Goal: Task Accomplishment & Management: Complete application form

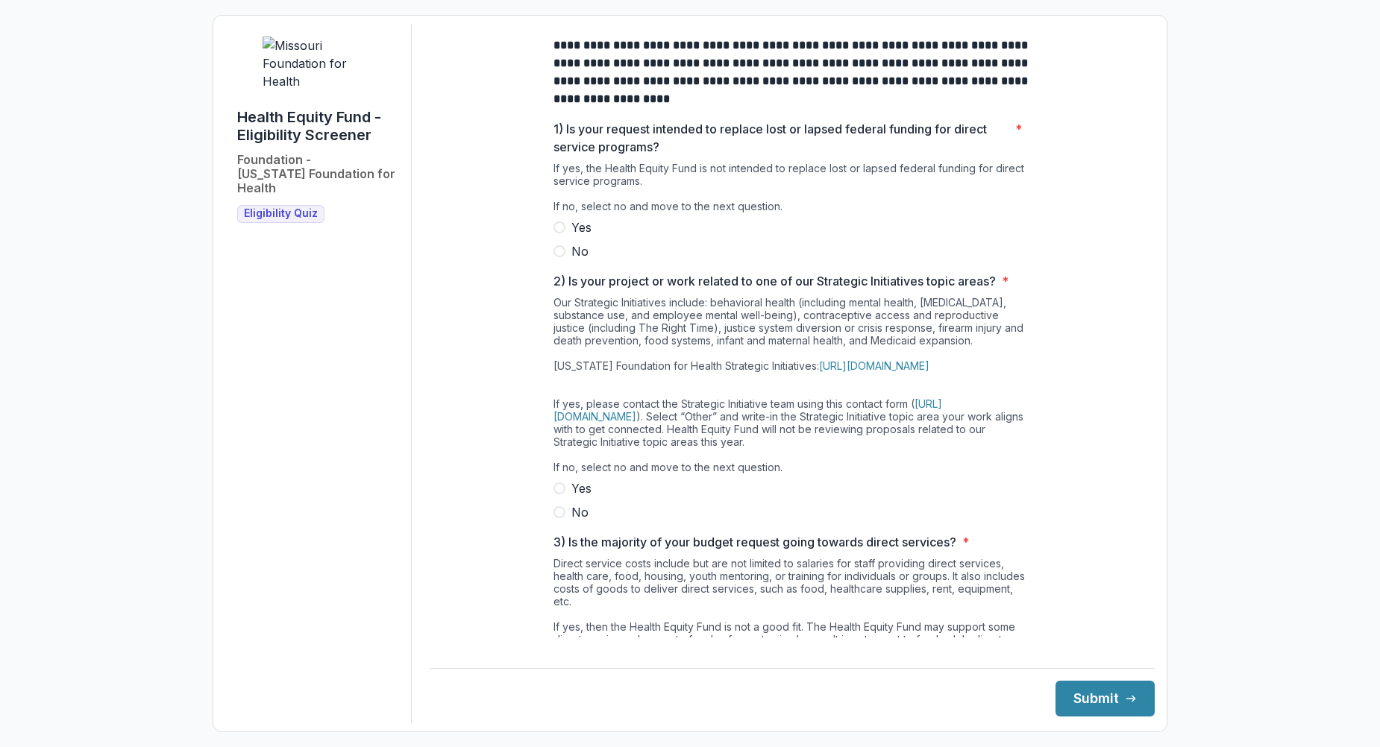
click at [557, 257] on span at bounding box center [559, 251] width 12 height 12
click at [556, 518] on span at bounding box center [559, 512] width 12 height 12
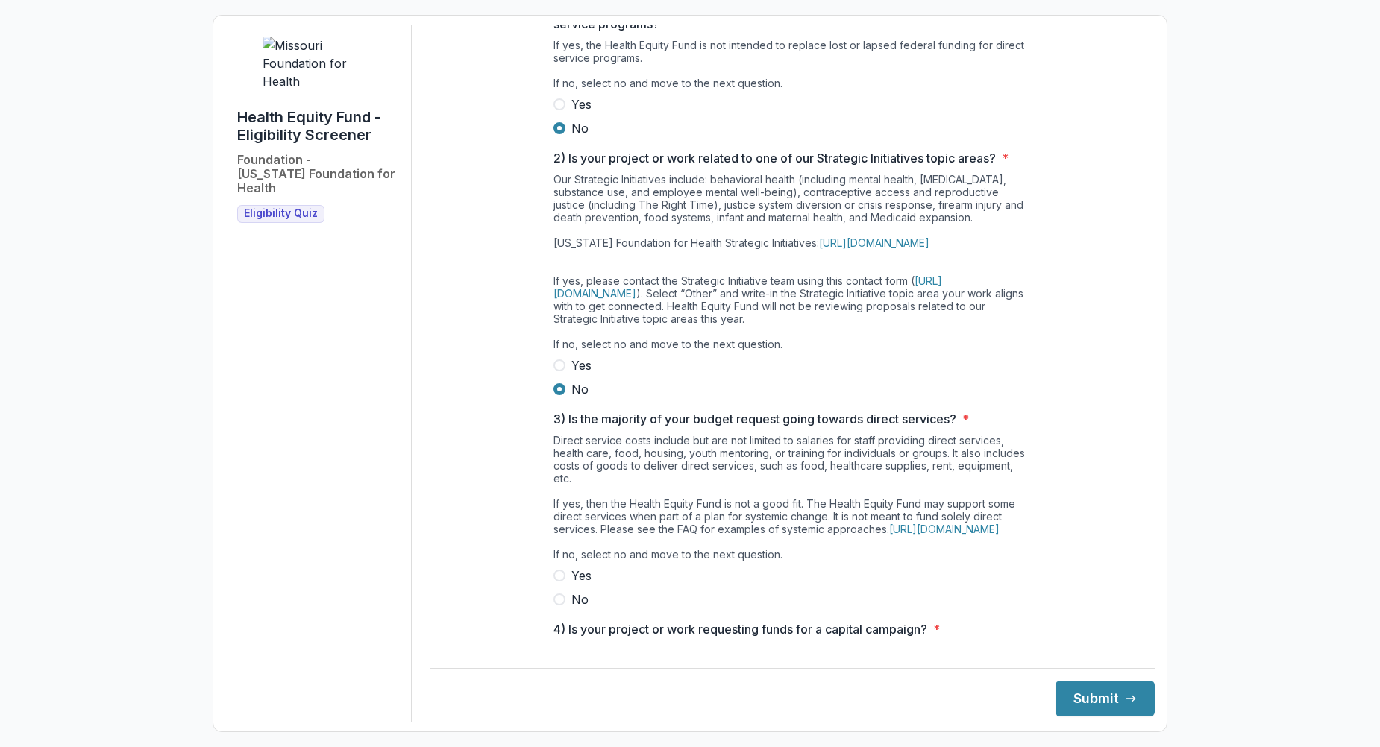
scroll to position [149, 0]
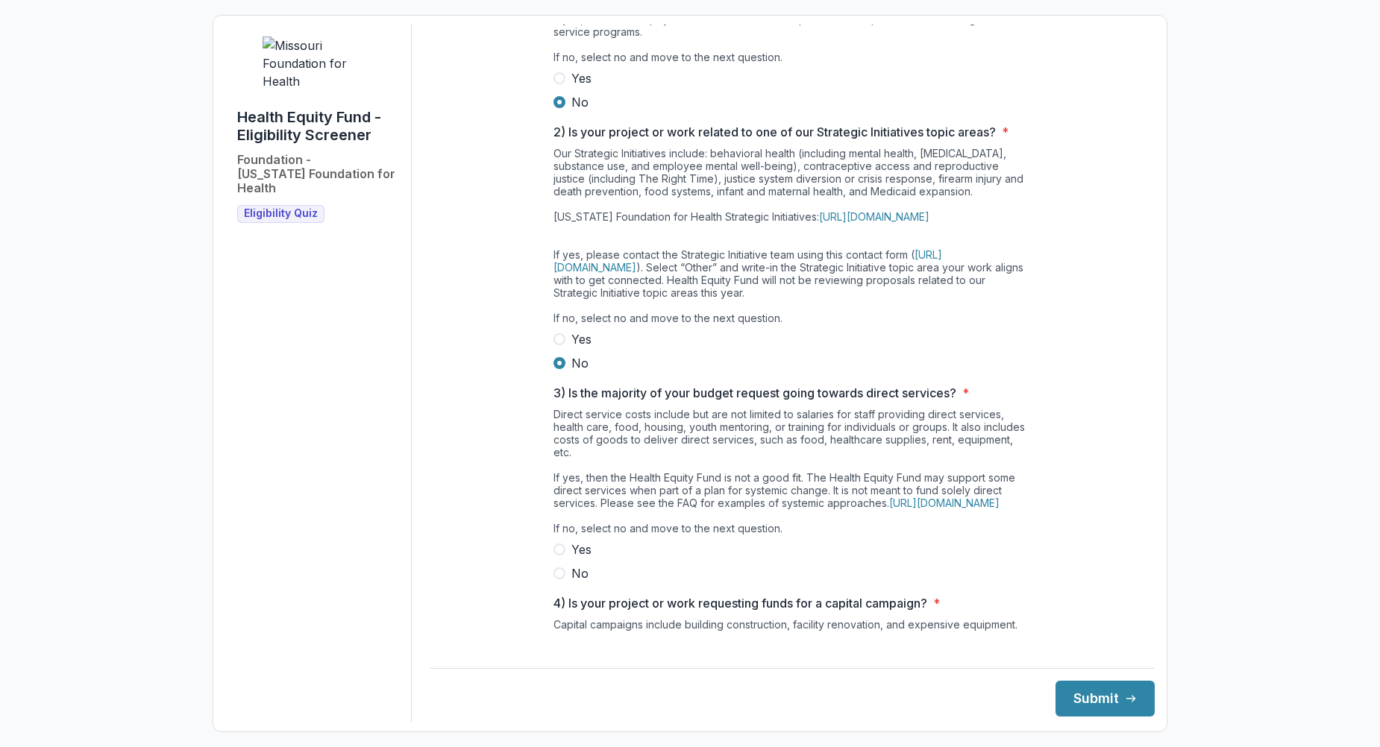
click at [559, 580] on span at bounding box center [559, 574] width 12 height 12
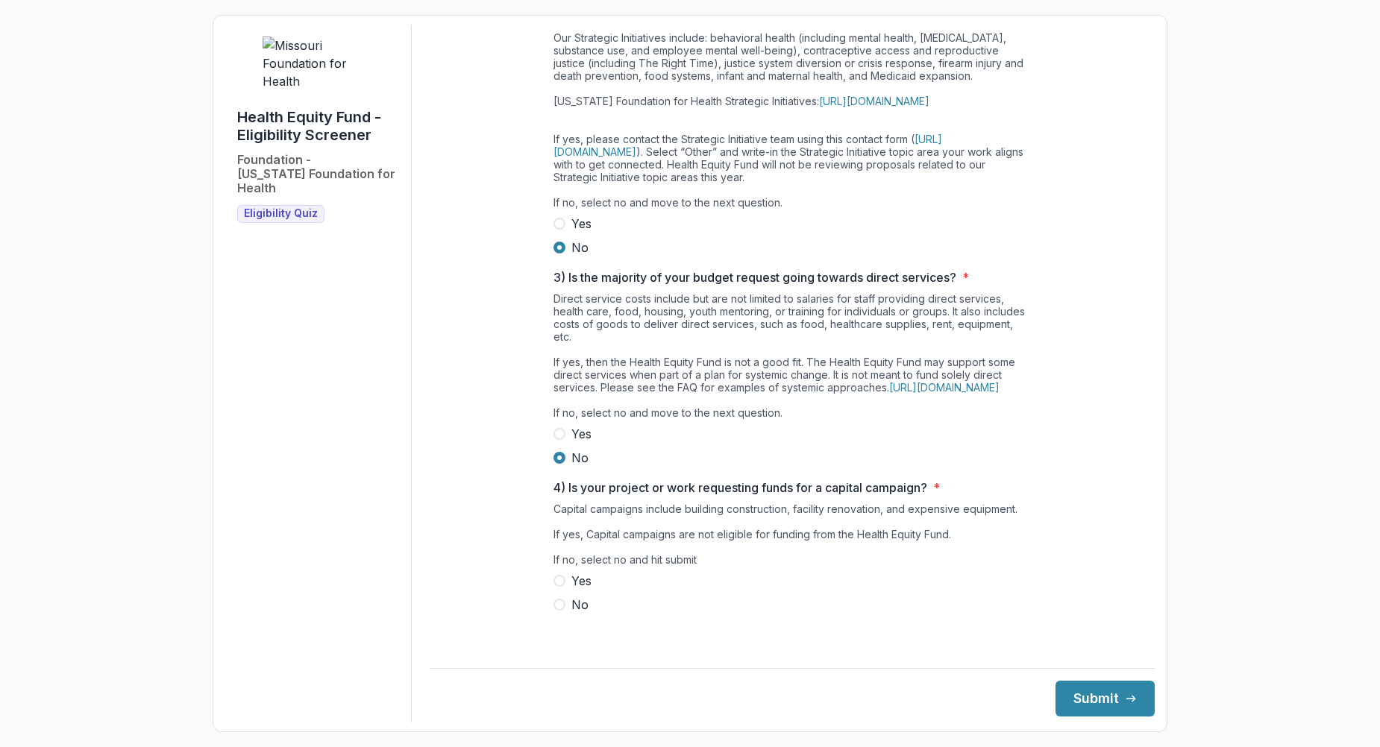
scroll to position [290, 0]
click at [559, 611] on span at bounding box center [559, 605] width 12 height 12
click at [1088, 694] on button "Submit" at bounding box center [1104, 699] width 99 height 36
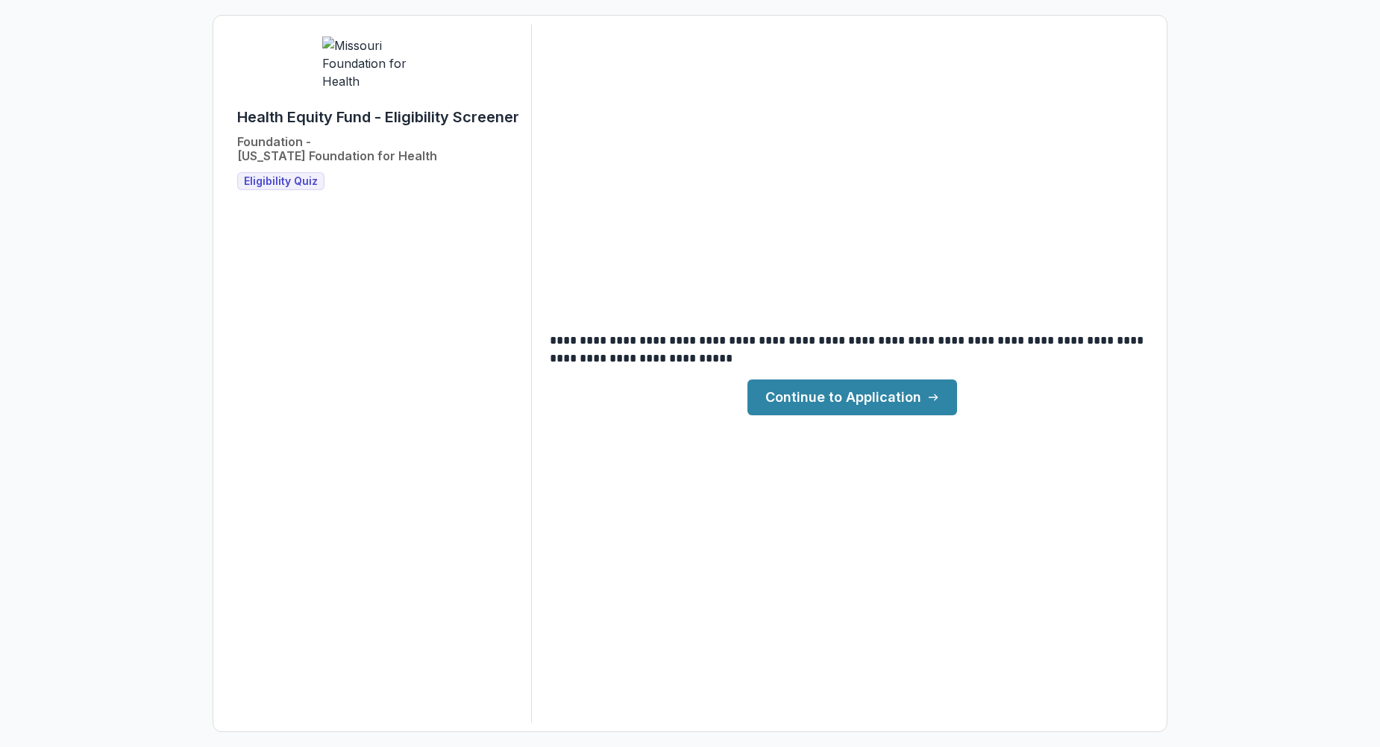
click at [816, 394] on link "Continue to Application" at bounding box center [852, 398] width 210 height 36
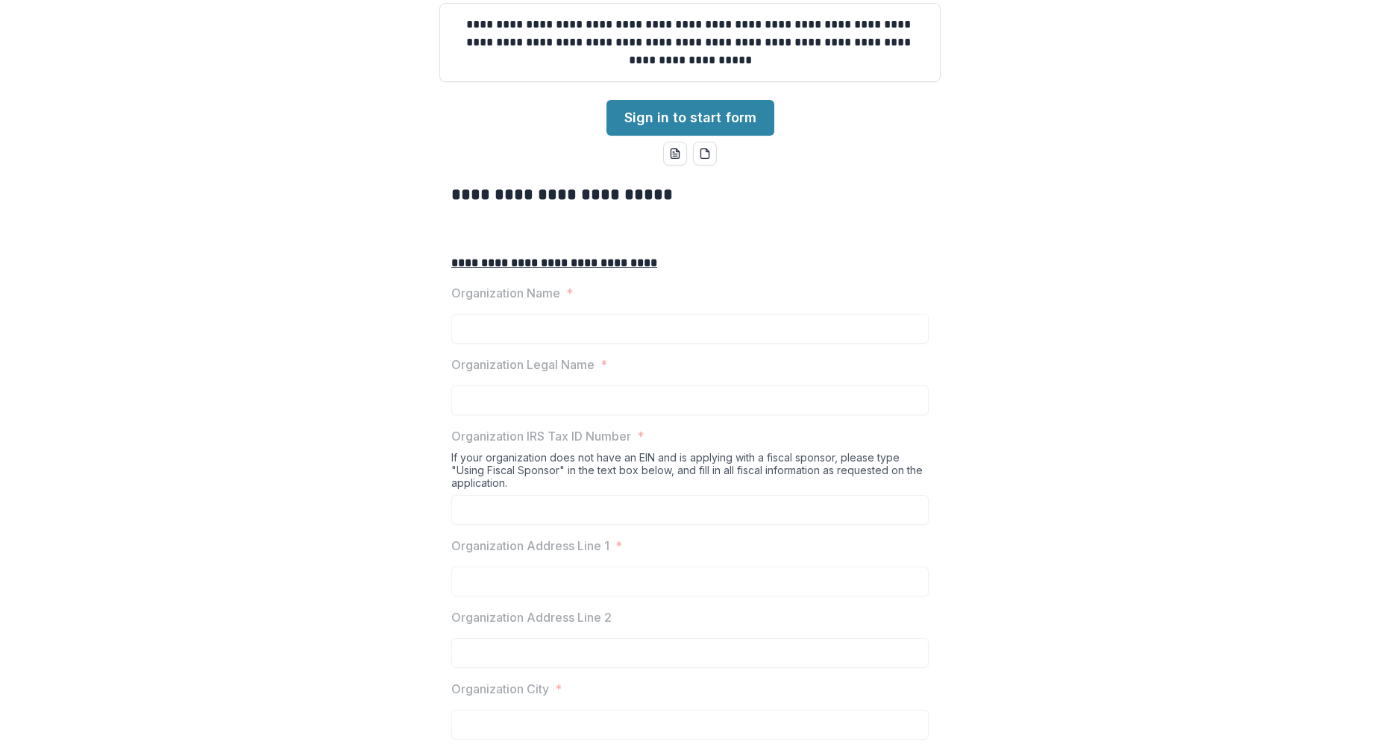
scroll to position [224, 0]
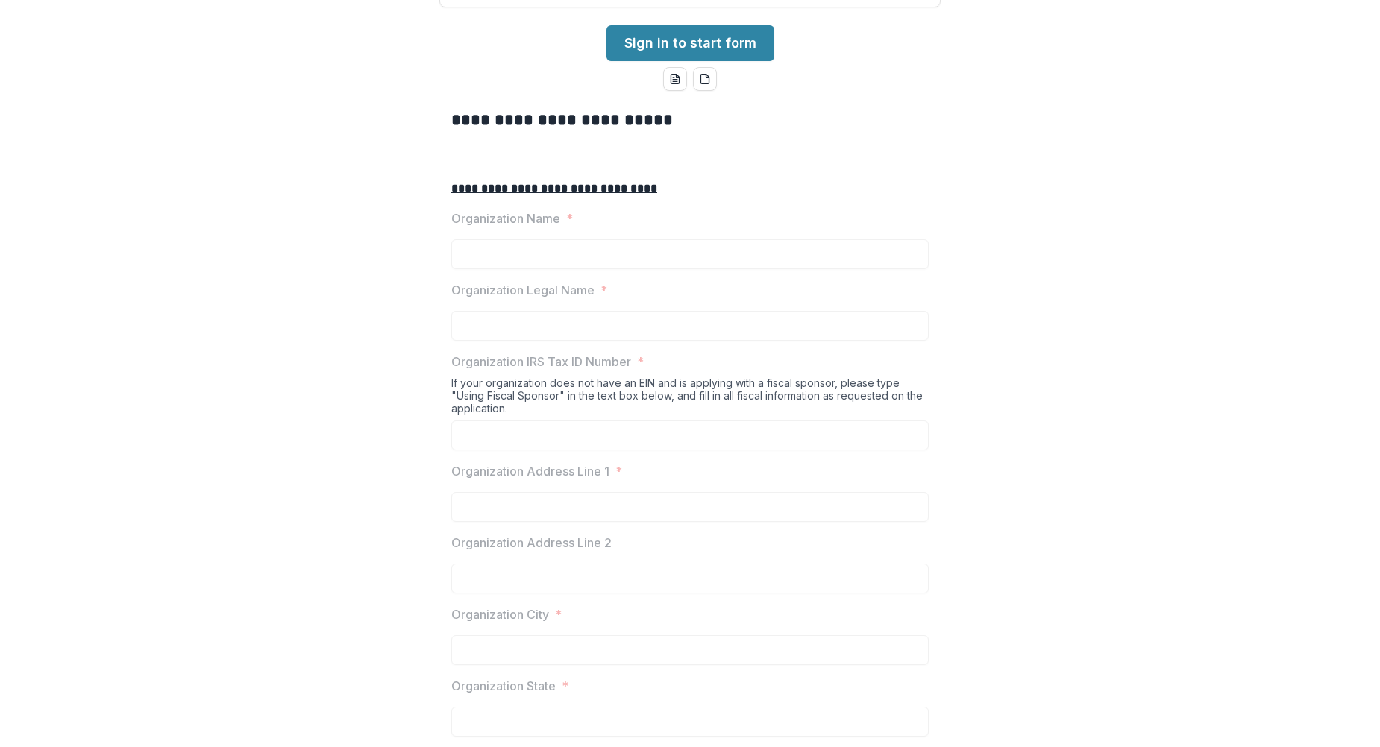
click at [529, 227] on p "Organization Name" at bounding box center [505, 219] width 109 height 18
click at [682, 61] on link "Sign in to start form" at bounding box center [690, 43] width 168 height 36
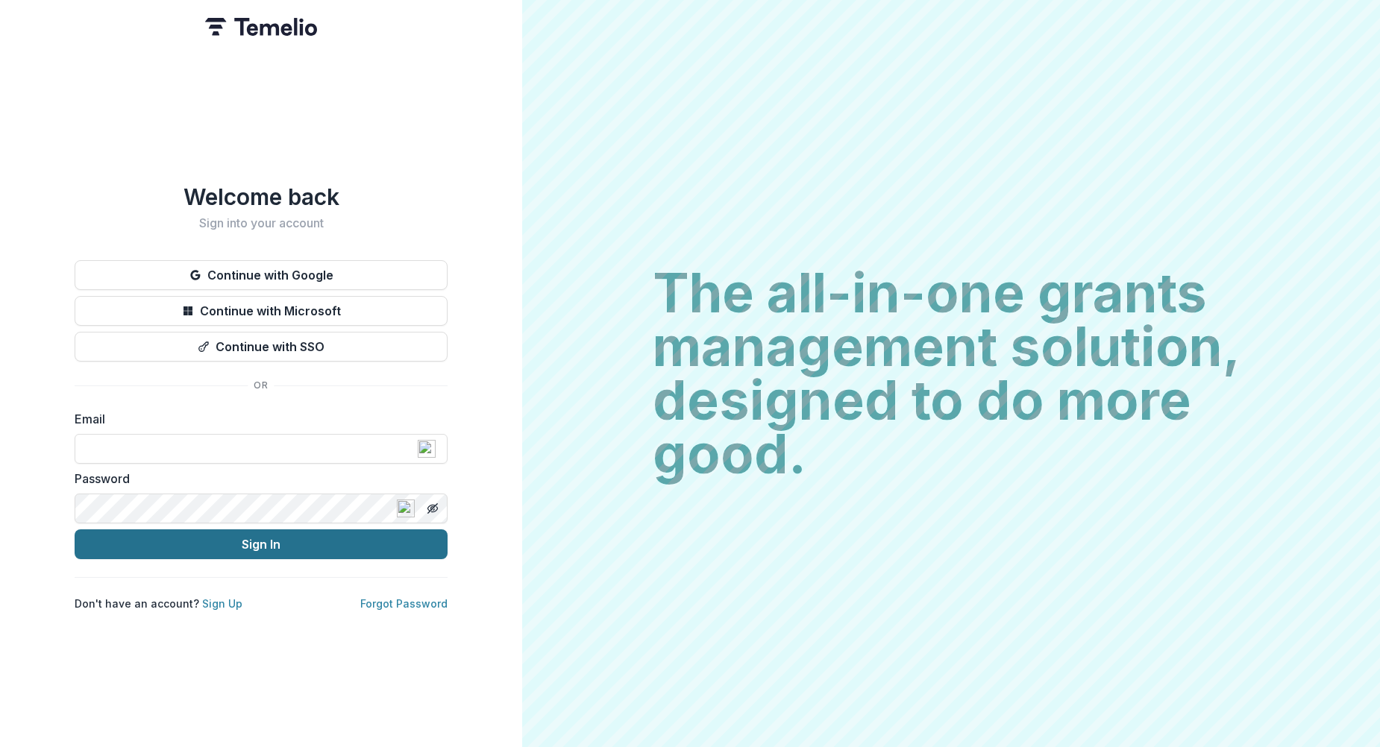
type input "**********"
click at [258, 535] on button "Sign In" at bounding box center [261, 545] width 373 height 30
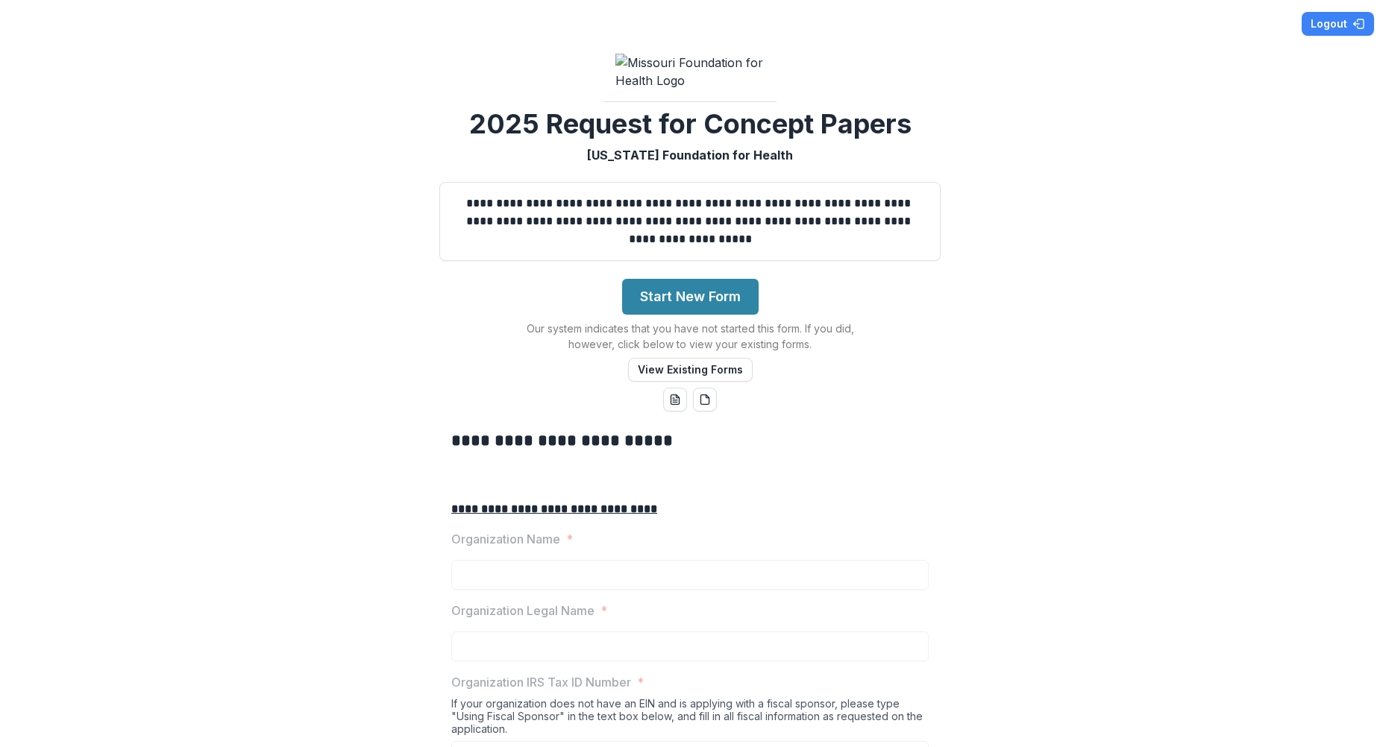
scroll to position [75, 0]
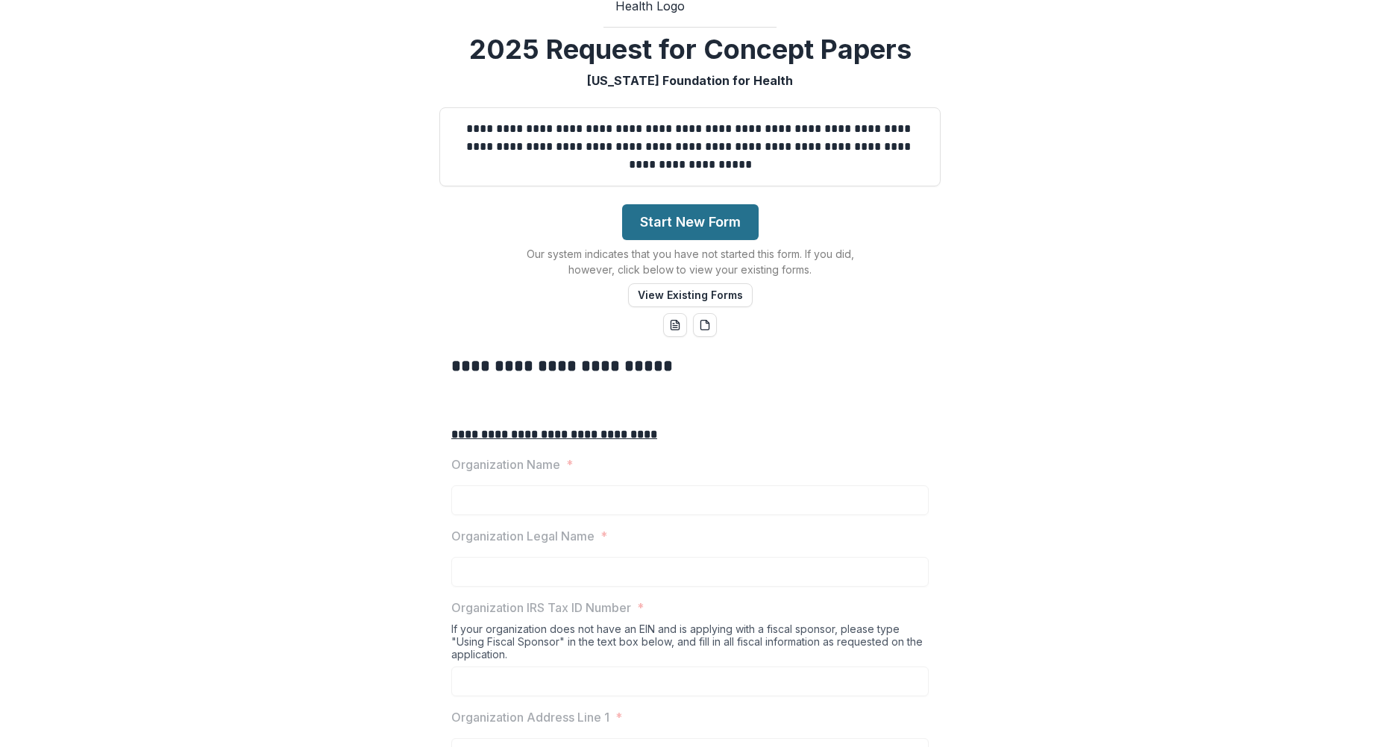
click at [661, 240] on button "Start New Form" at bounding box center [690, 222] width 136 height 36
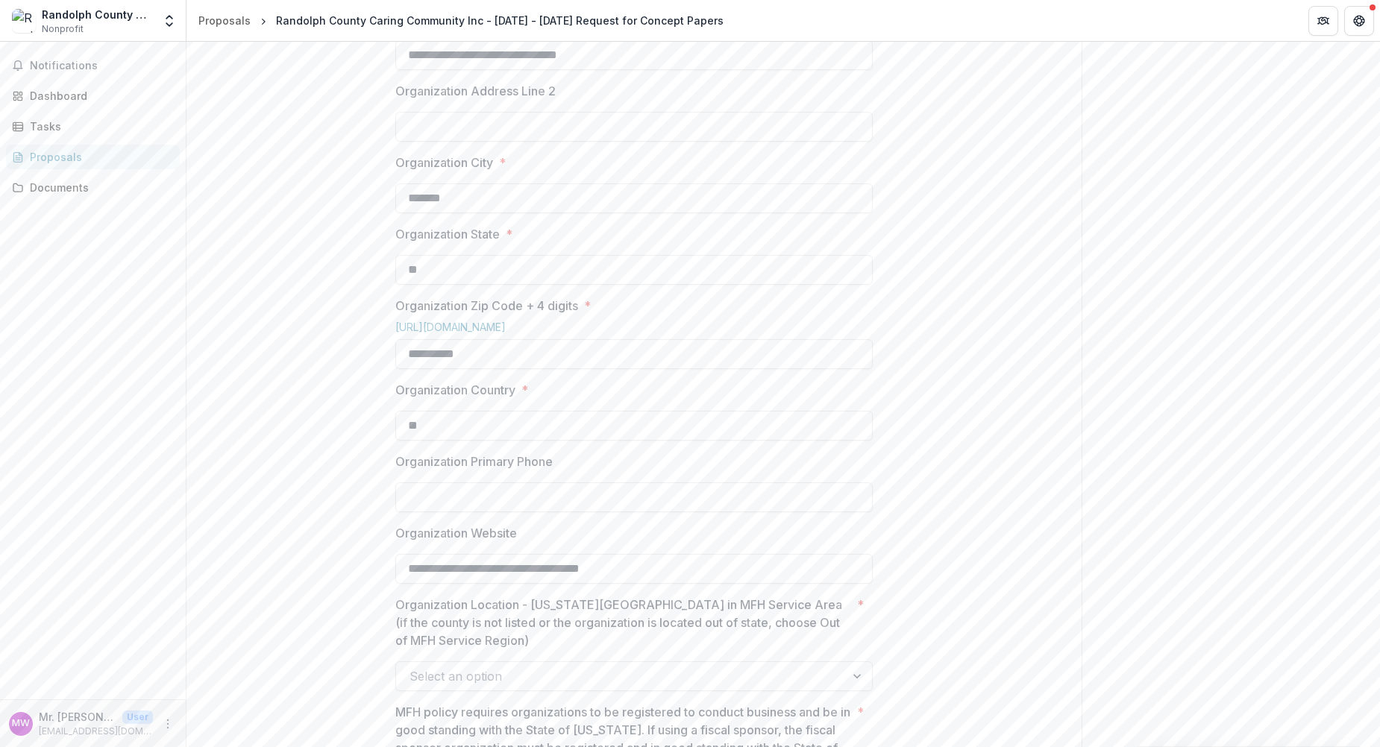
scroll to position [746, 0]
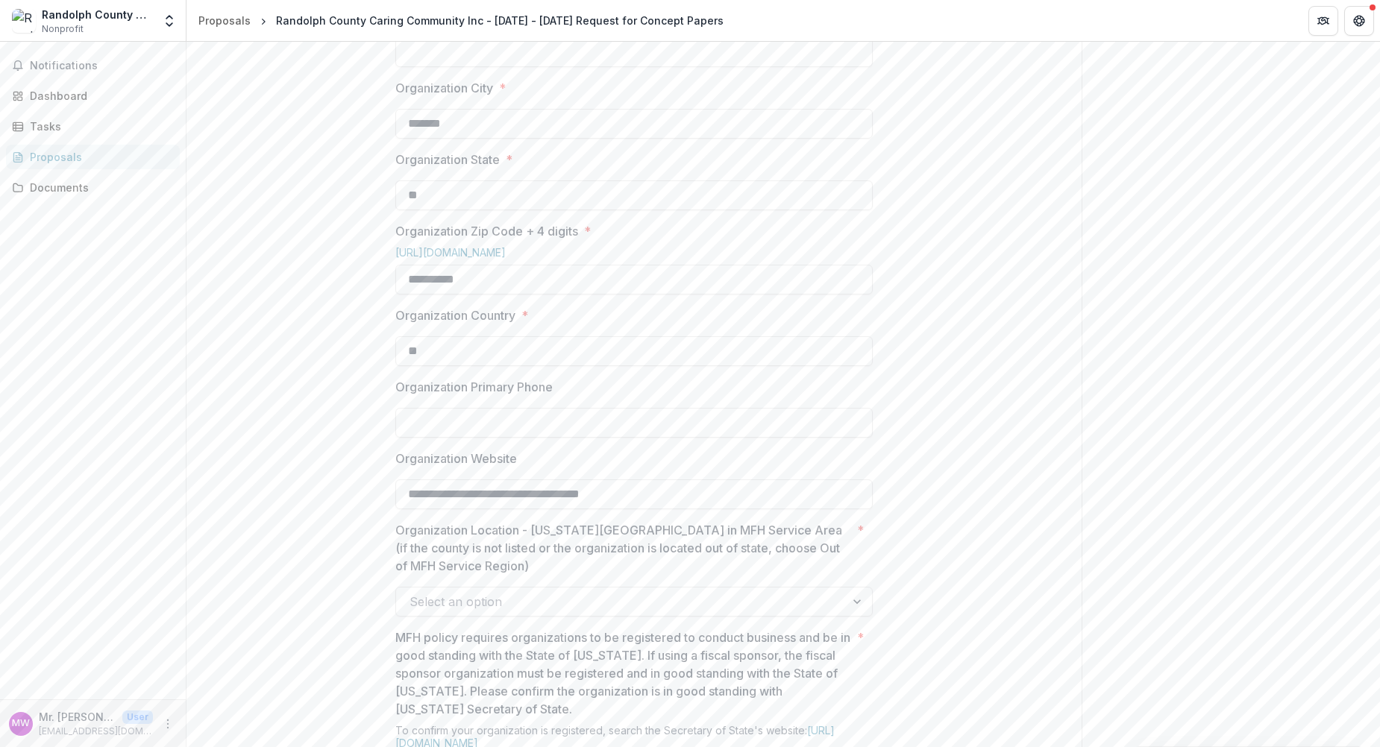
click at [409, 438] on input "Organization Primary Phone" at bounding box center [633, 423] width 477 height 30
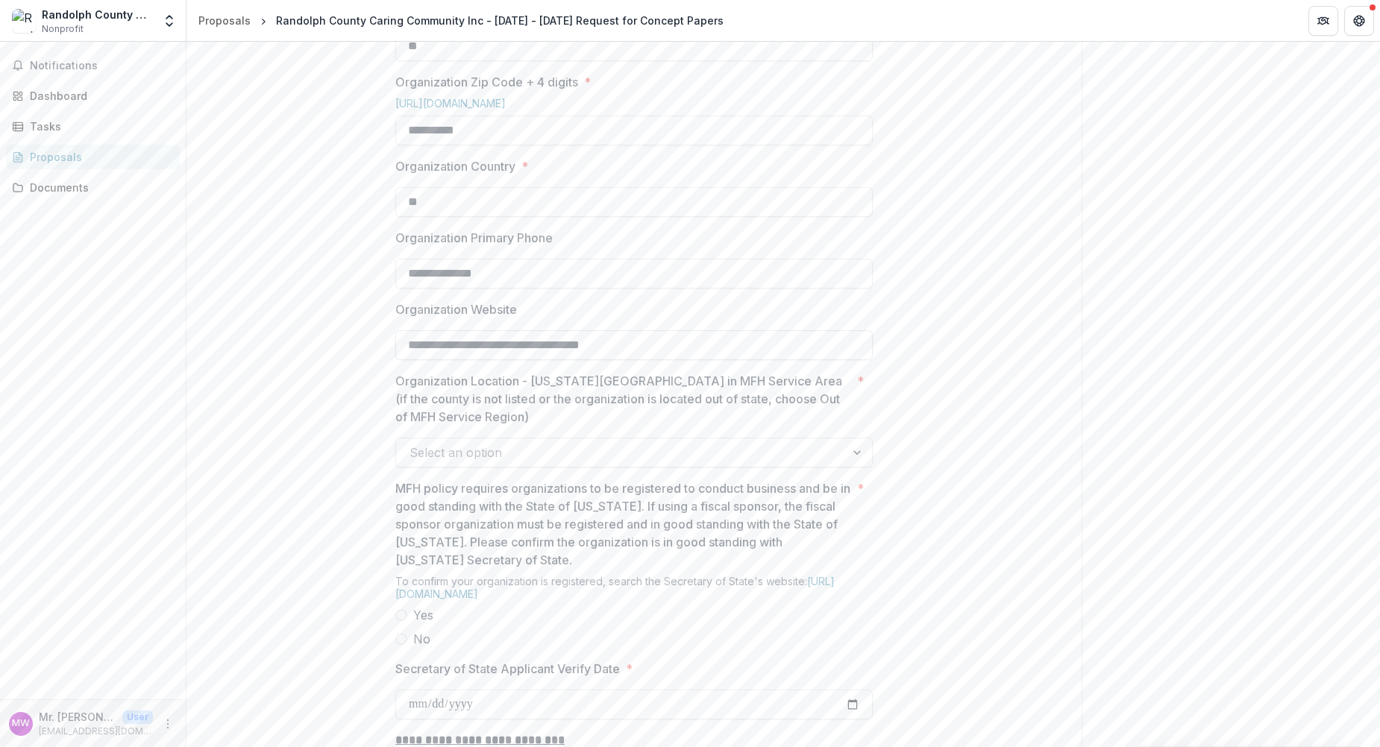
scroll to position [970, 0]
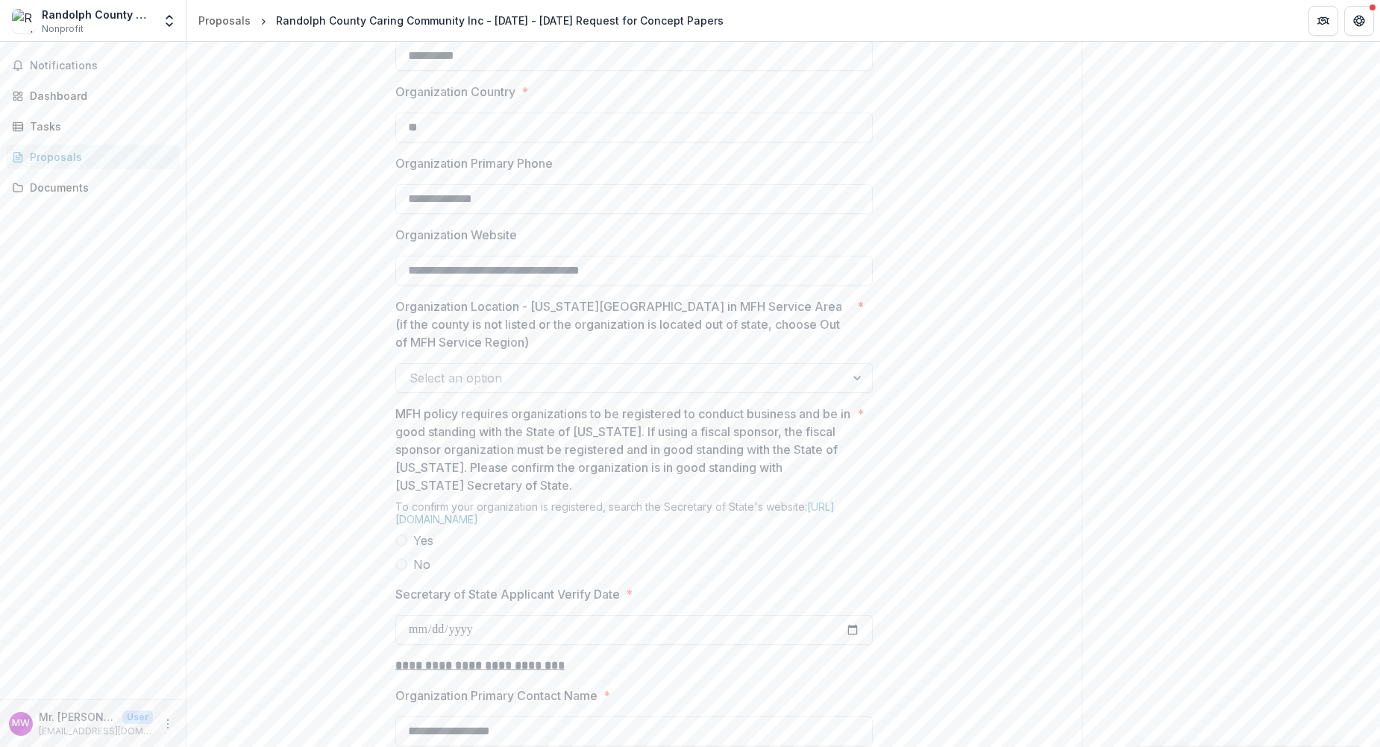
type input "**********"
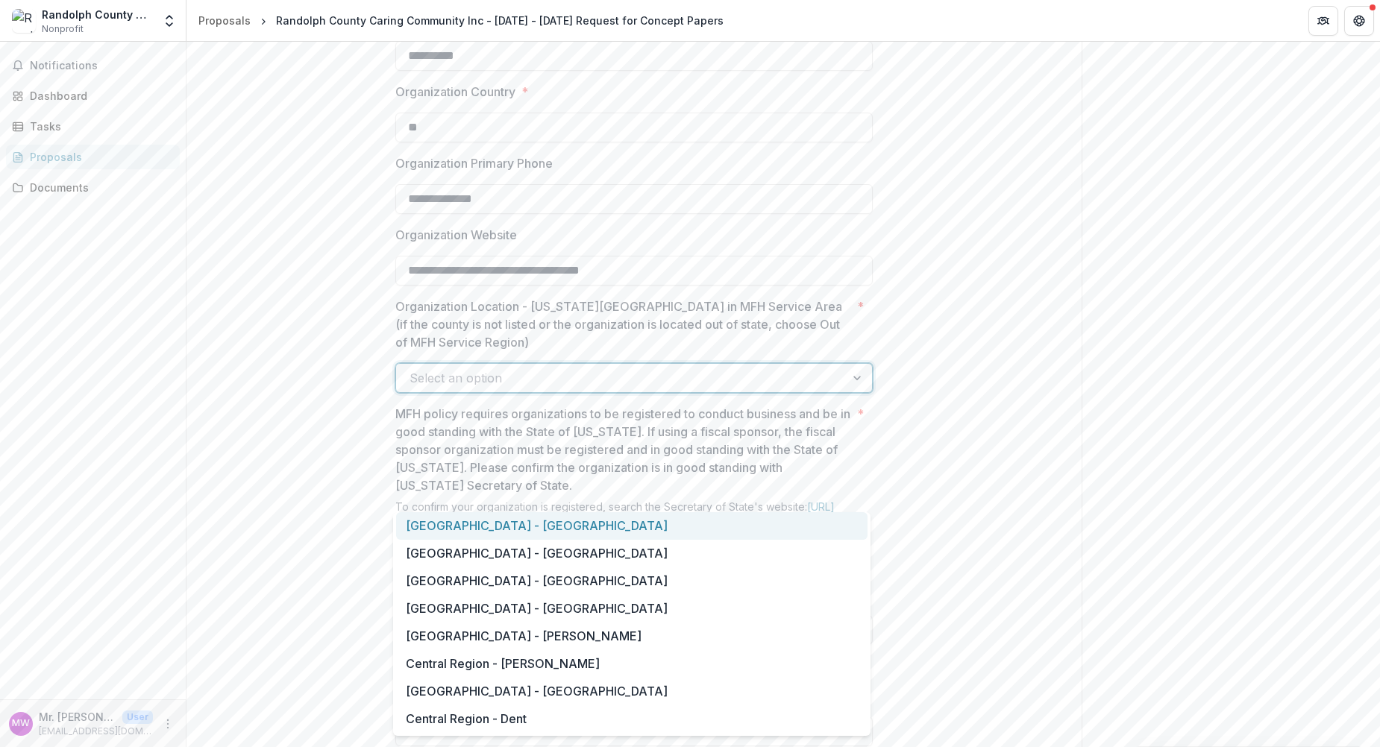
click at [853, 392] on div at bounding box center [858, 378] width 27 height 28
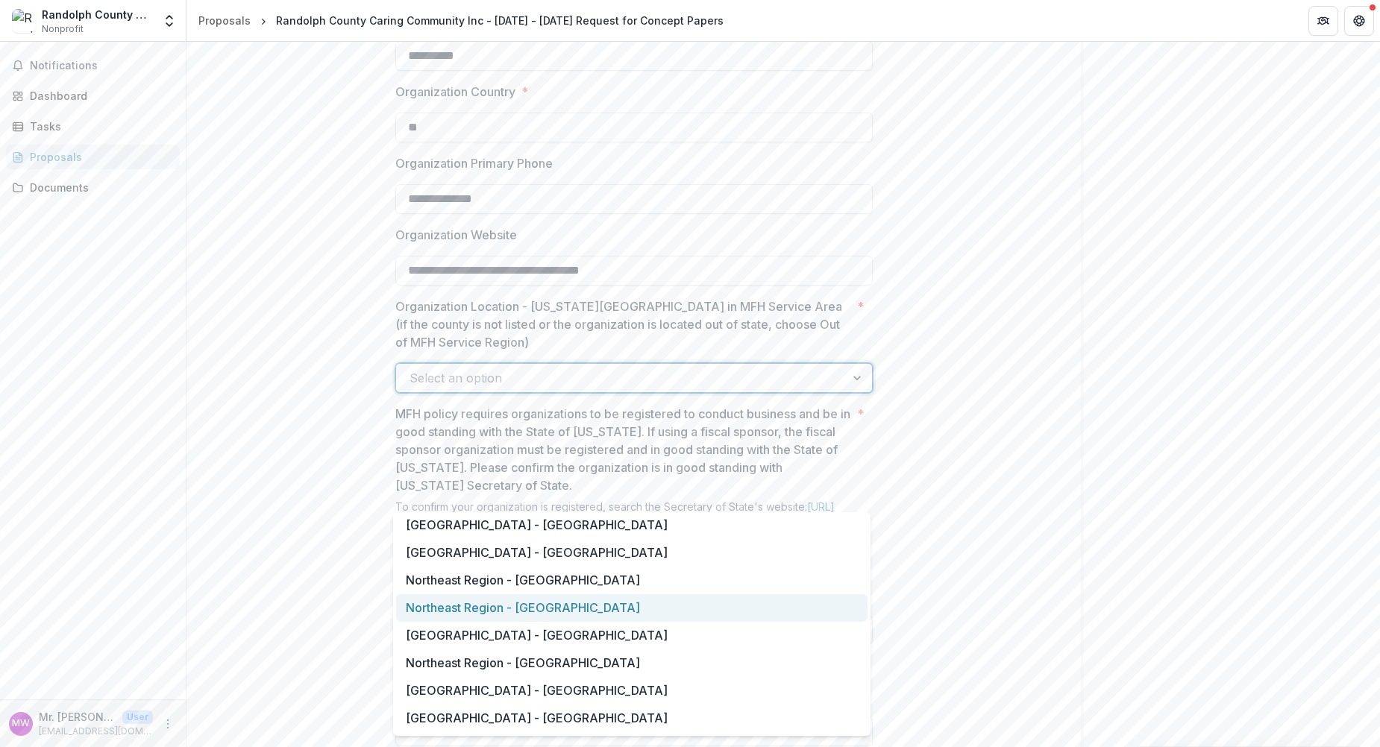
scroll to position [820, 0]
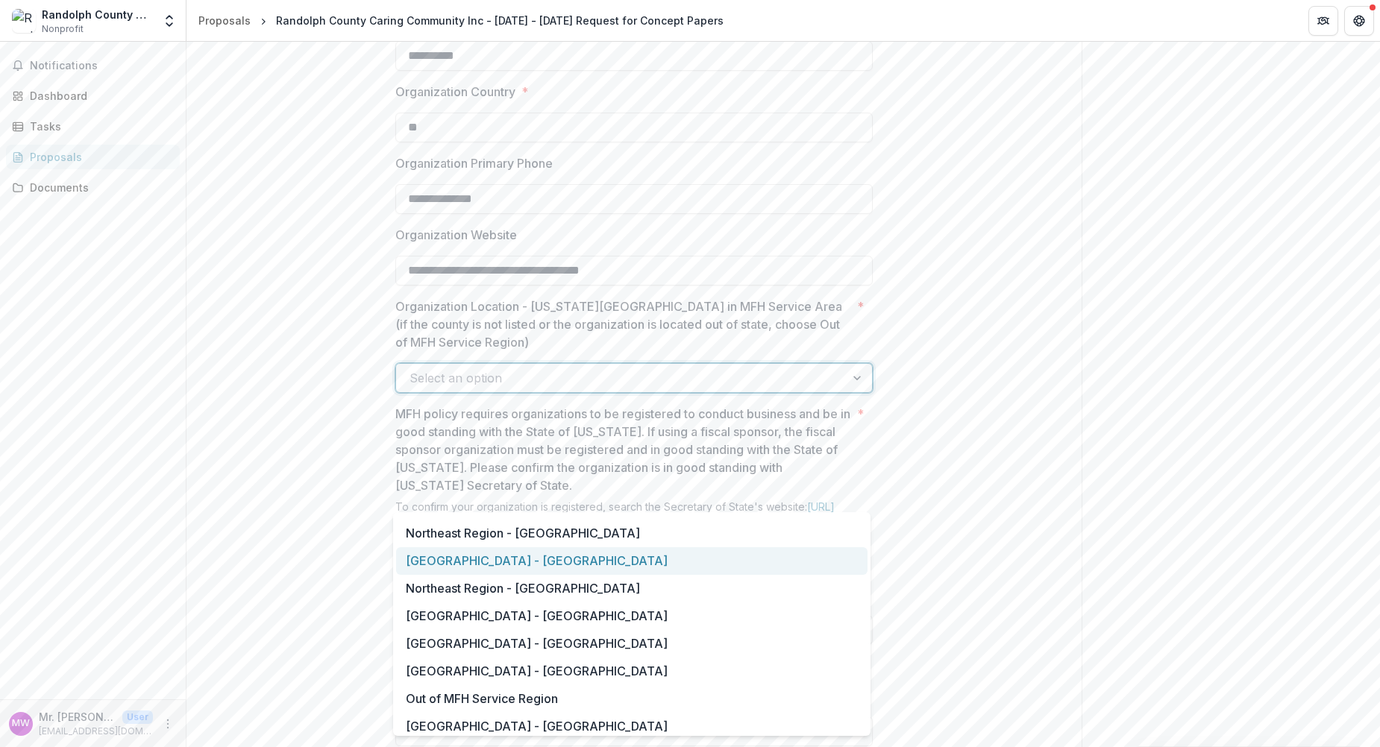
click at [554, 561] on div "Northeast Region - Randolph" at bounding box center [631, 561] width 471 height 28
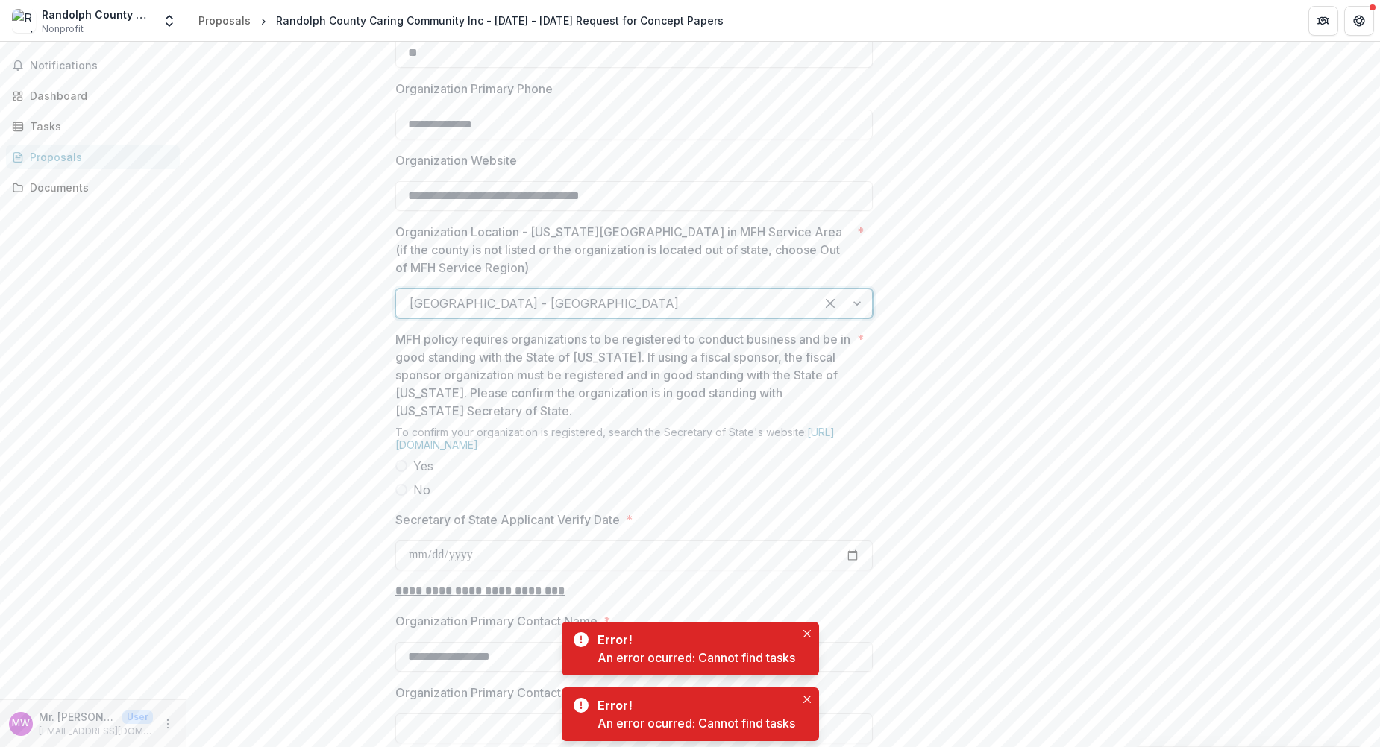
scroll to position [1119, 0]
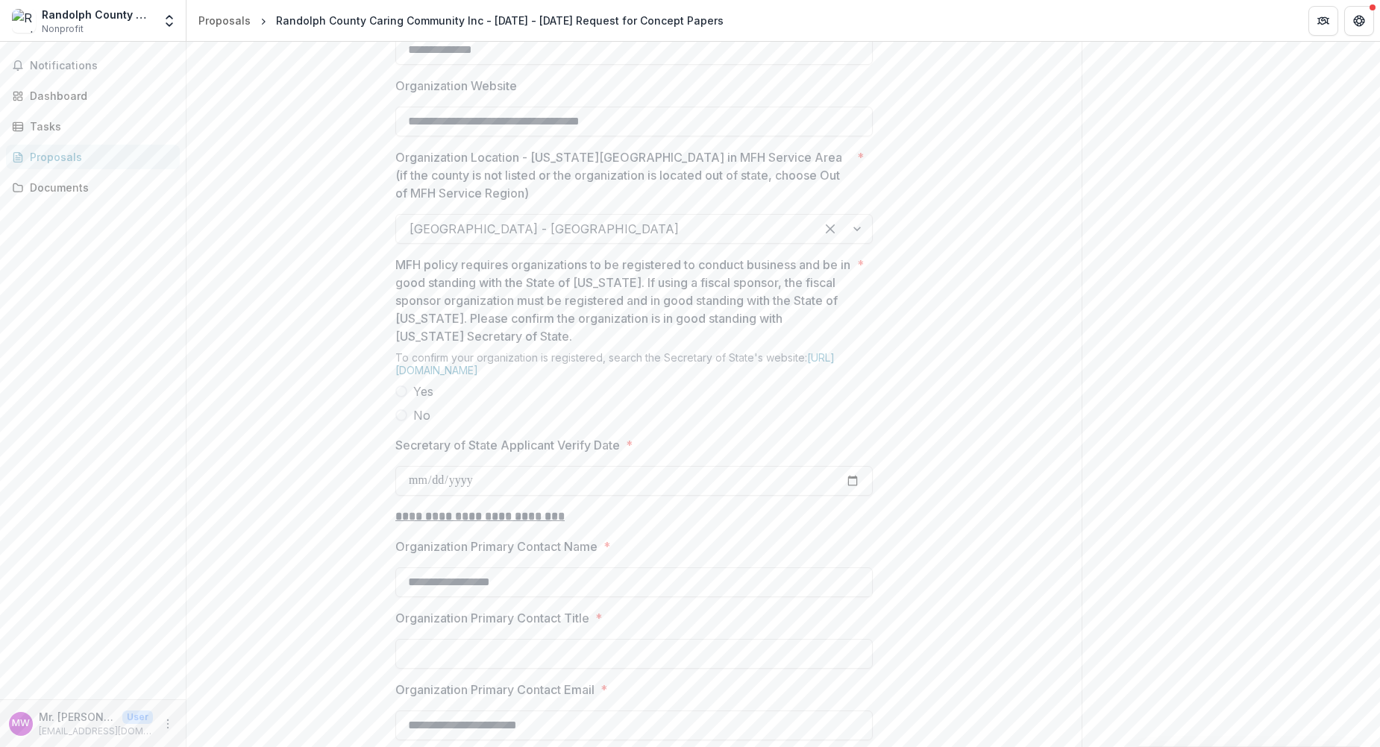
click at [402, 398] on span at bounding box center [401, 392] width 12 height 12
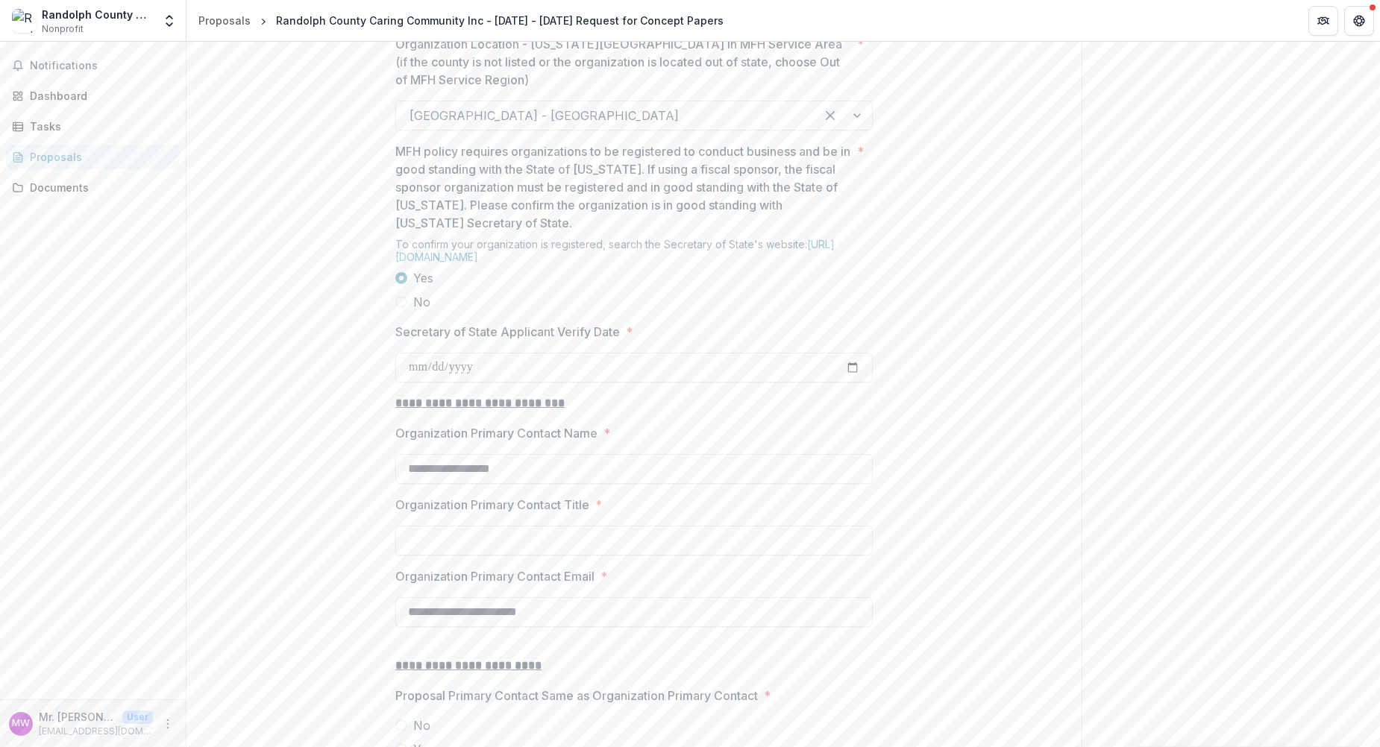
scroll to position [1268, 0]
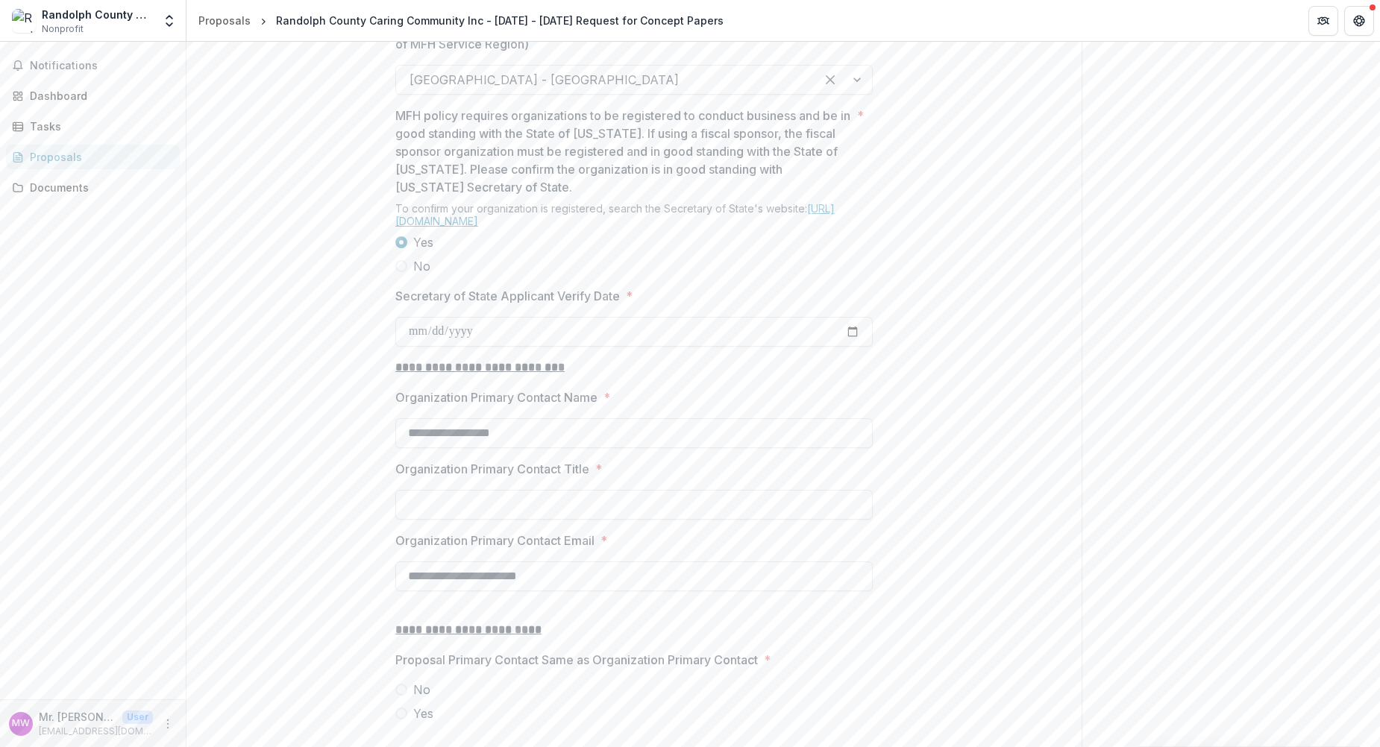
click at [594, 227] on link "[URL][DOMAIN_NAME]" at bounding box center [614, 214] width 439 height 25
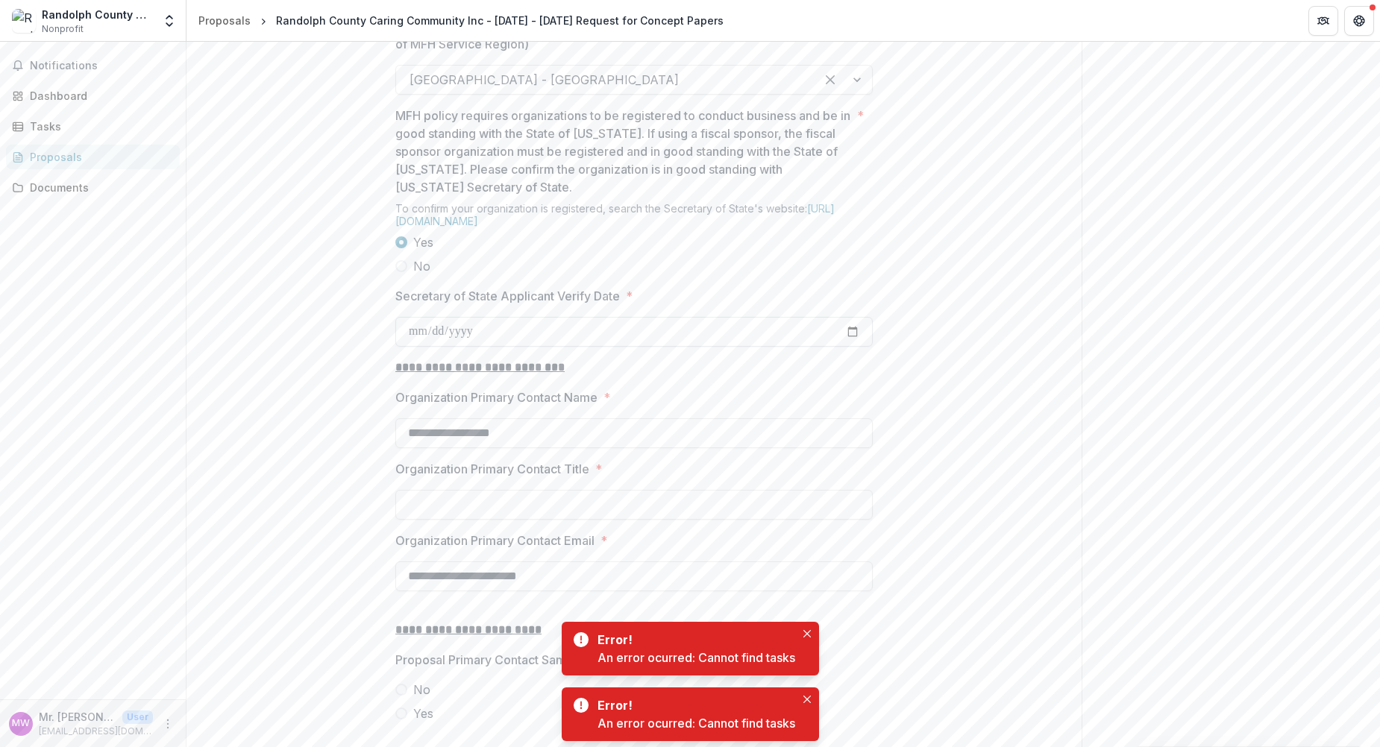
click at [404, 347] on input "Secretary of State Applicant Verify Date *" at bounding box center [633, 332] width 477 height 30
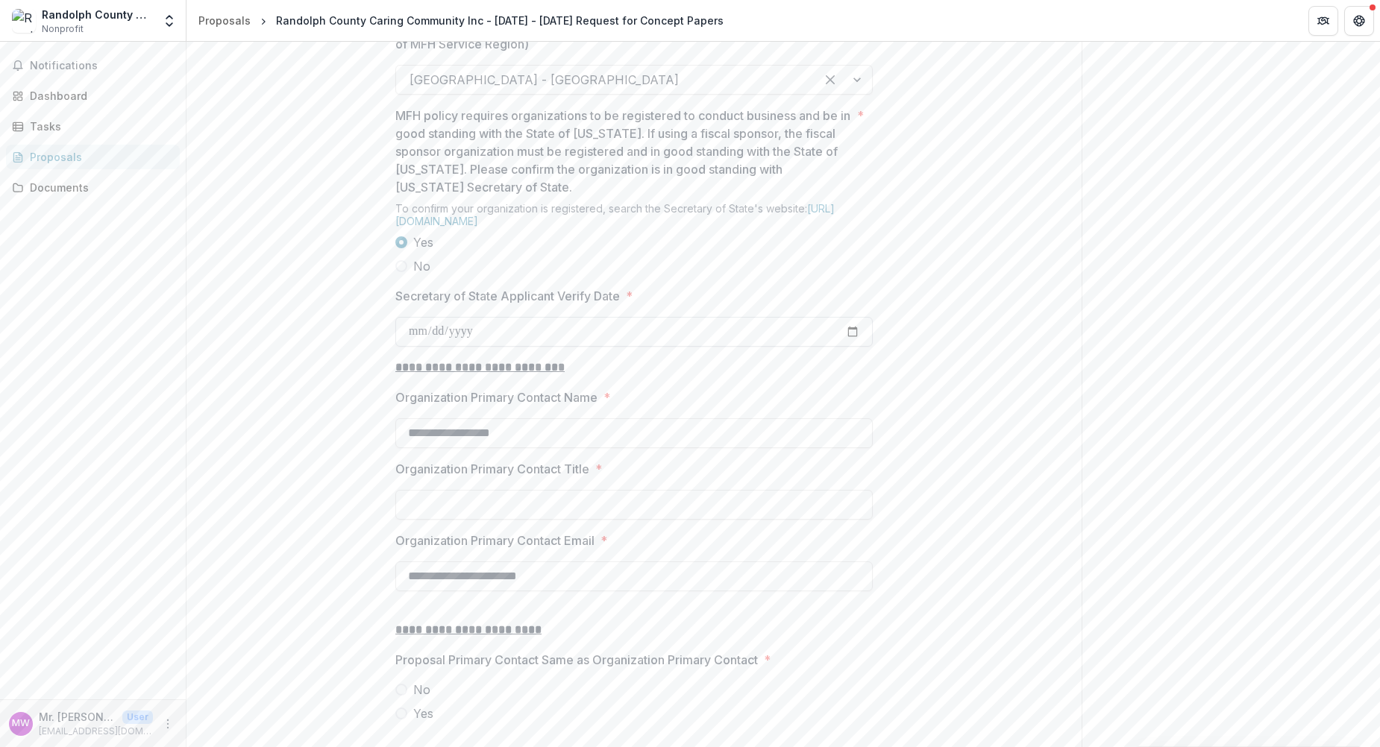
type input "**********"
click at [524, 448] on input "**********" at bounding box center [633, 433] width 477 height 30
type input "*"
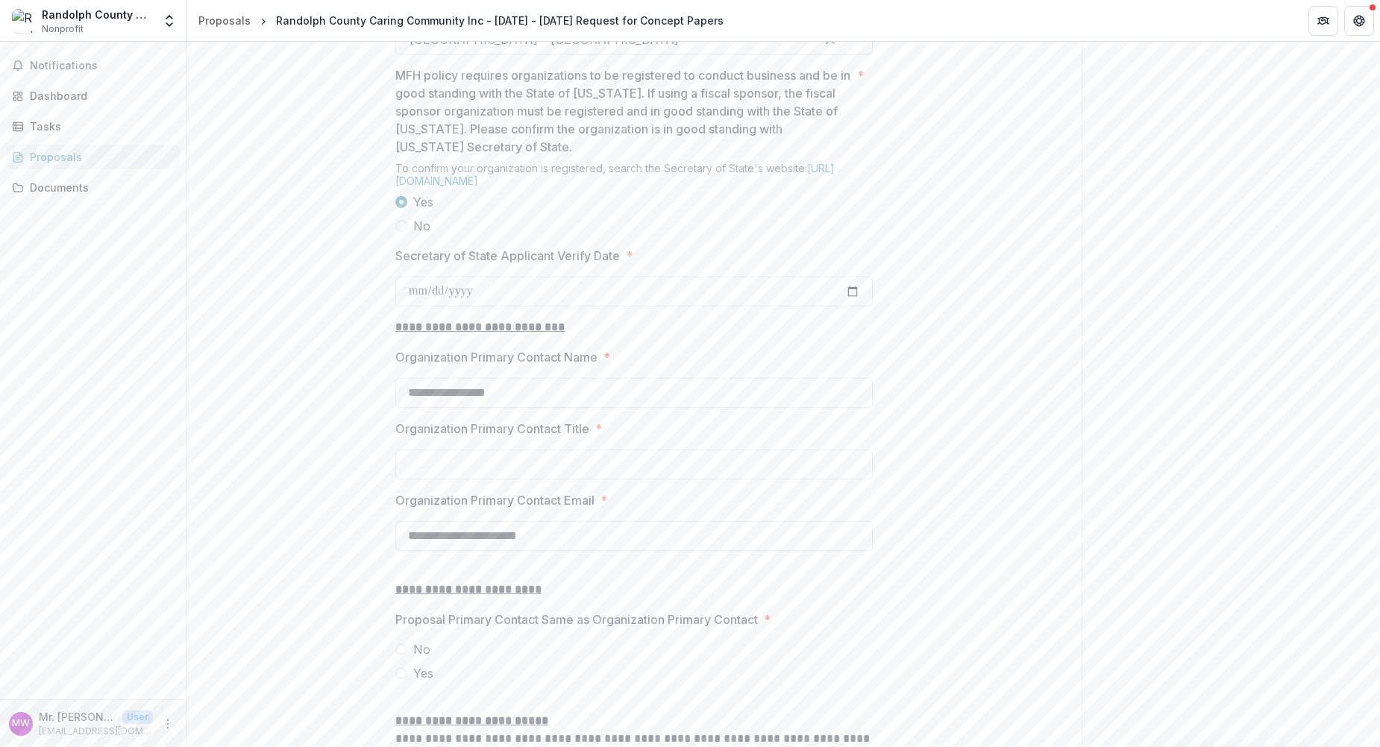
scroll to position [1343, 0]
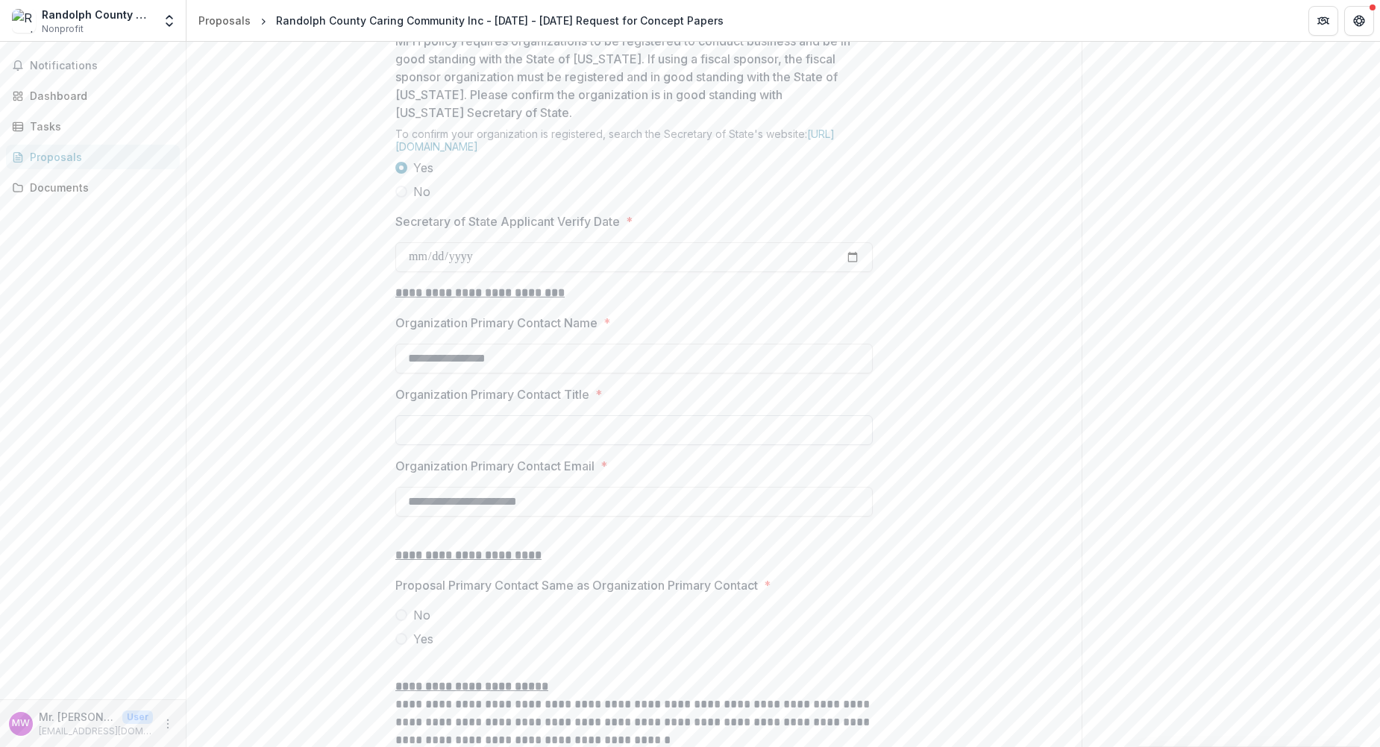
type input "**********"
click at [512, 445] on input "Organization Primary Contact Title *" at bounding box center [633, 430] width 477 height 30
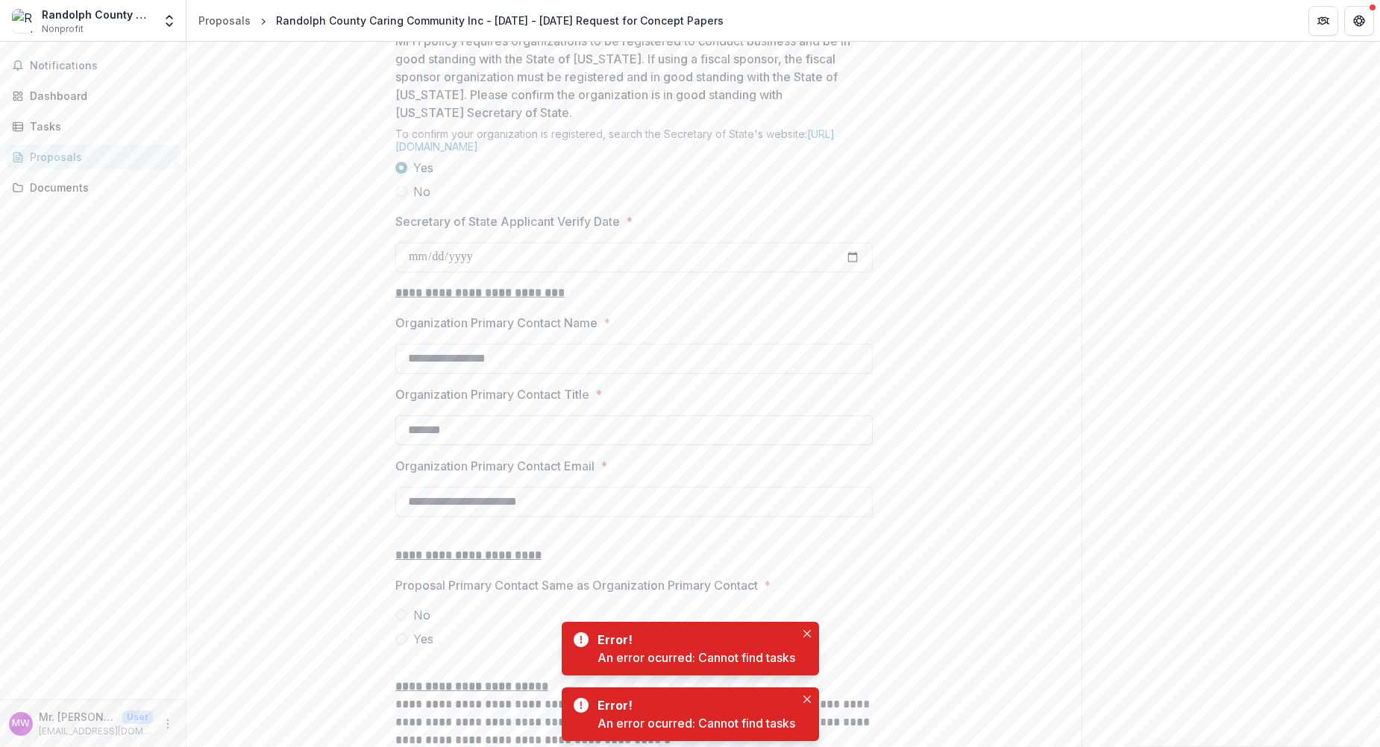
type input "**********"
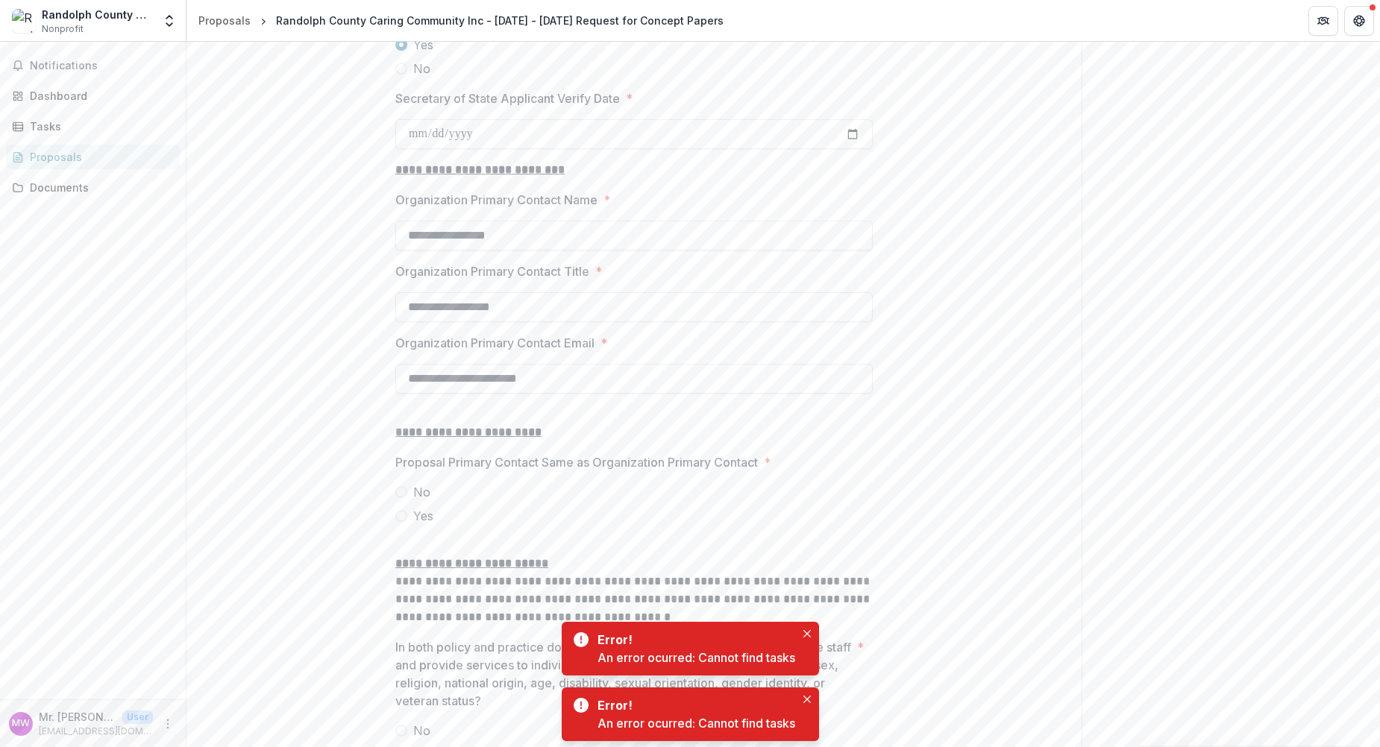
scroll to position [1492, 0]
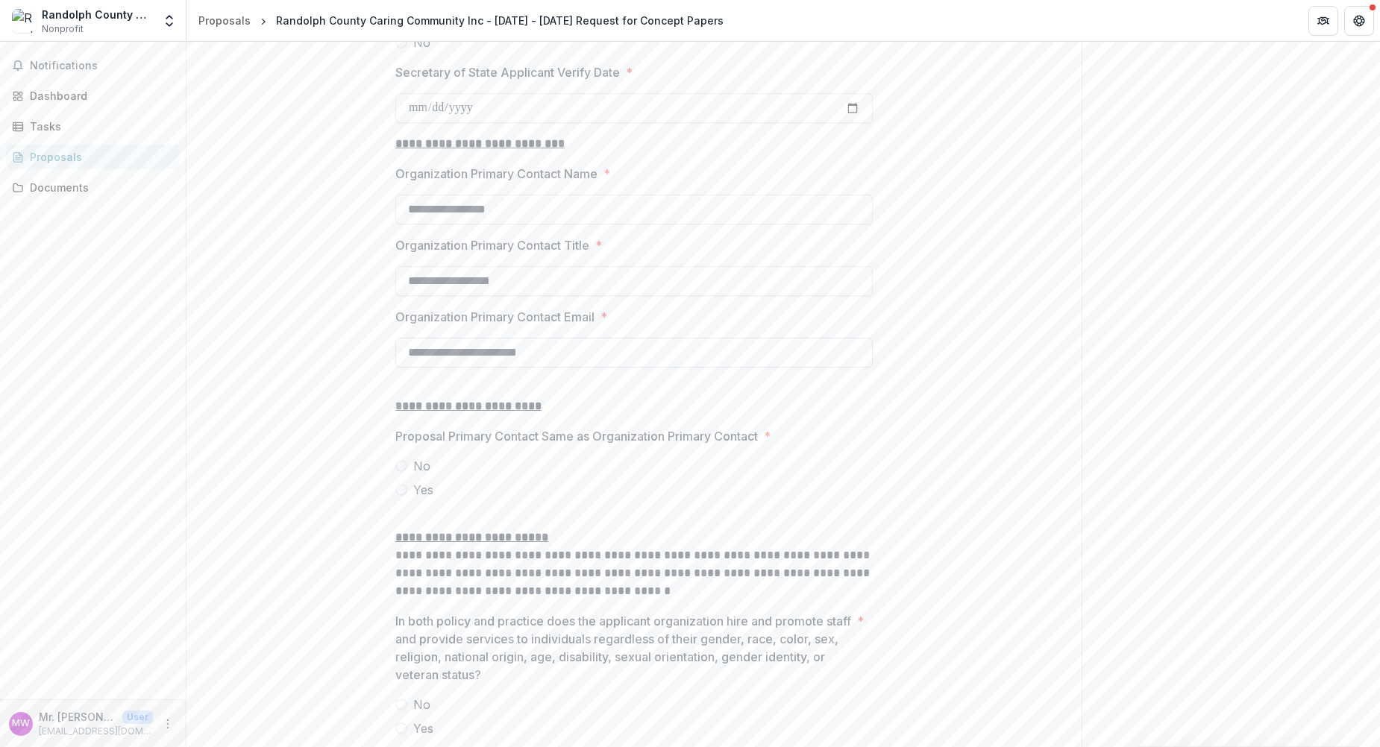
click at [571, 368] on input "**********" at bounding box center [633, 353] width 477 height 30
type input "*"
type input "**********"
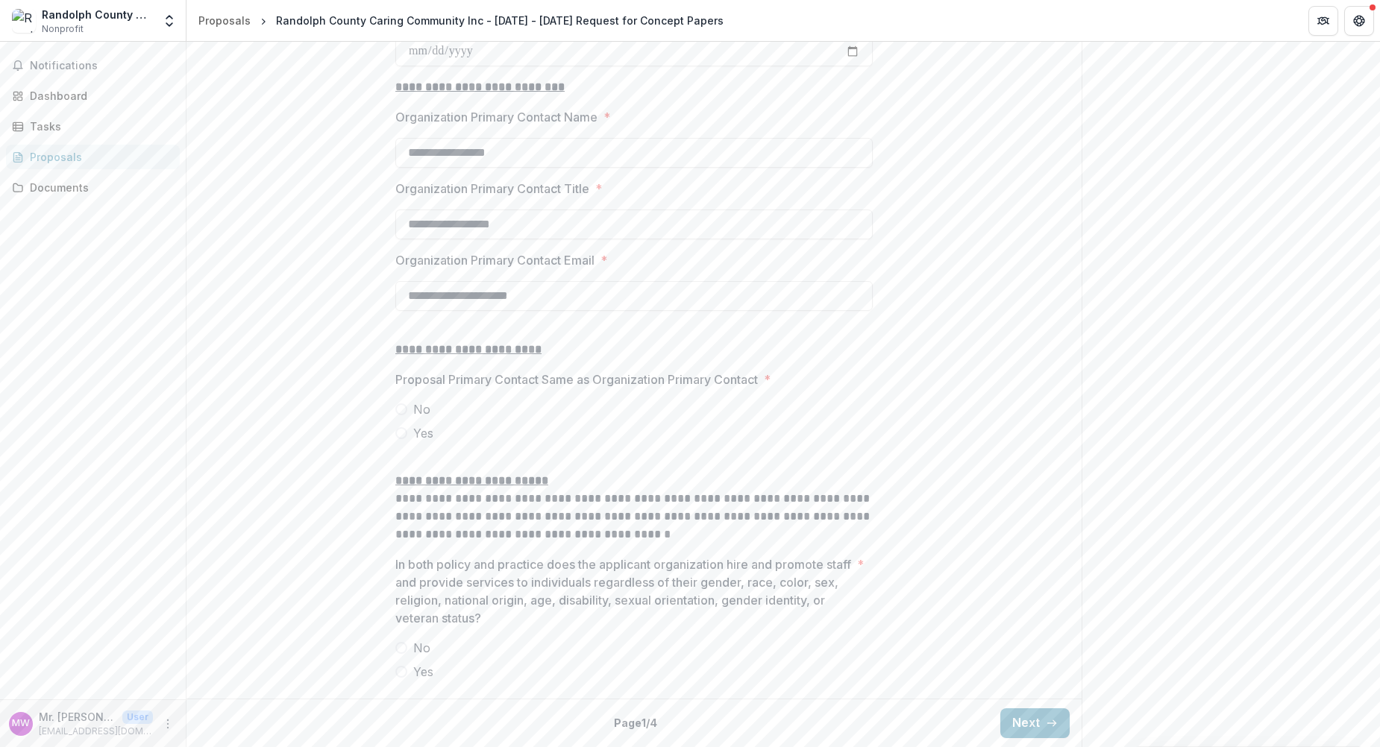
scroll to position [1641, 0]
click at [397, 439] on span at bounding box center [401, 433] width 12 height 12
click at [396, 669] on span at bounding box center [401, 672] width 12 height 12
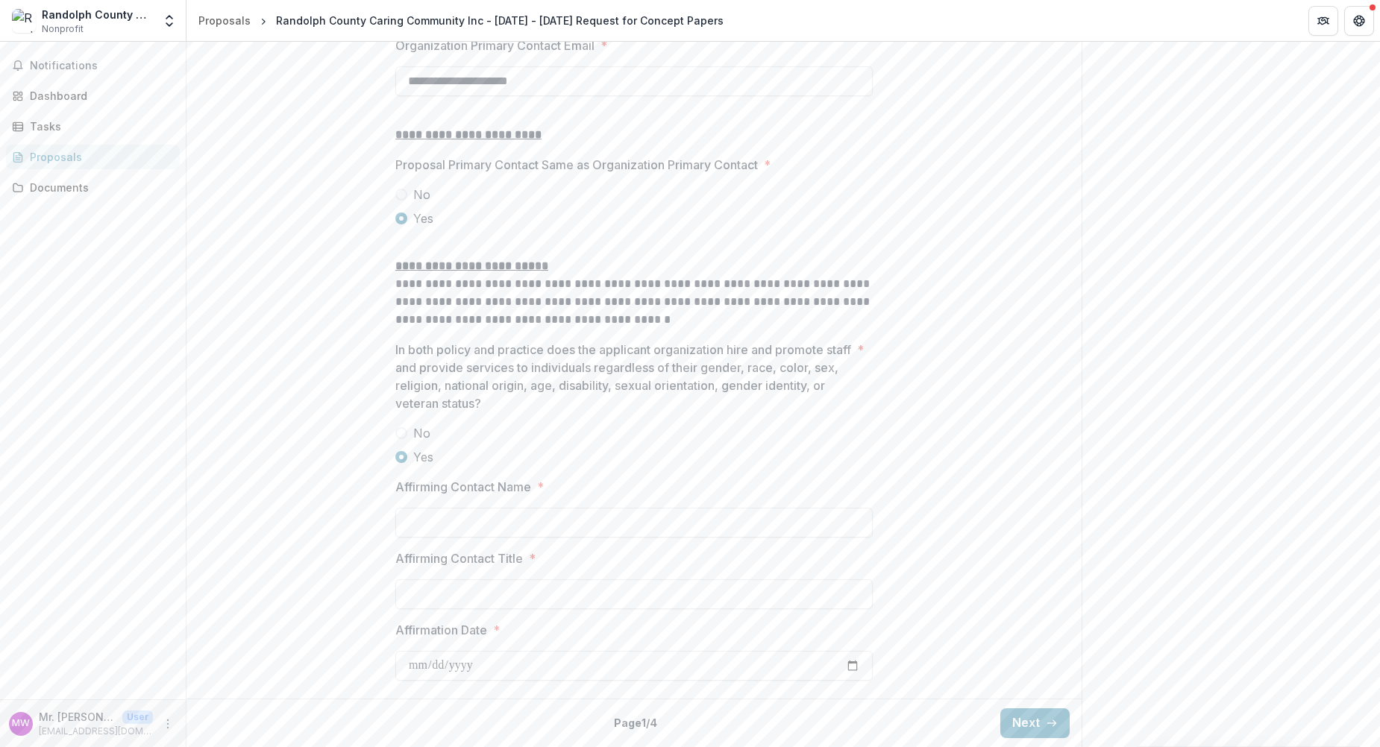
scroll to position [1877, 0]
click at [500, 519] on input "Affirming Contact Name *" at bounding box center [633, 523] width 477 height 30
type input "**********"
click at [449, 591] on input "Affirming Contact Title *" at bounding box center [633, 595] width 477 height 30
type input "**********"
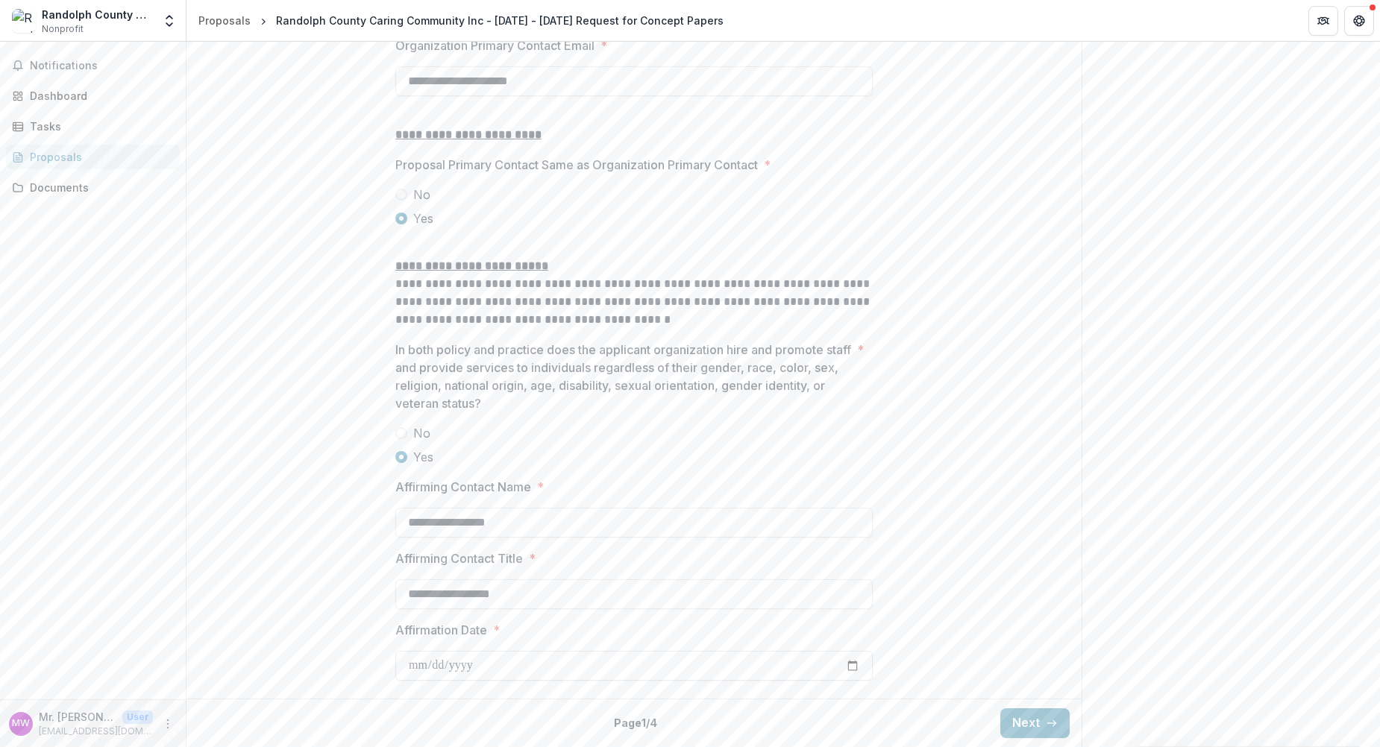
click at [410, 667] on input "Affirmation Date *" at bounding box center [633, 666] width 477 height 30
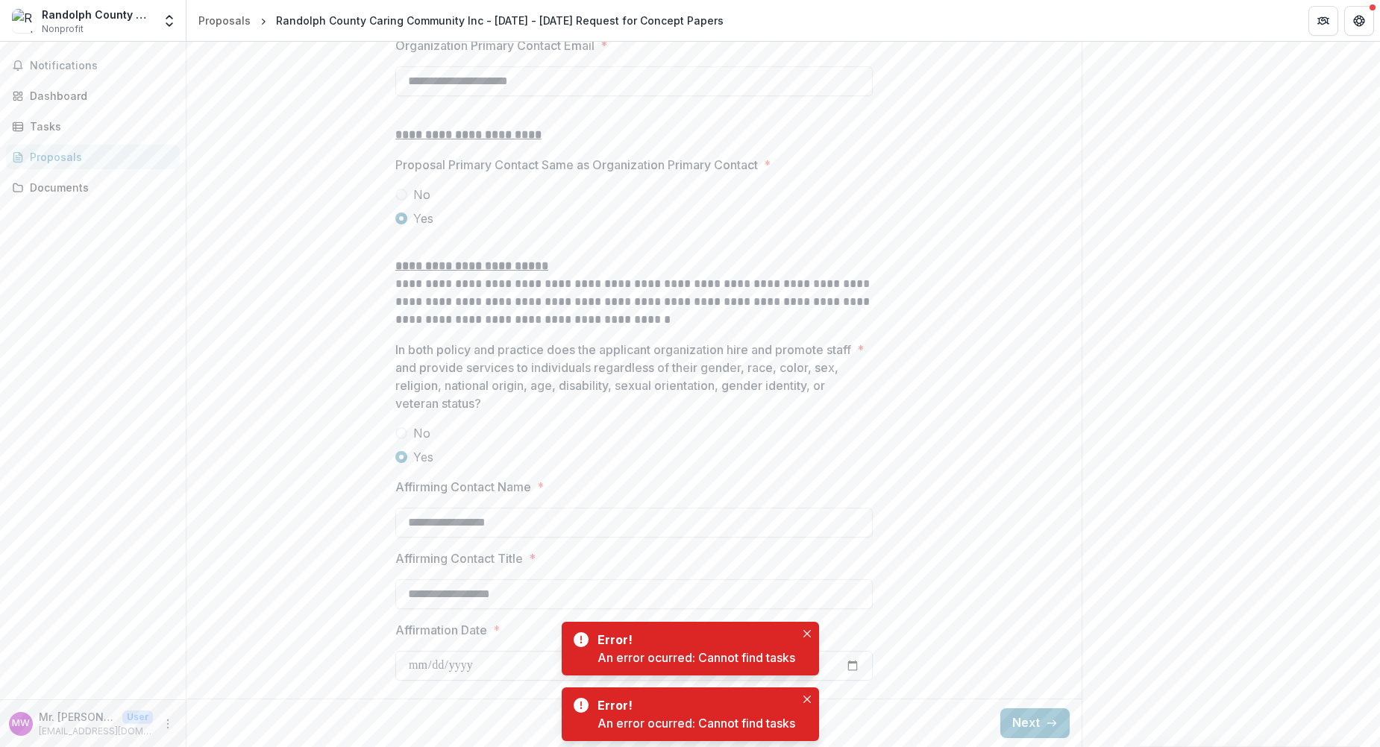
type input "**********"
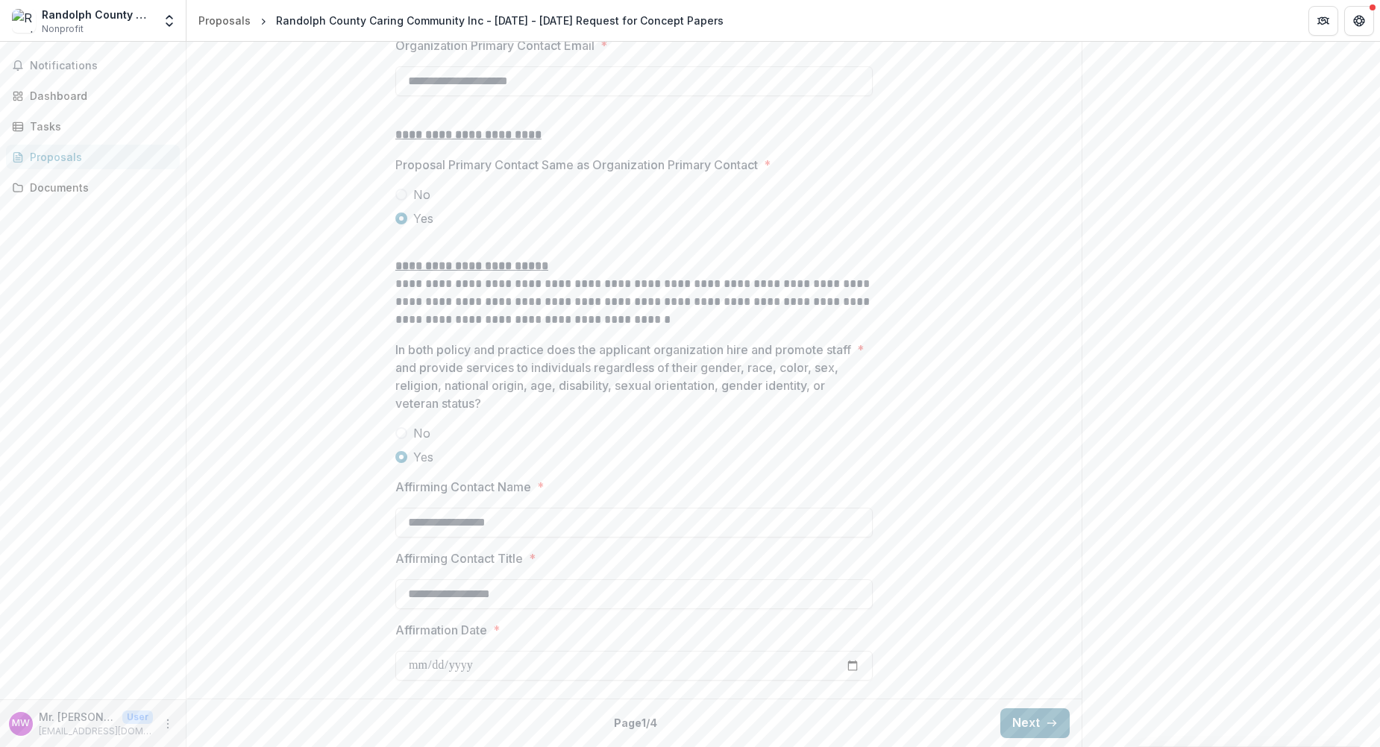
click at [1026, 720] on button "Next" at bounding box center [1034, 724] width 69 height 30
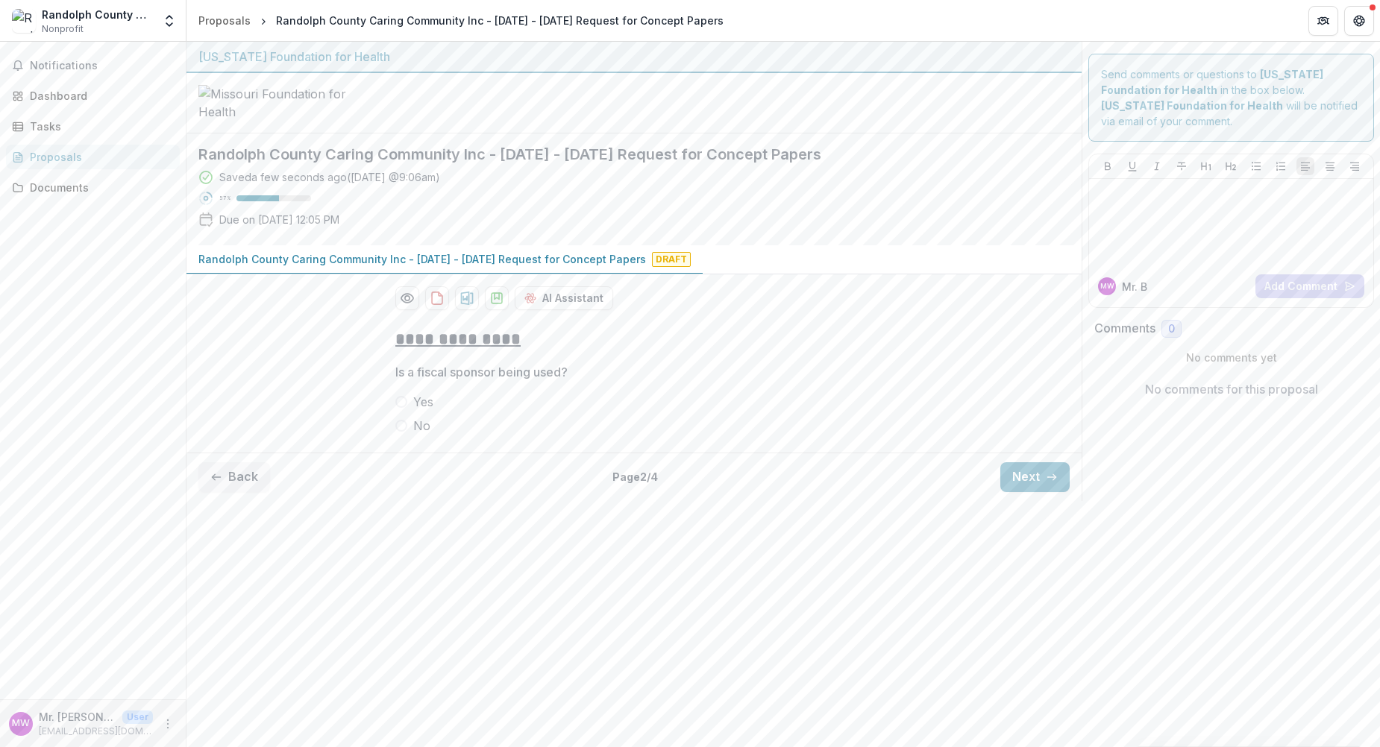
click at [398, 432] on span at bounding box center [401, 426] width 12 height 12
click at [1023, 492] on button "Next" at bounding box center [1034, 477] width 69 height 30
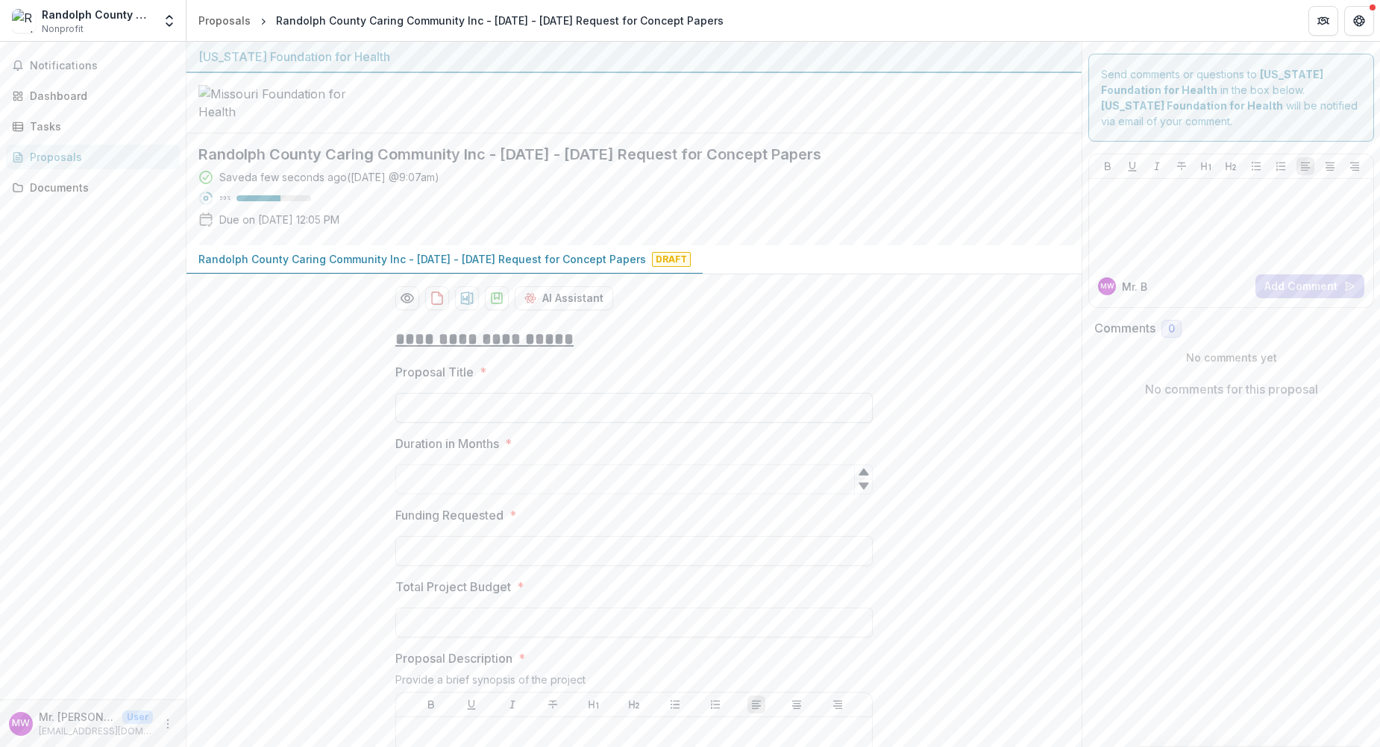
click at [463, 423] on input "Proposal Title *" at bounding box center [633, 408] width 477 height 30
type input "**********"
click at [423, 494] on input "Duration in Months *" at bounding box center [633, 480] width 477 height 30
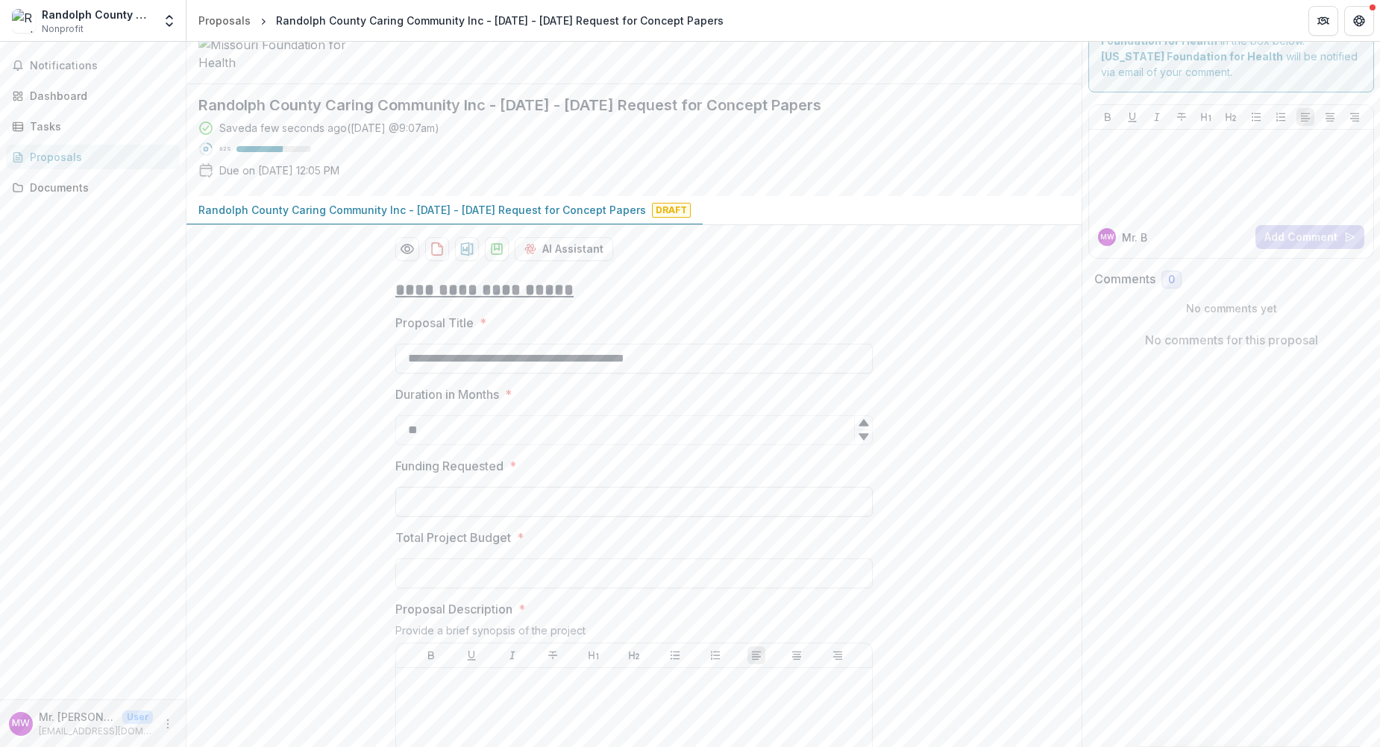
scroll to position [75, 0]
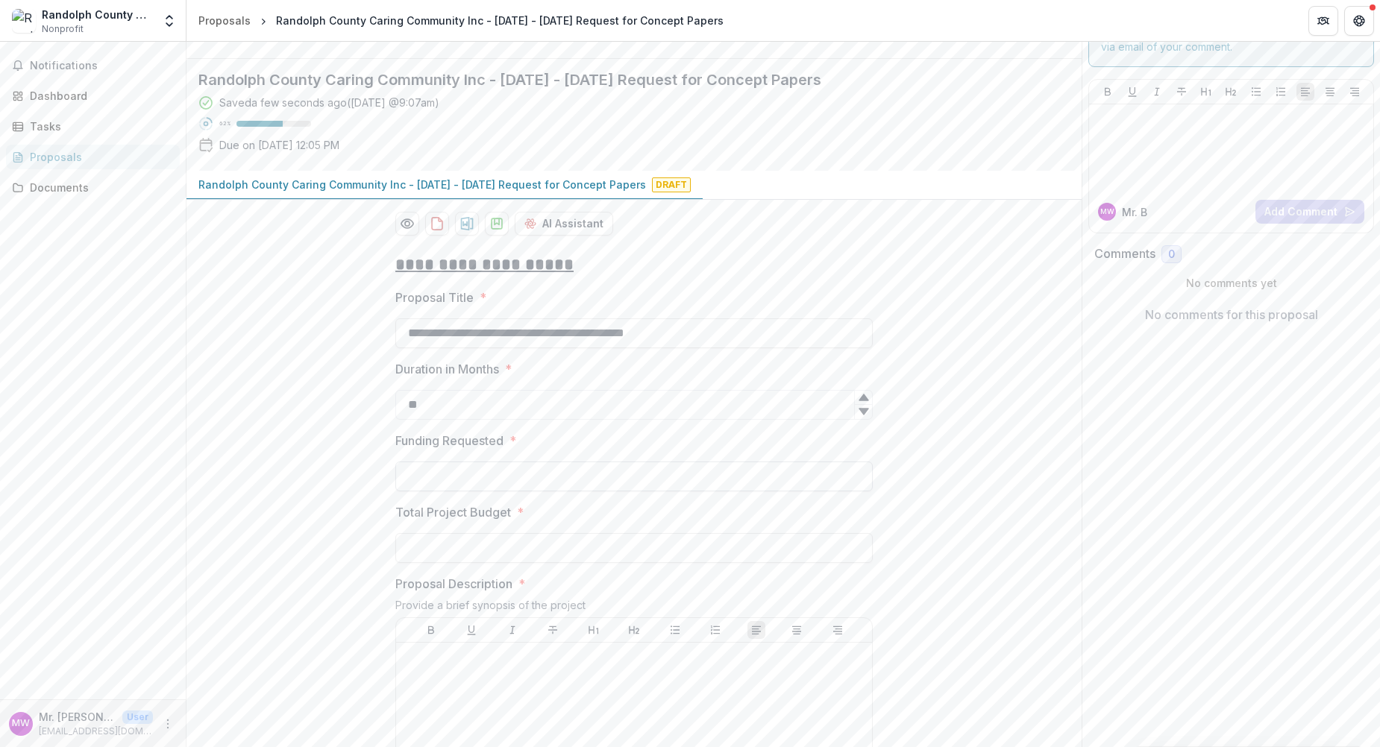
type input "**"
click at [414, 492] on input "Funding Requested *" at bounding box center [633, 477] width 477 height 30
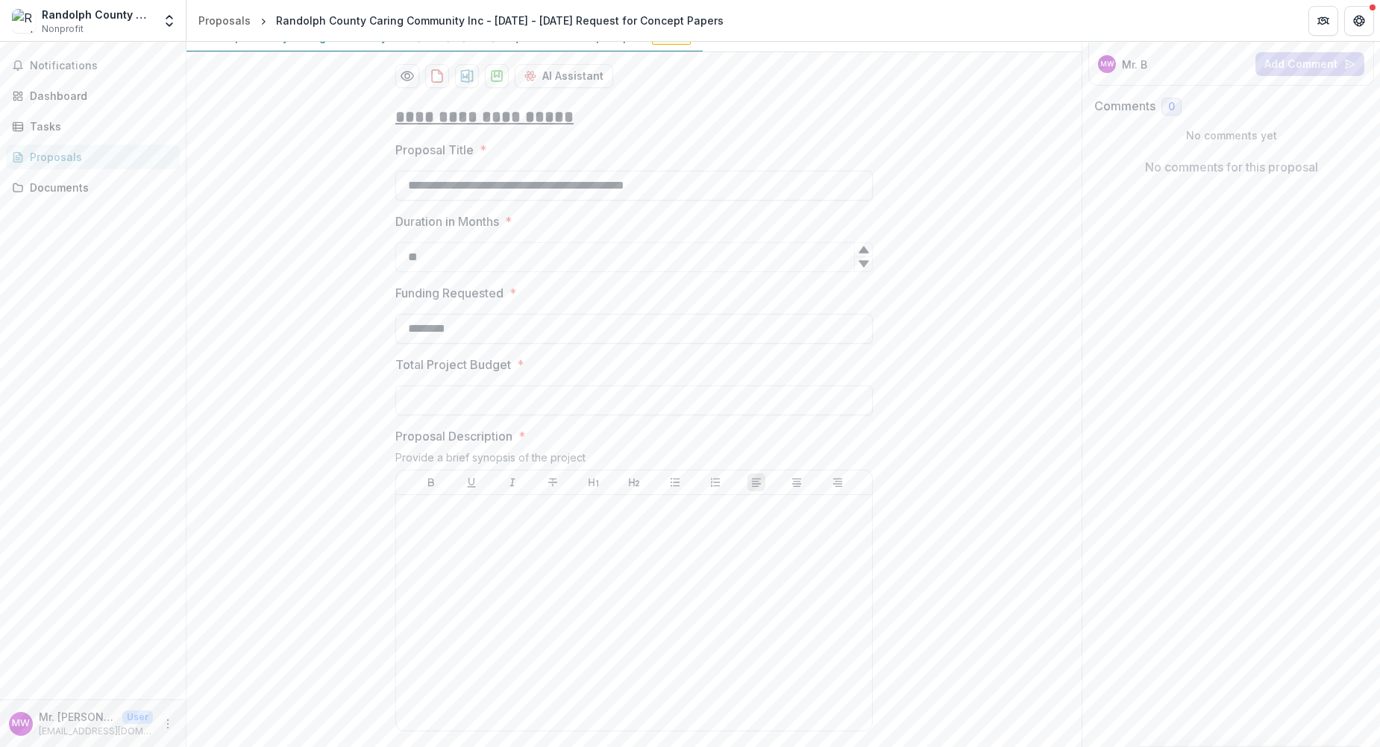
scroll to position [224, 0]
type input "********"
click at [448, 414] on input "Total Project Budget *" at bounding box center [633, 399] width 477 height 30
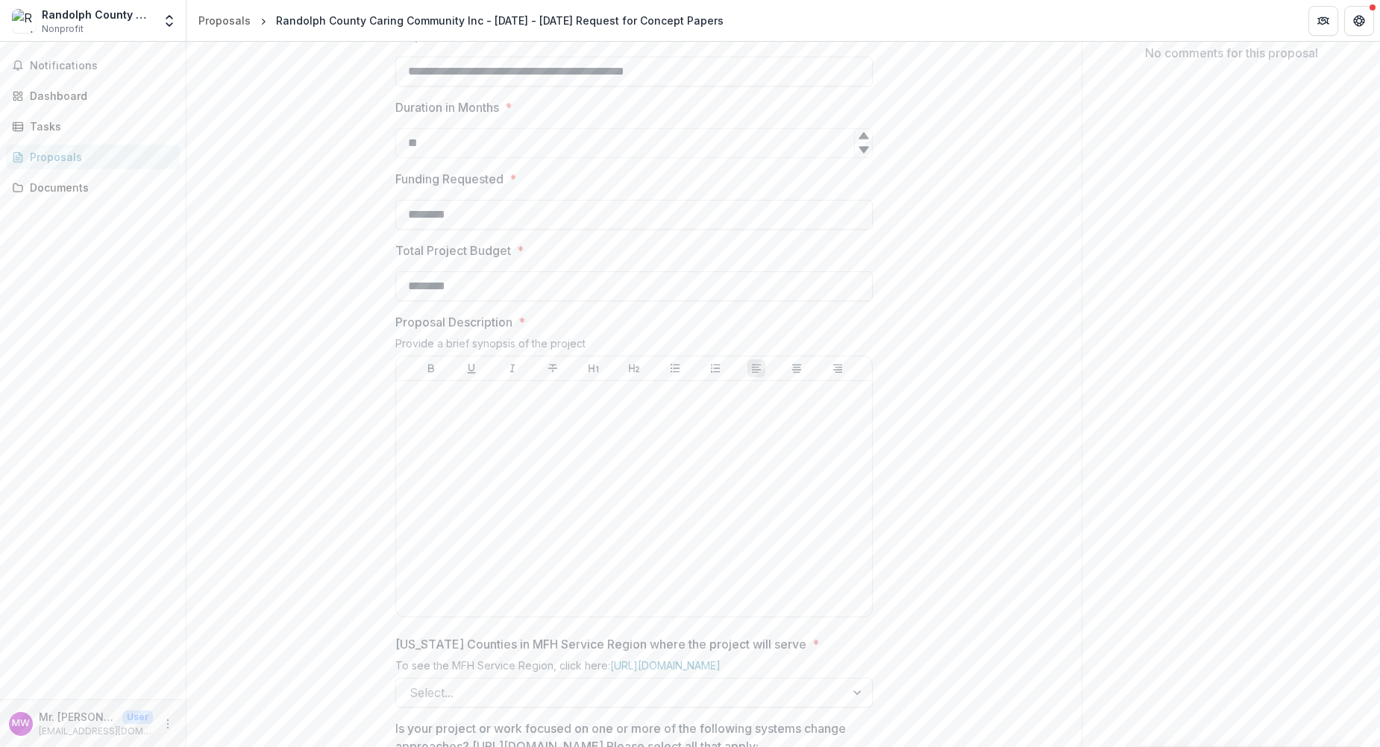
scroll to position [373, 0]
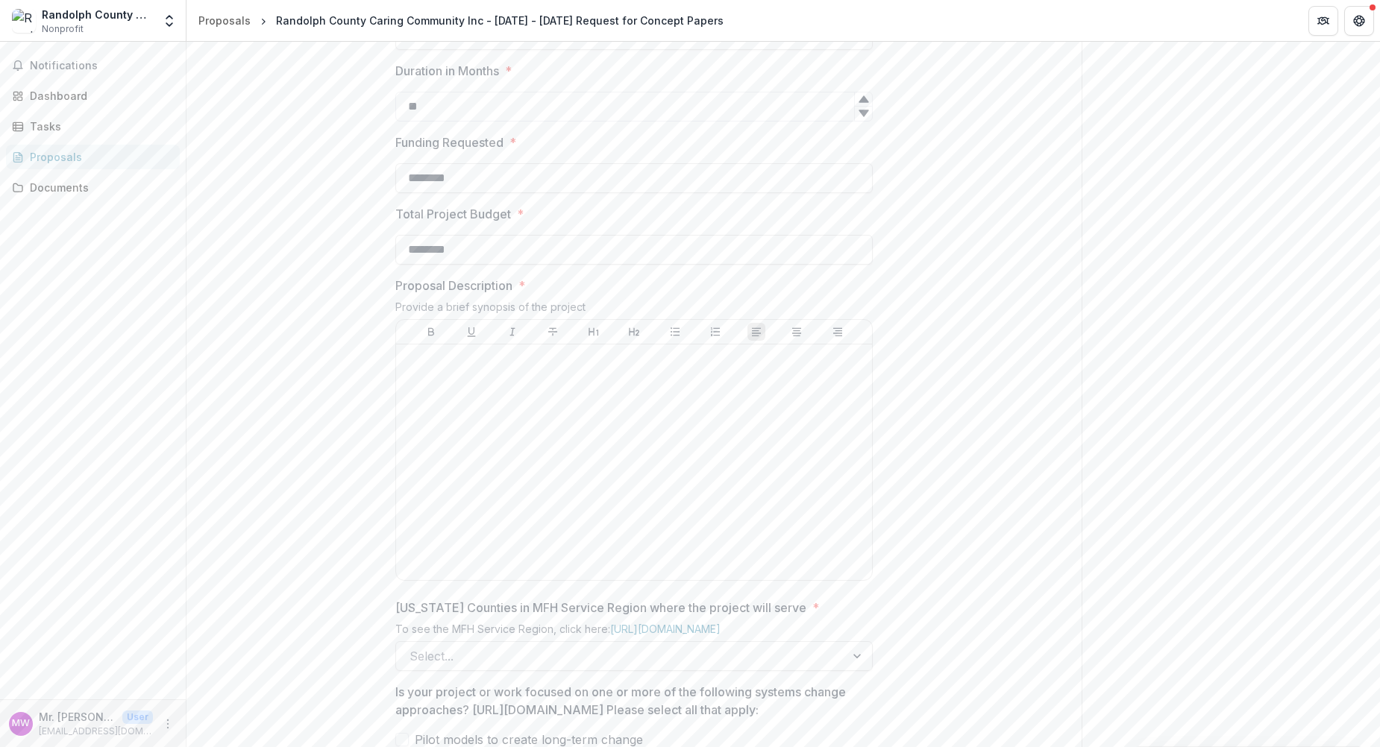
type input "********"
click at [432, 367] on p at bounding box center [634, 359] width 464 height 16
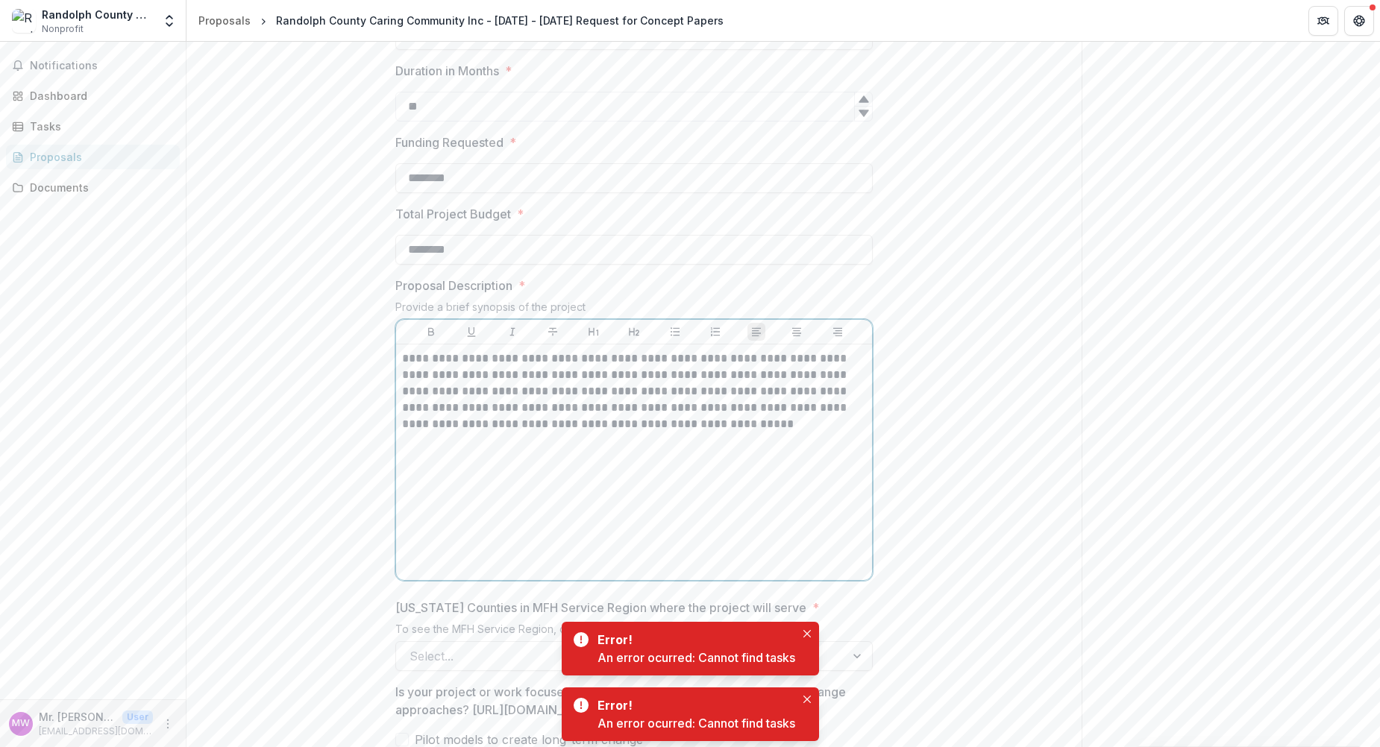
click at [680, 433] on p "**********" at bounding box center [634, 392] width 464 height 82
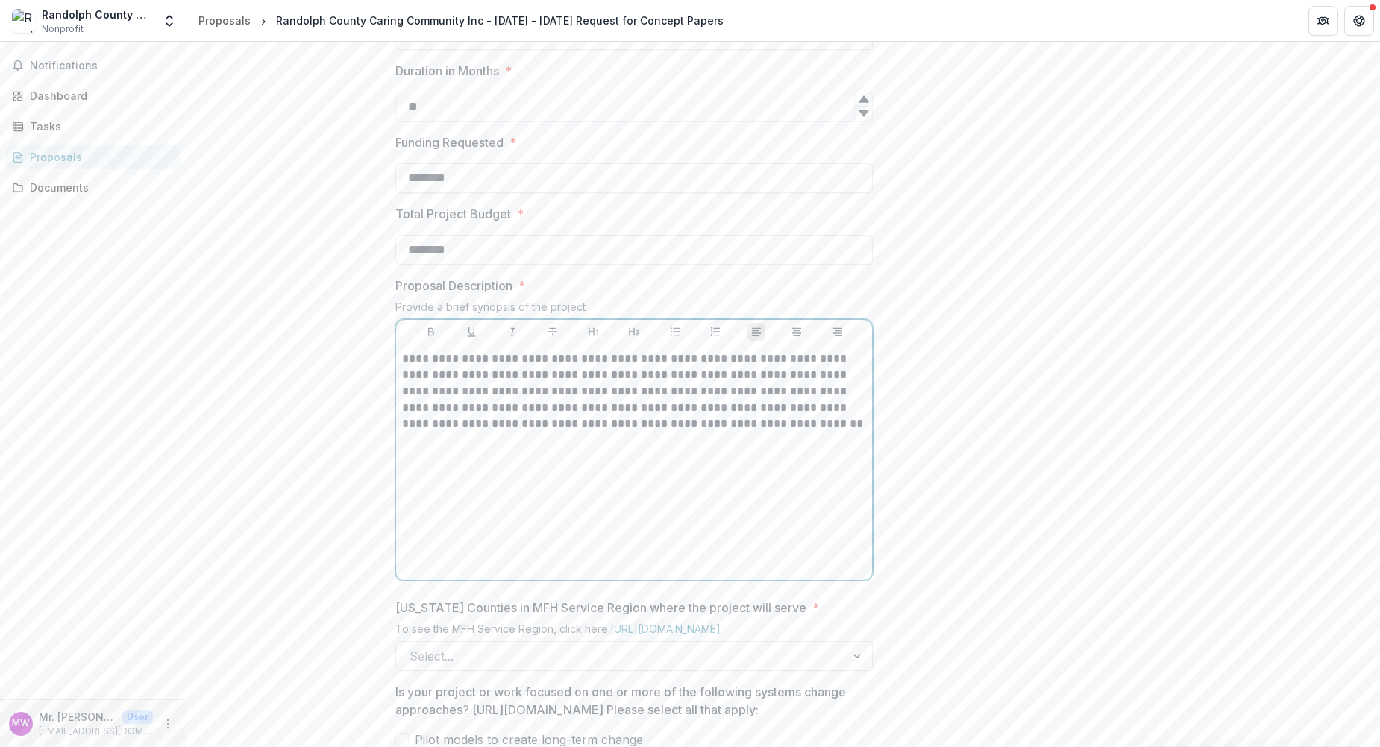
click at [853, 433] on p "**********" at bounding box center [634, 392] width 464 height 82
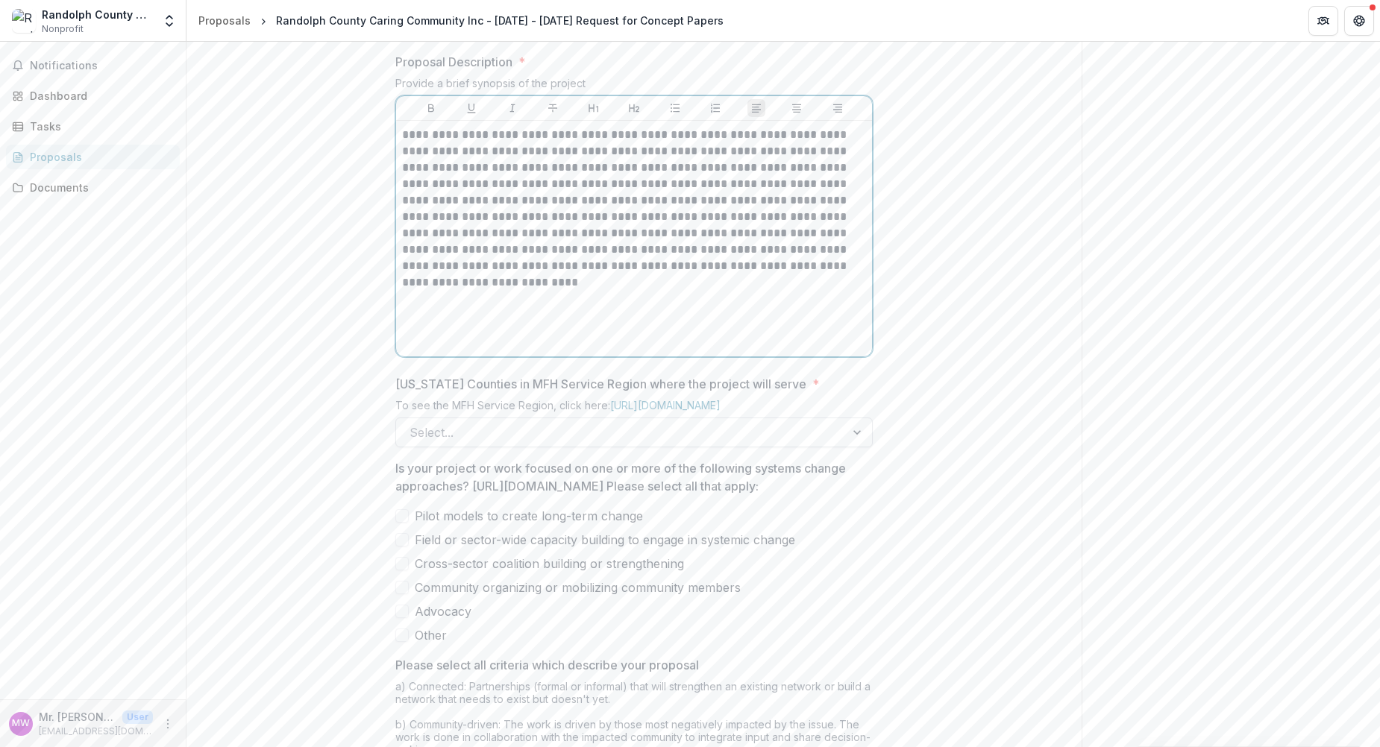
scroll to position [671, 0]
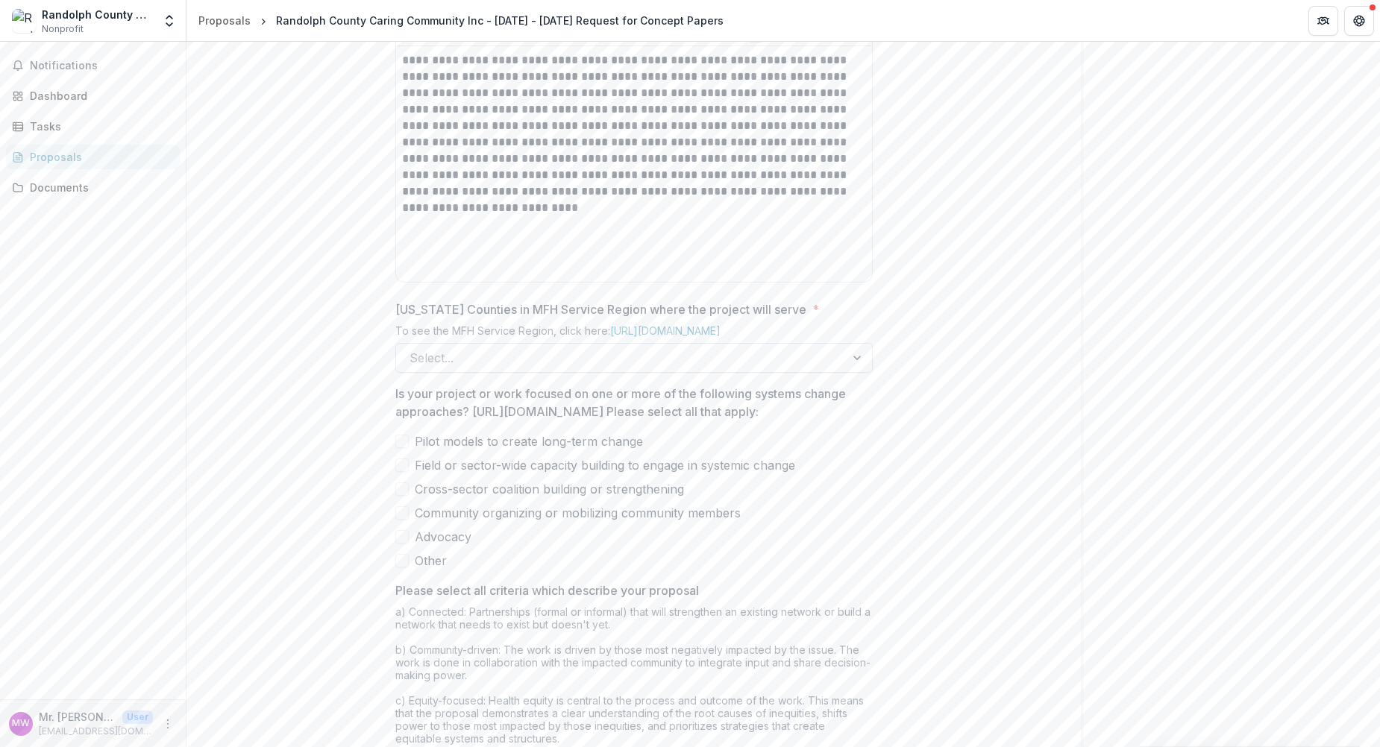
click at [855, 372] on div at bounding box center [858, 358] width 27 height 28
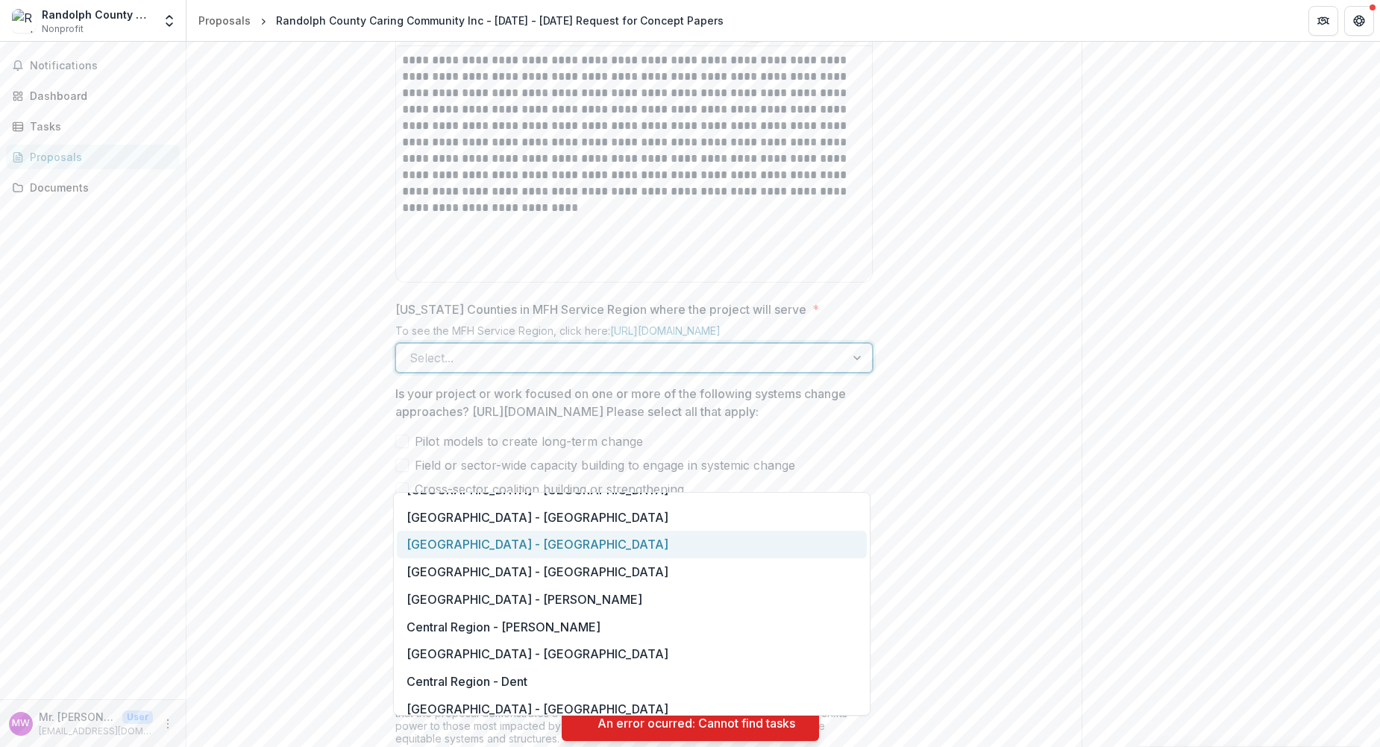
scroll to position [0, 0]
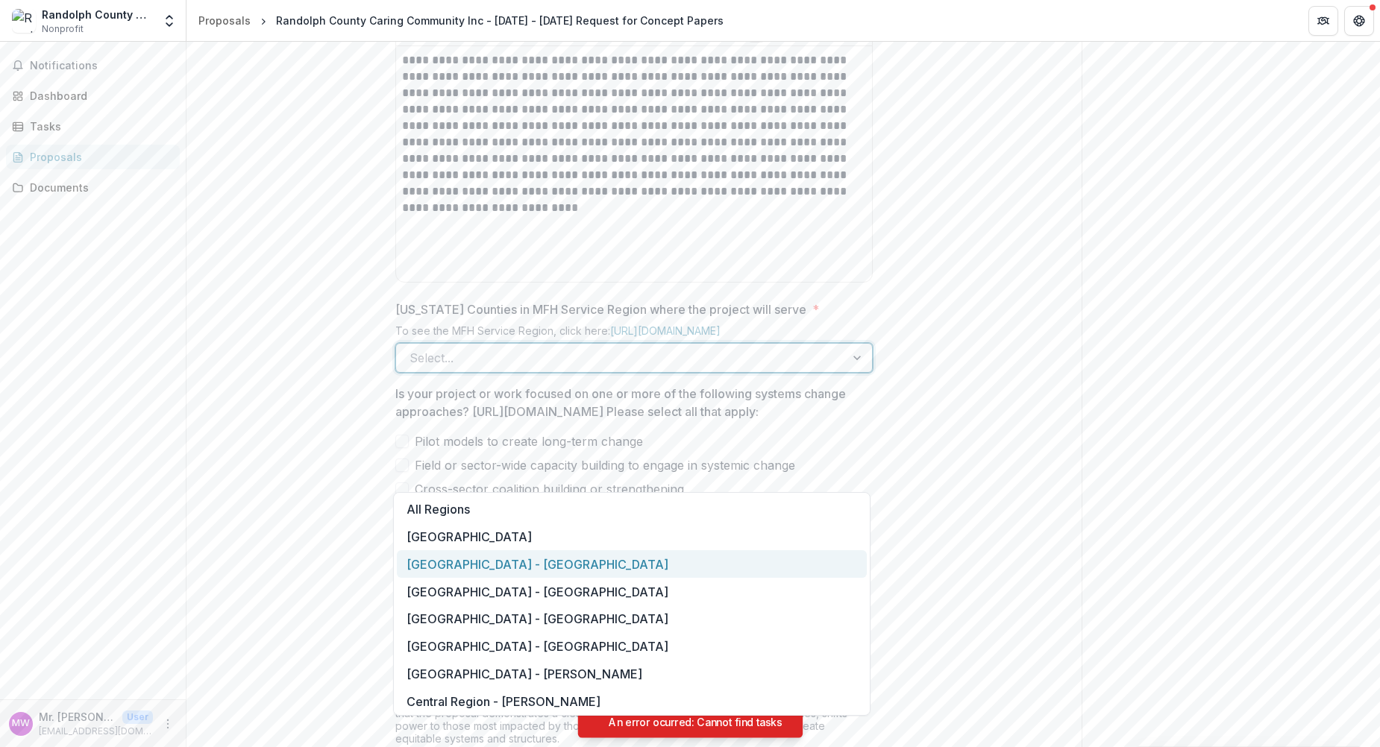
click at [518, 562] on div "Central Region - Audrain" at bounding box center [632, 564] width 470 height 28
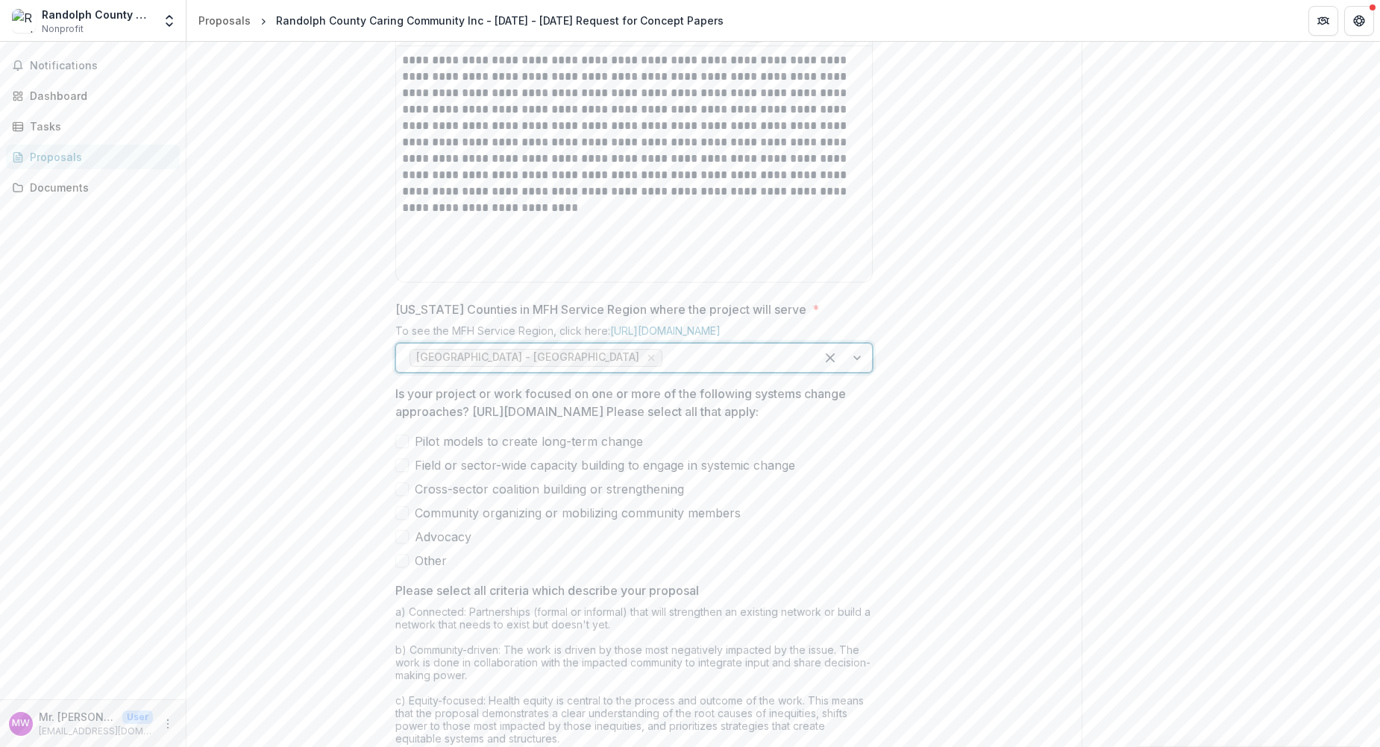
click at [857, 372] on div at bounding box center [843, 358] width 57 height 28
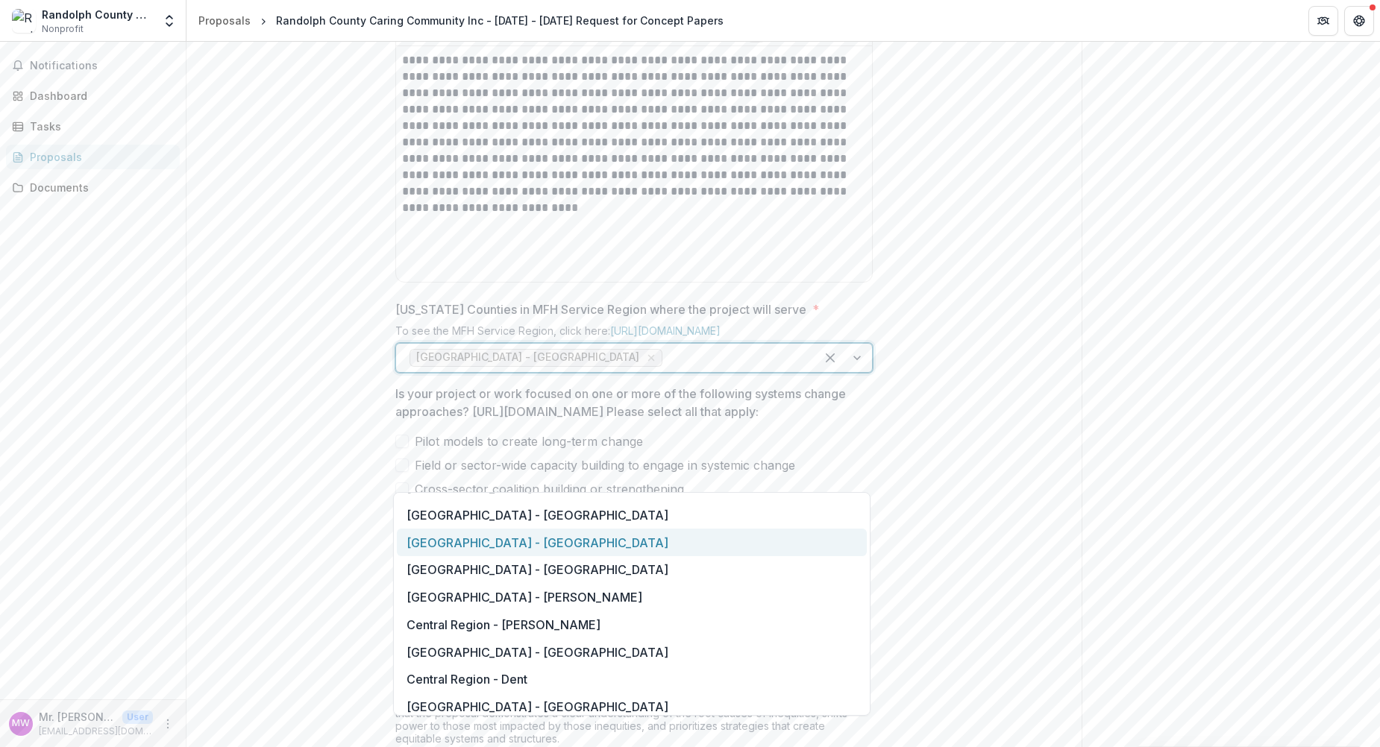
scroll to position [75, 0]
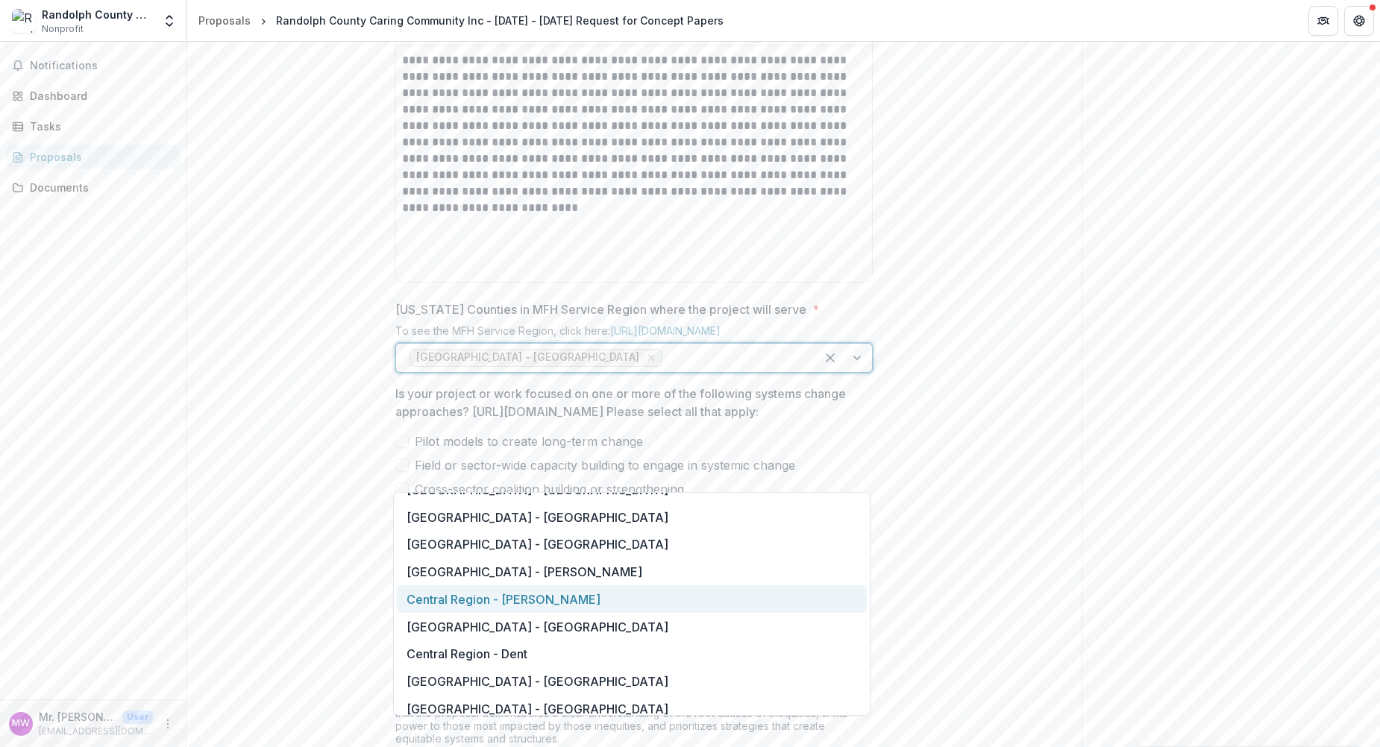
click at [510, 595] on div "Central Region - Cooper" at bounding box center [632, 599] width 470 height 28
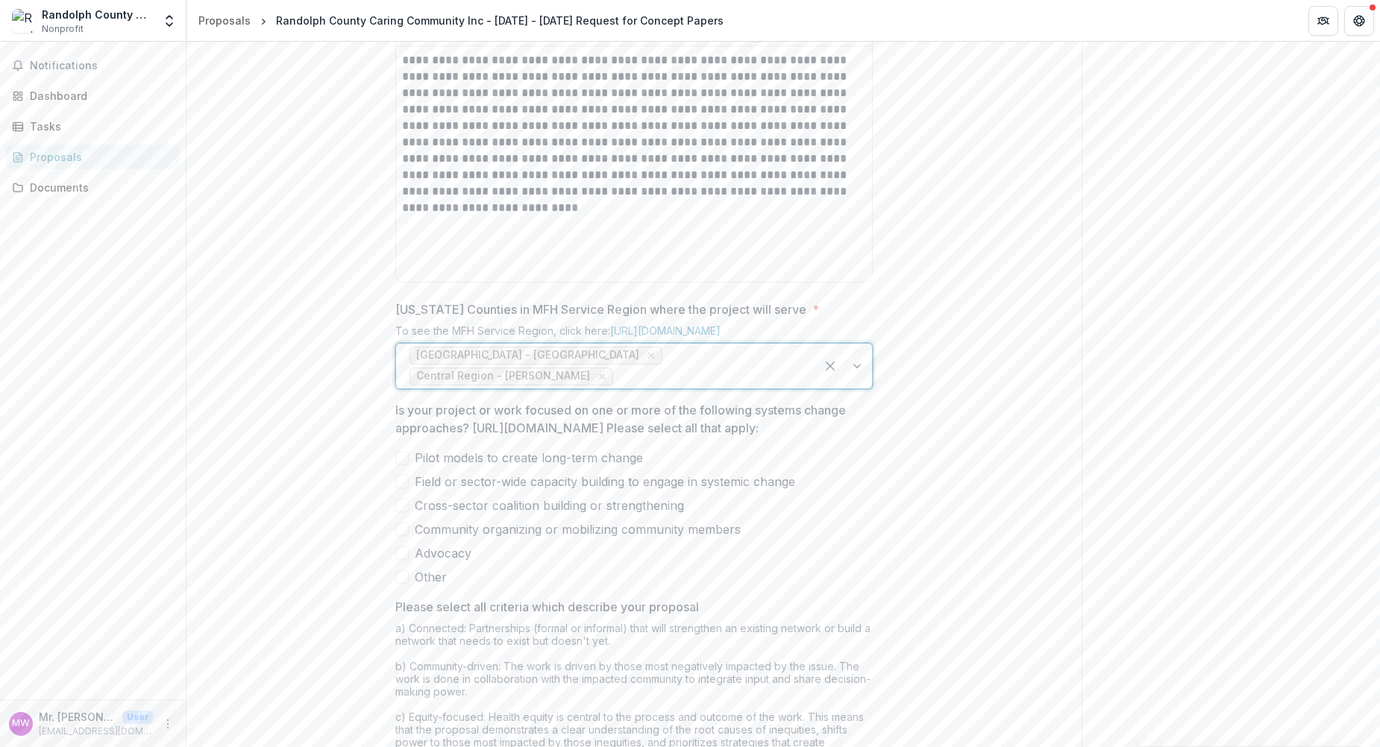
click at [852, 389] on div at bounding box center [843, 366] width 57 height 45
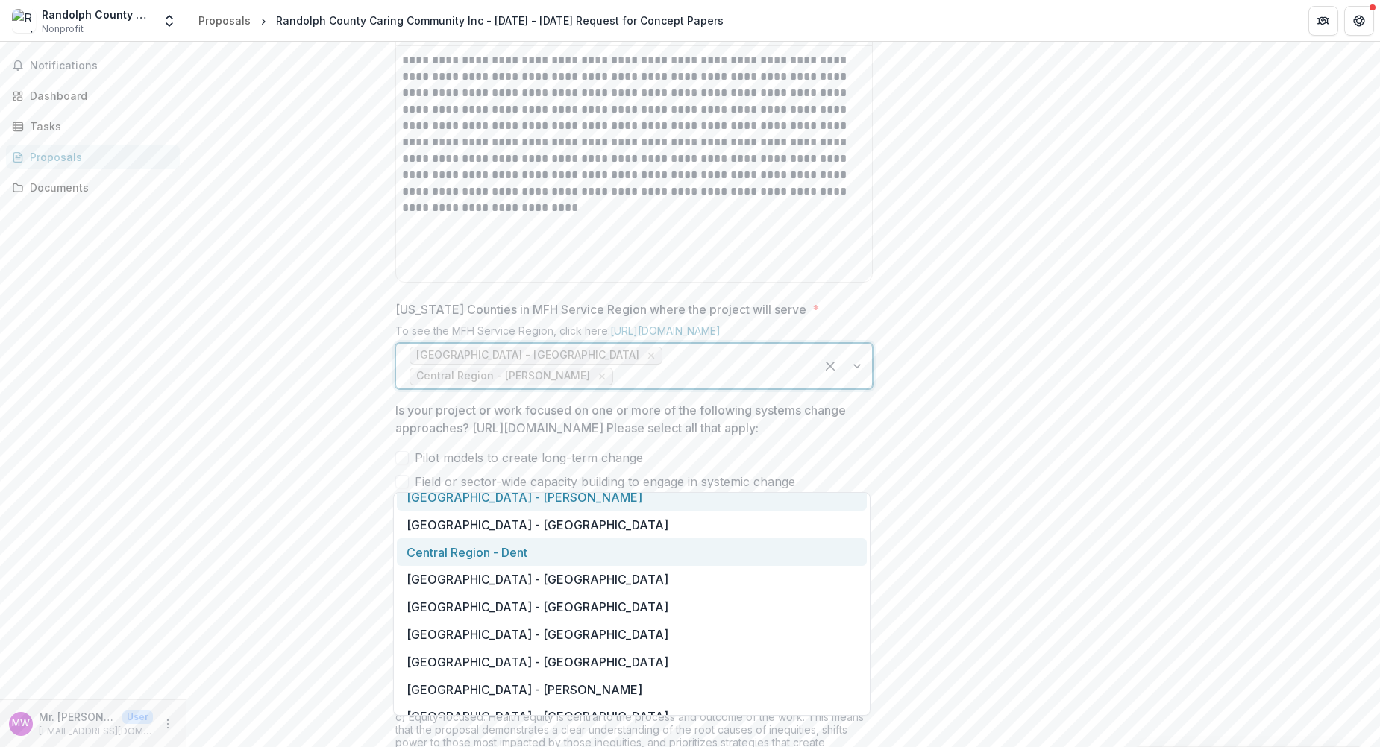
scroll to position [224, 0]
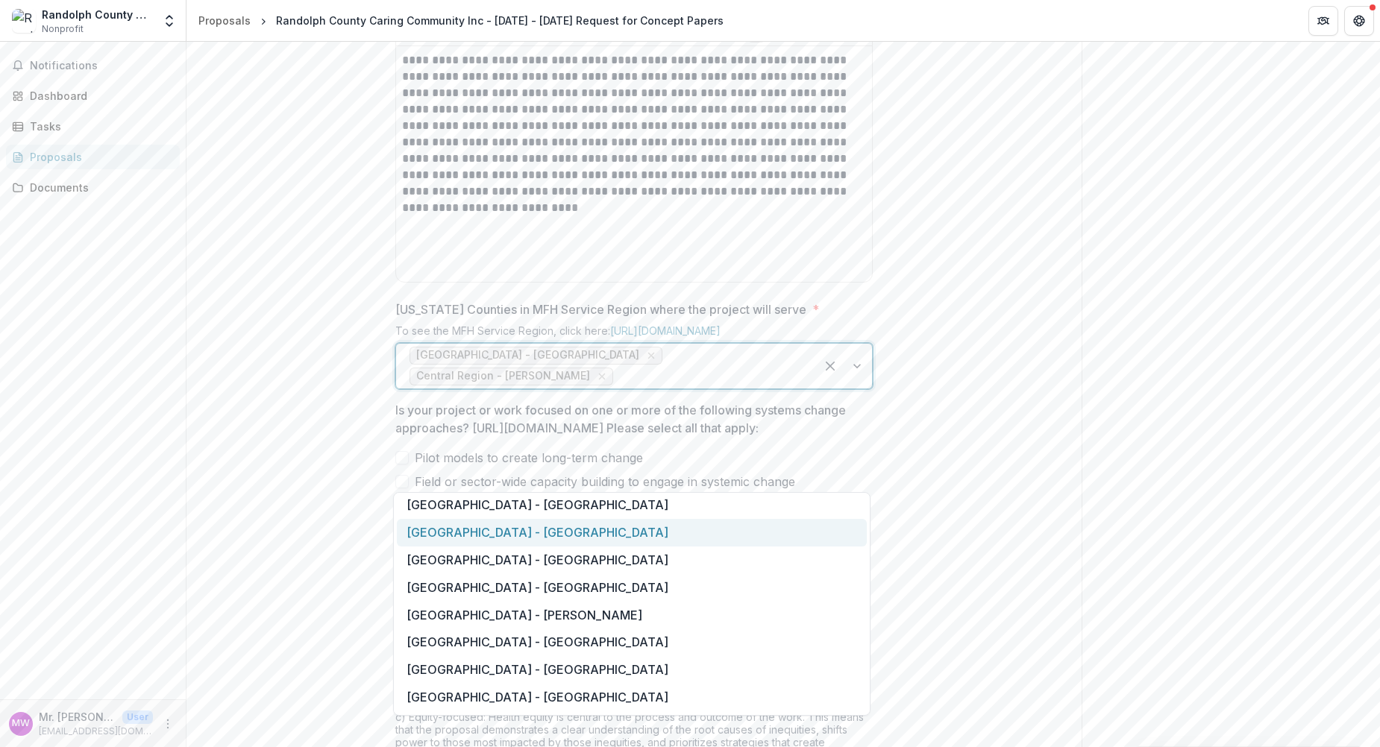
click at [532, 529] on div "Central Region - Howard" at bounding box center [632, 533] width 470 height 28
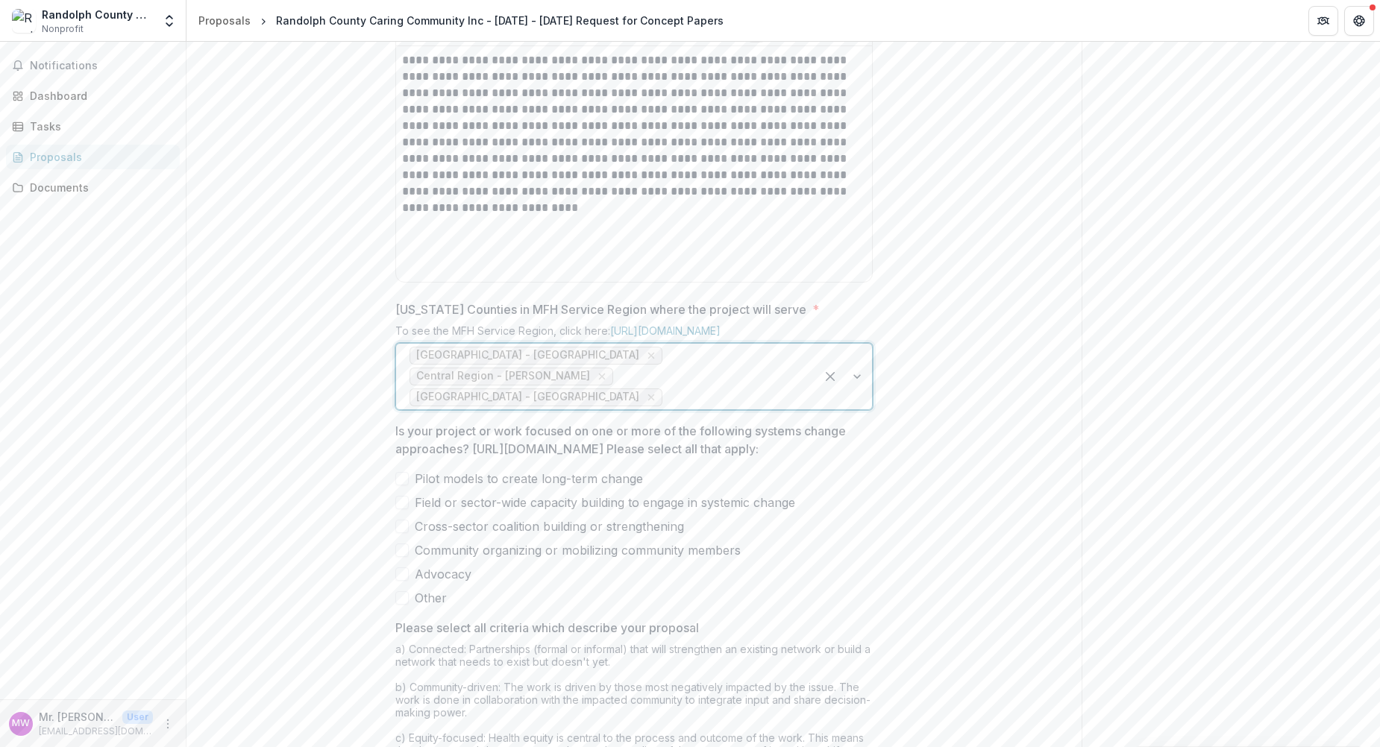
click at [853, 409] on div at bounding box center [843, 377] width 57 height 66
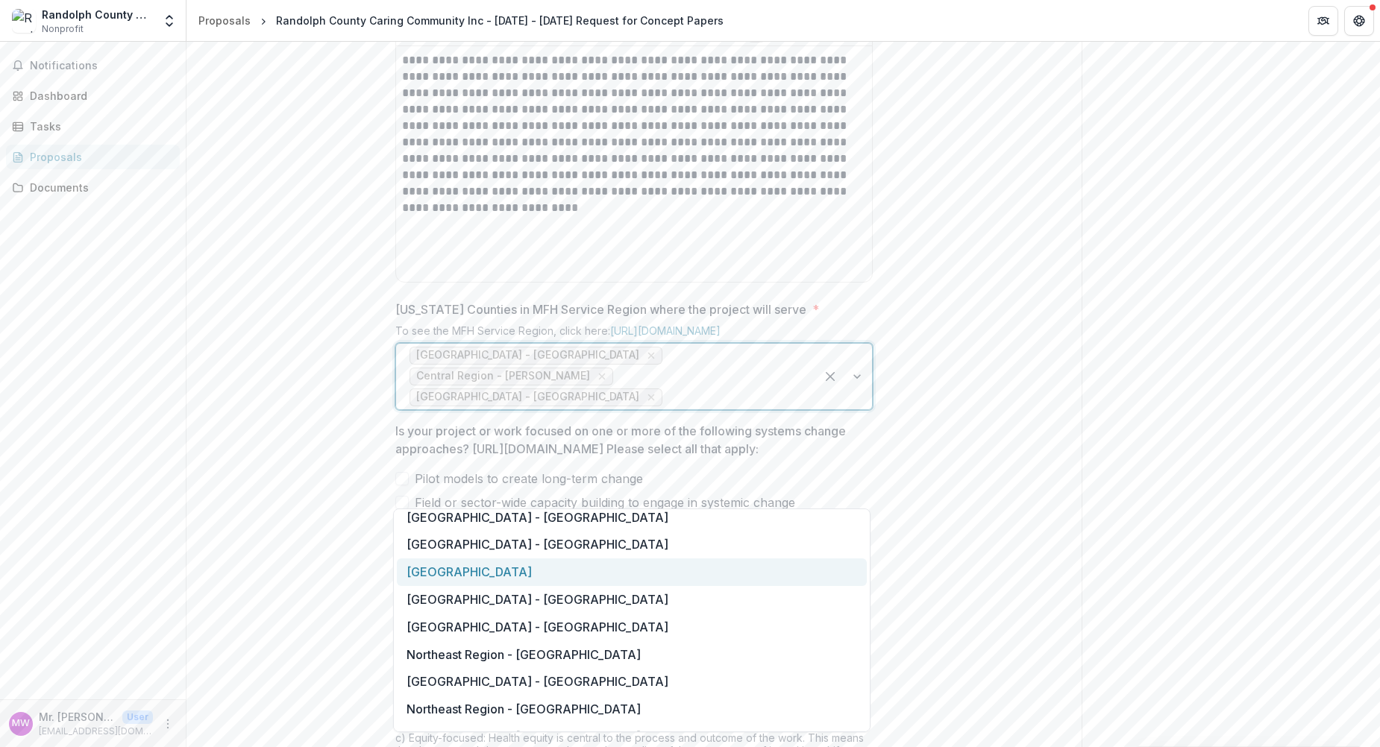
scroll to position [522, 0]
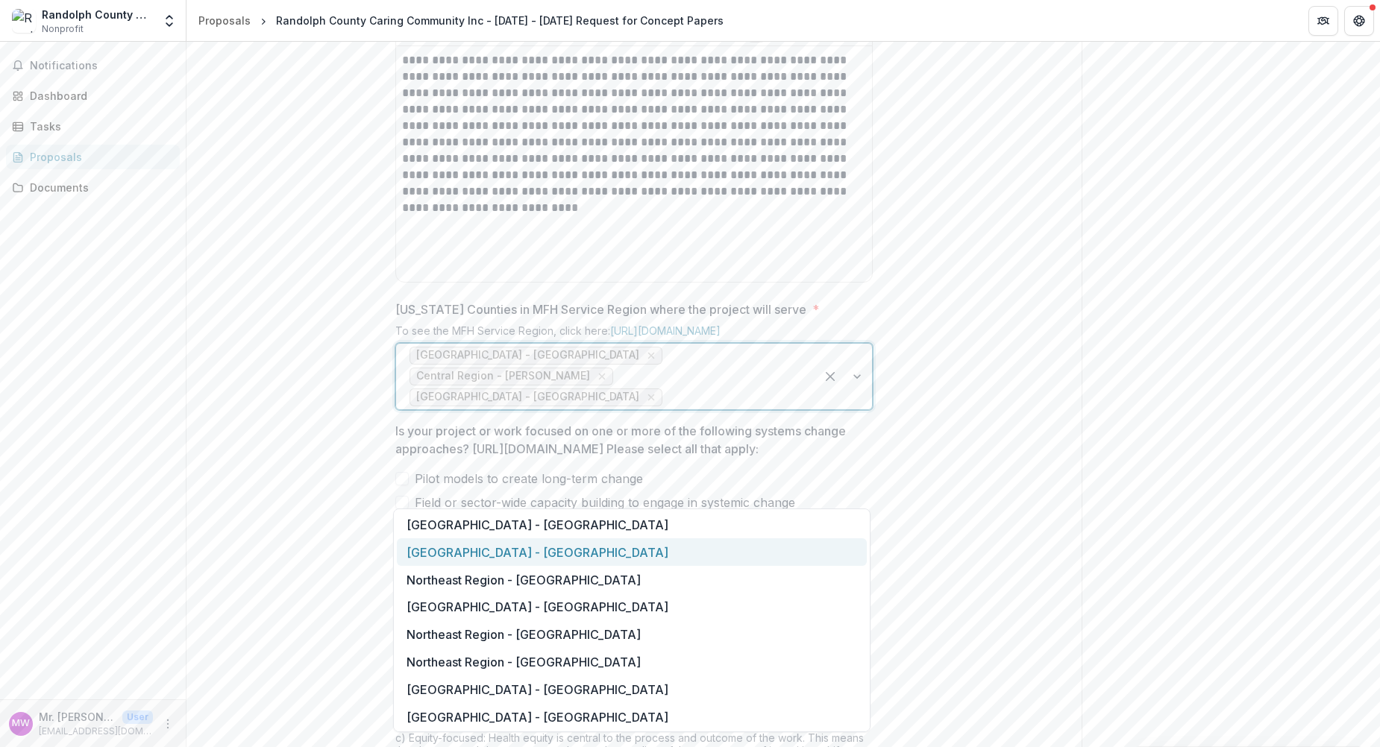
click at [544, 550] on div "Northeast Region - Chariton" at bounding box center [632, 552] width 470 height 28
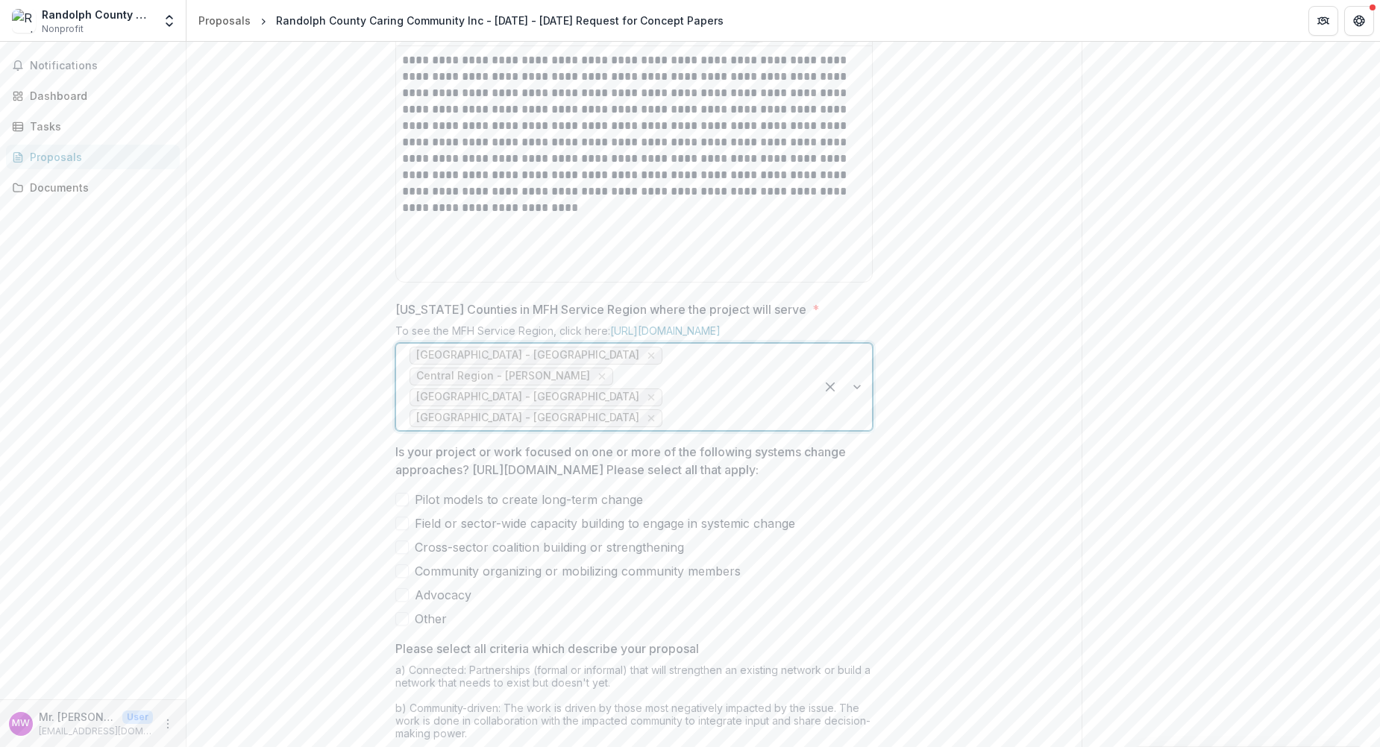
click at [850, 430] on div at bounding box center [843, 387] width 57 height 87
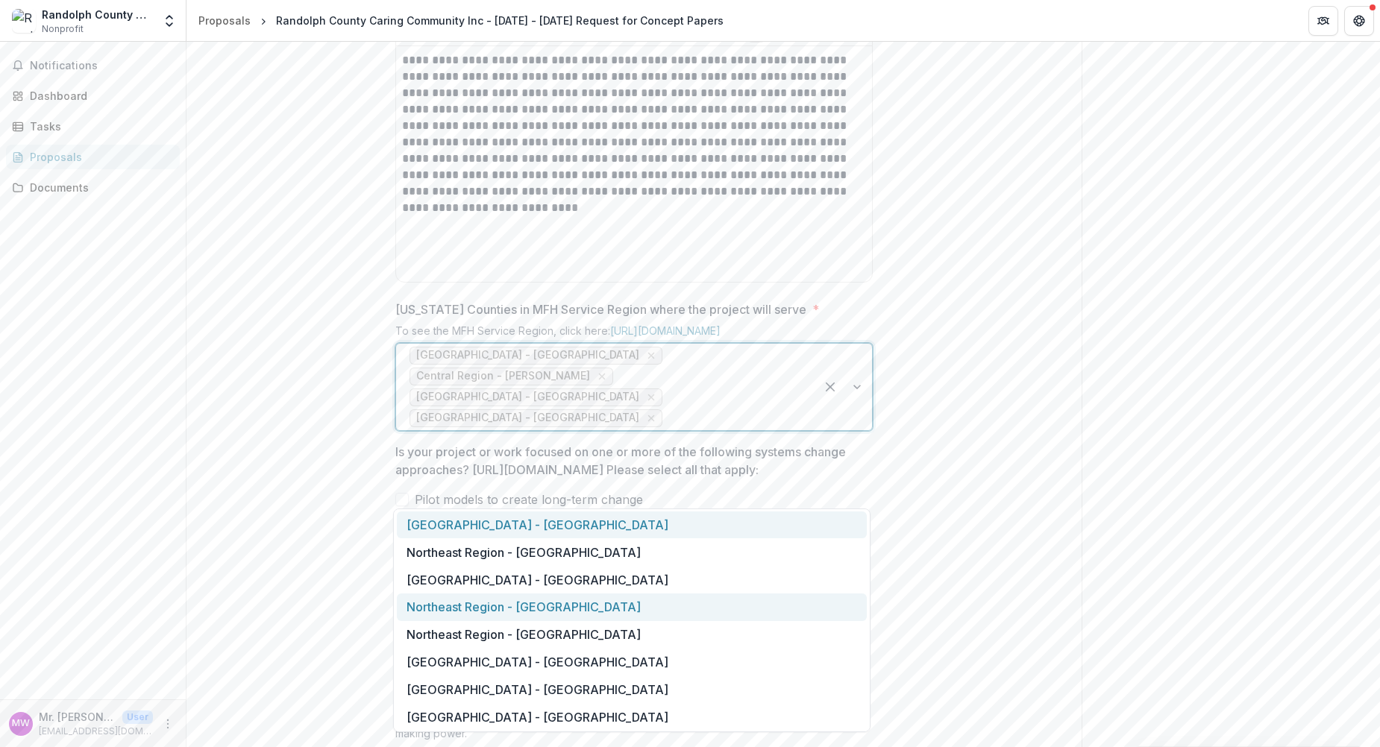
scroll to position [597, 0]
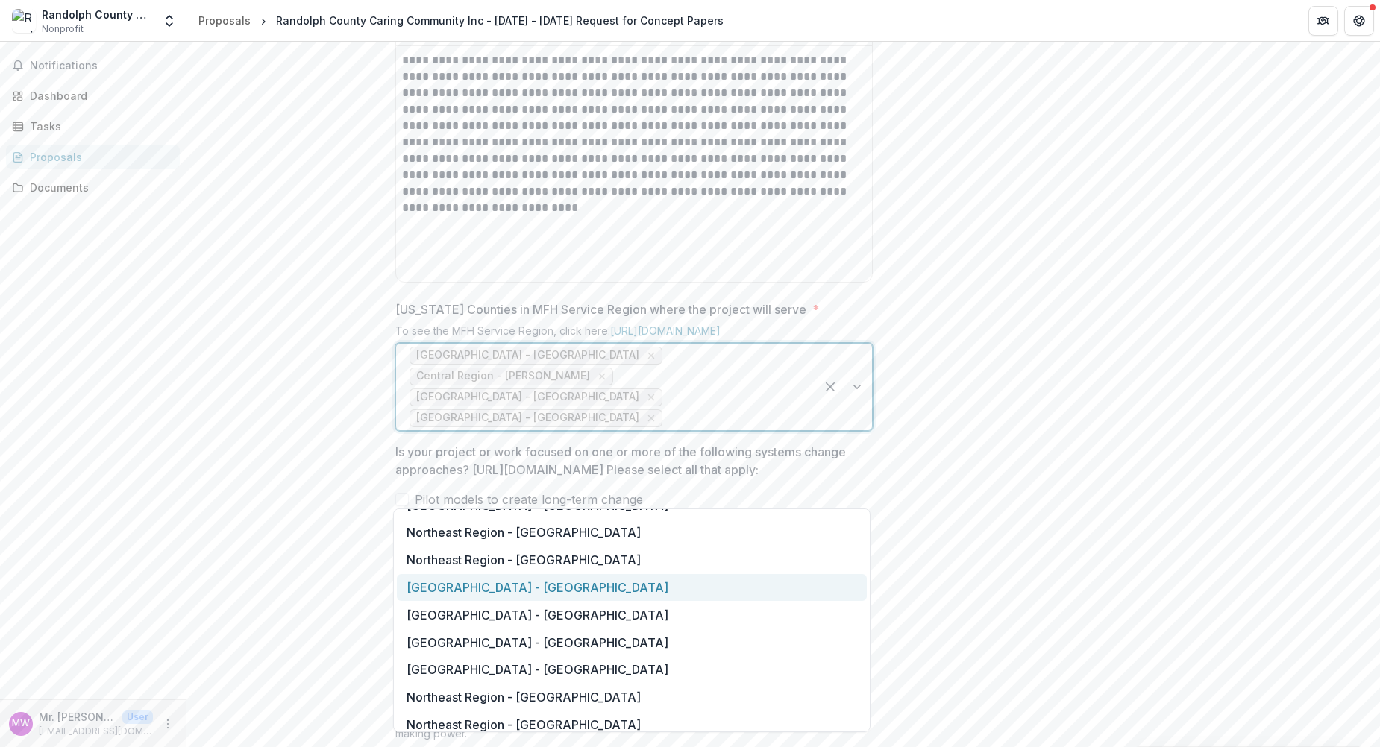
click at [542, 586] on div "Northeast Region - Macon" at bounding box center [632, 588] width 470 height 28
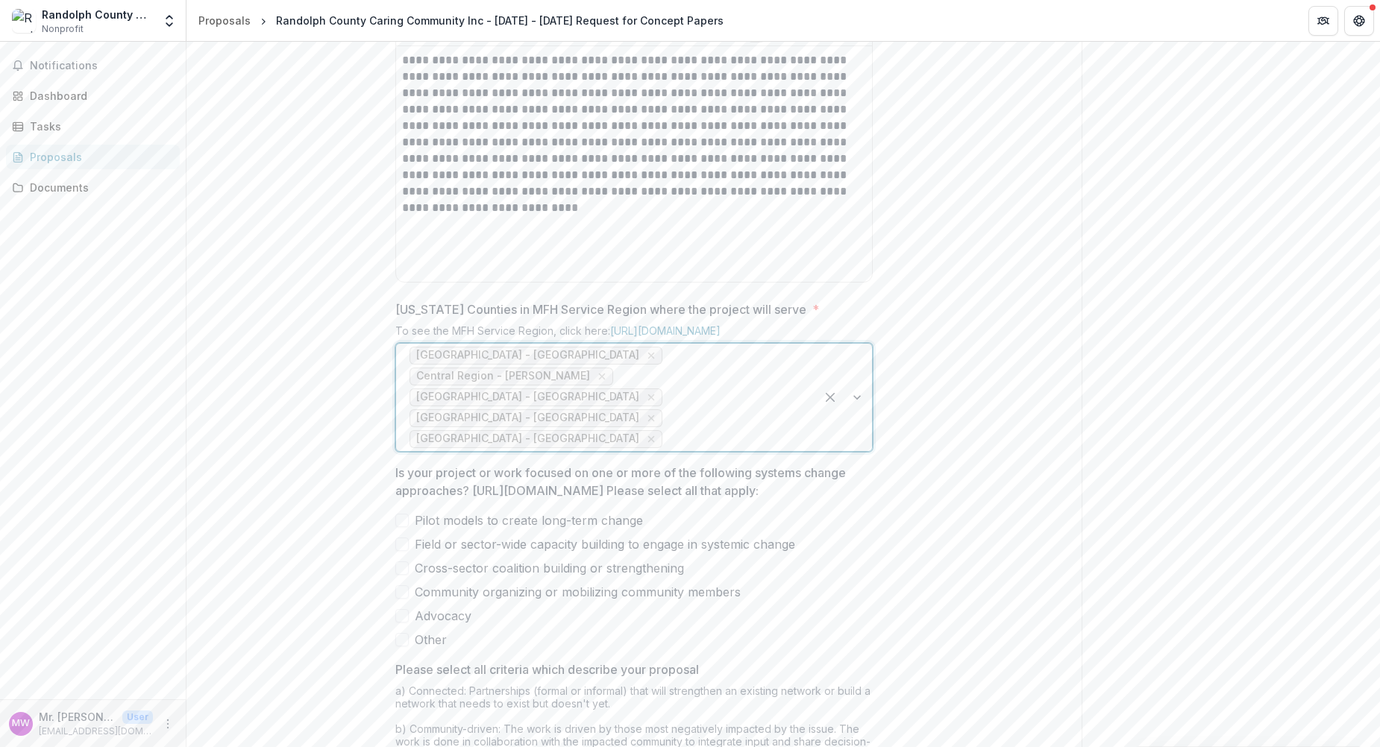
click at [855, 451] on div at bounding box center [843, 397] width 57 height 107
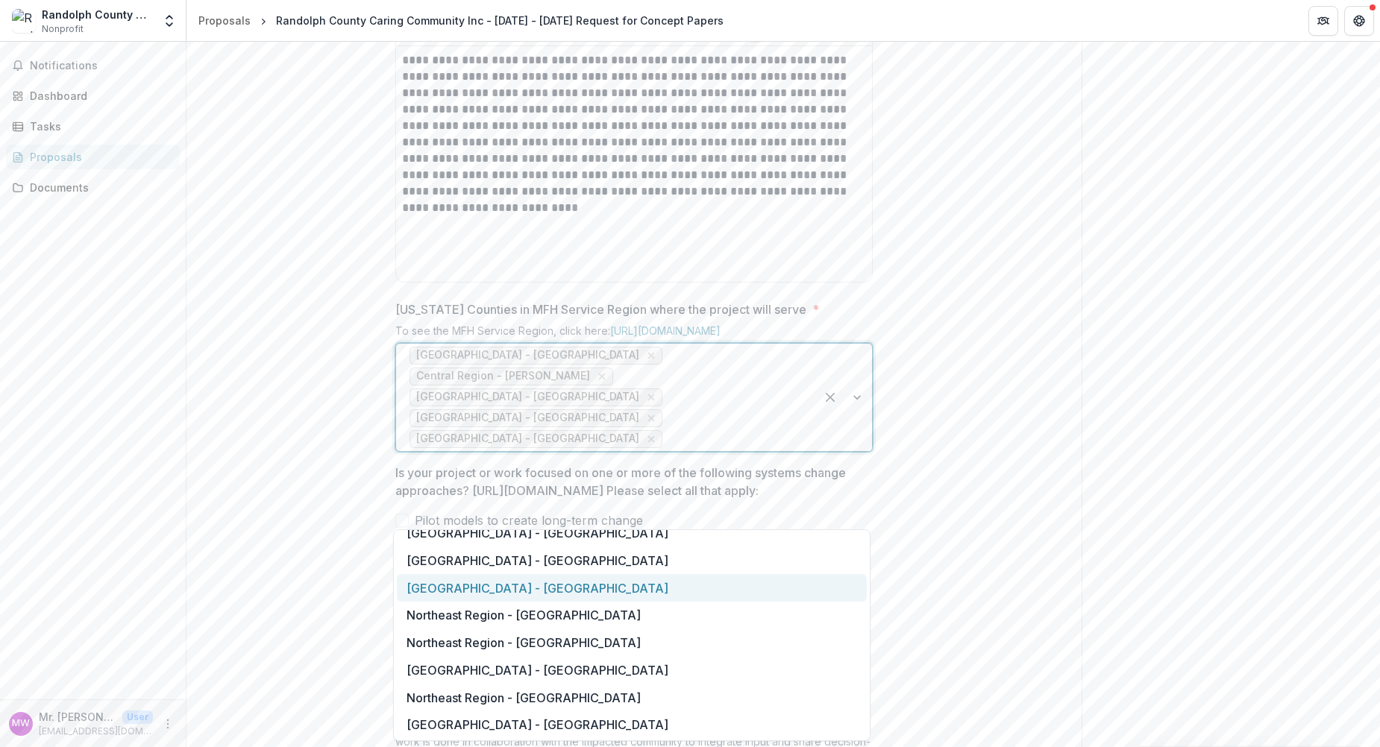
scroll to position [671, 0]
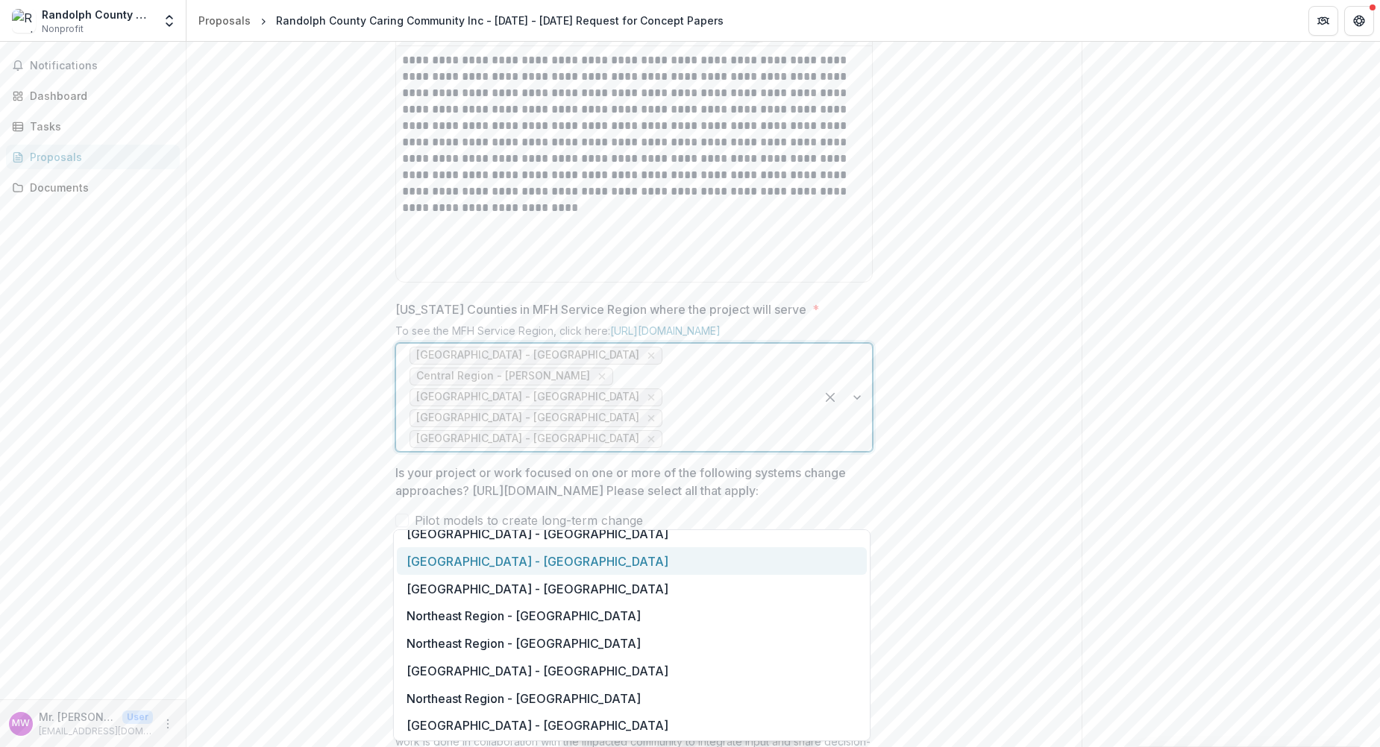
click at [520, 560] on div "Northeast Region - Monroe" at bounding box center [632, 561] width 470 height 28
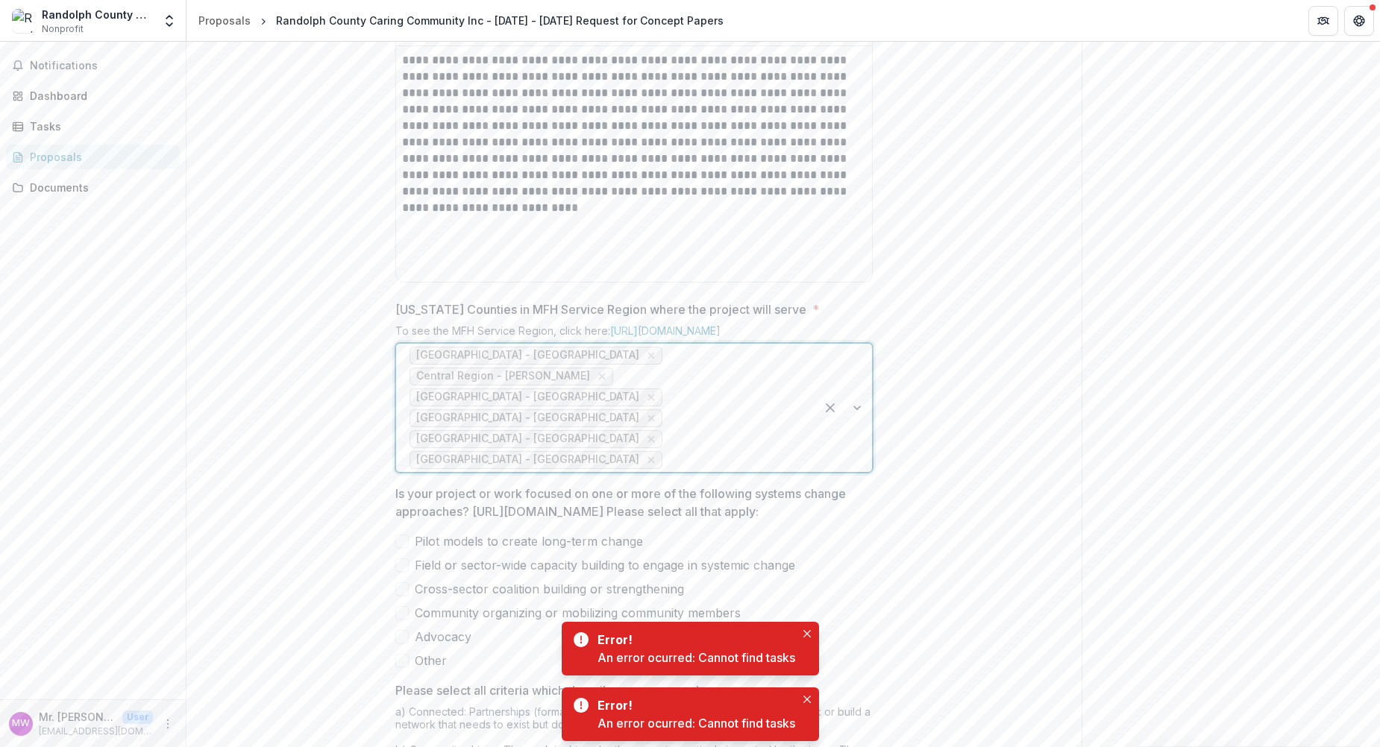
click at [855, 472] on div at bounding box center [843, 408] width 57 height 128
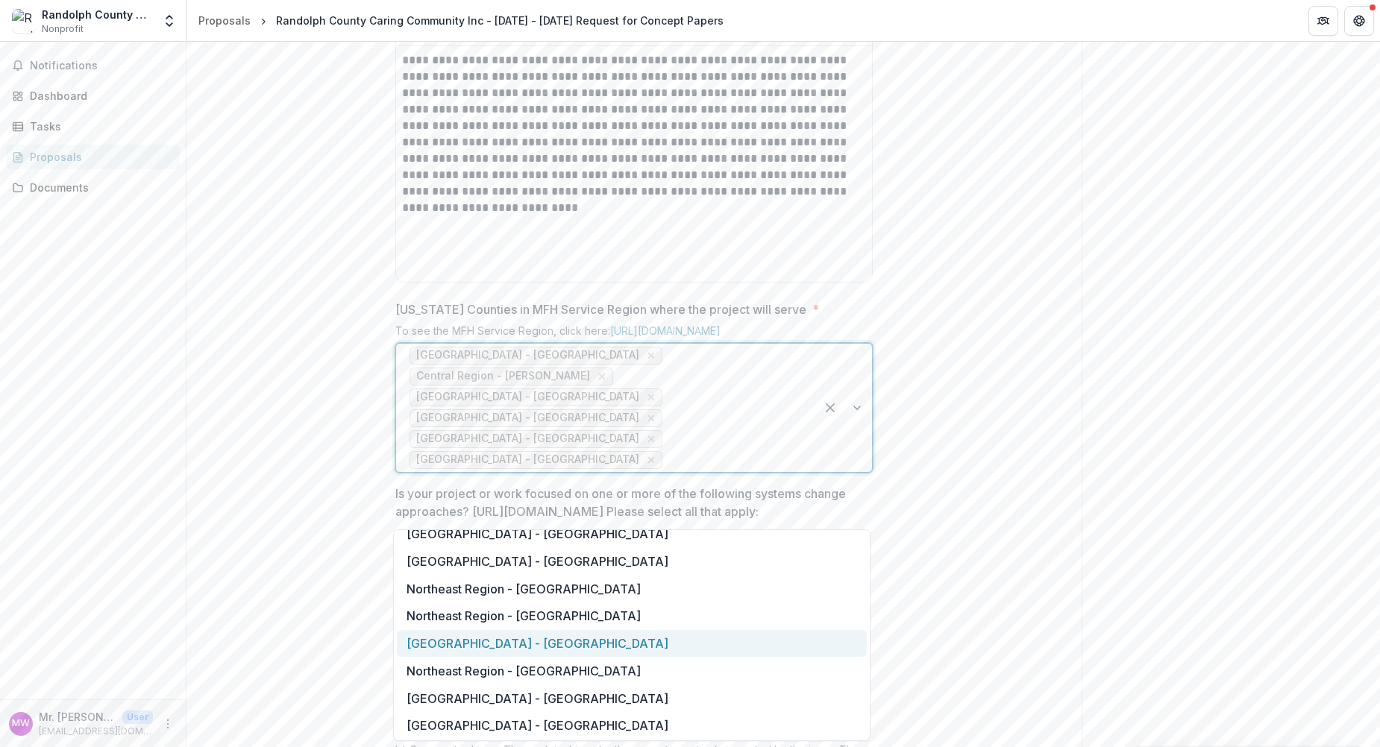
click at [546, 641] on div "Northeast Region - Randolph" at bounding box center [632, 644] width 470 height 28
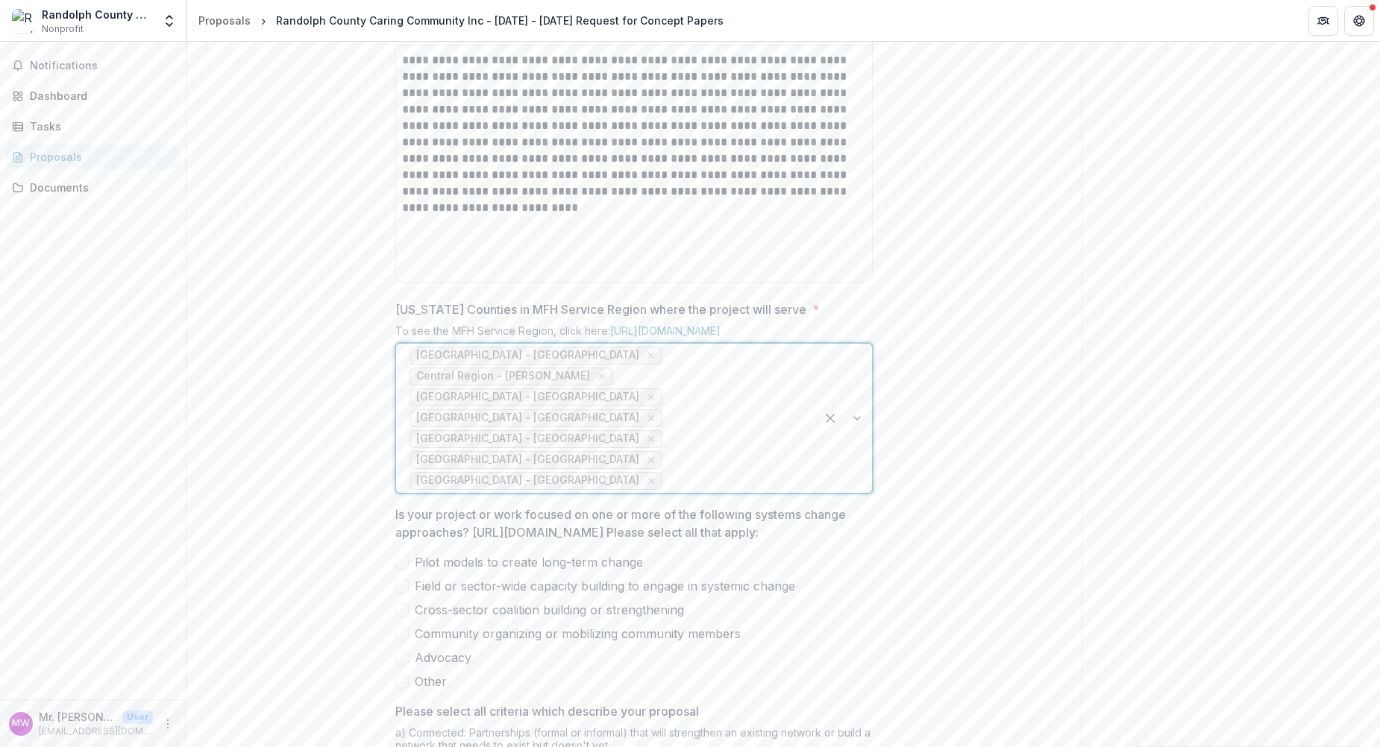
click at [855, 493] on div at bounding box center [843, 418] width 57 height 149
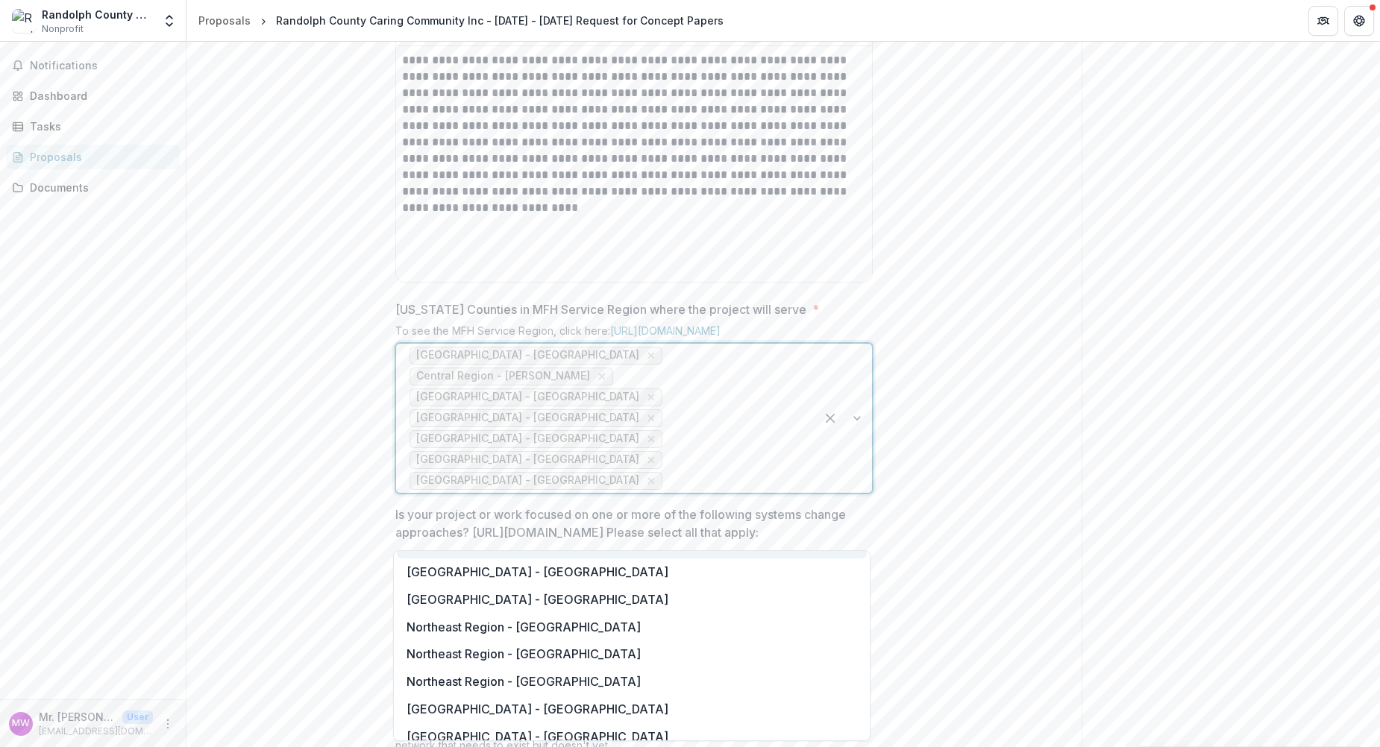
scroll to position [803, 0]
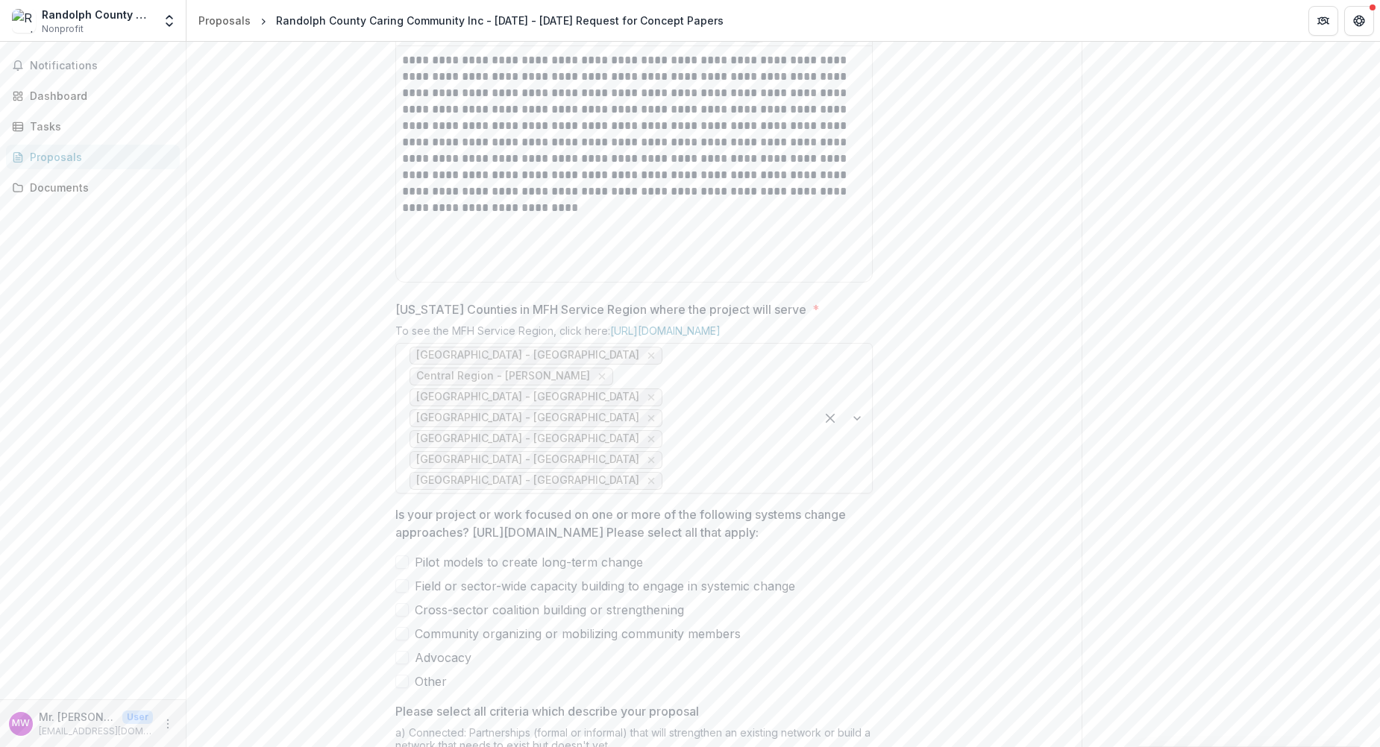
click at [990, 515] on div "**********" at bounding box center [633, 372] width 895 height 1454
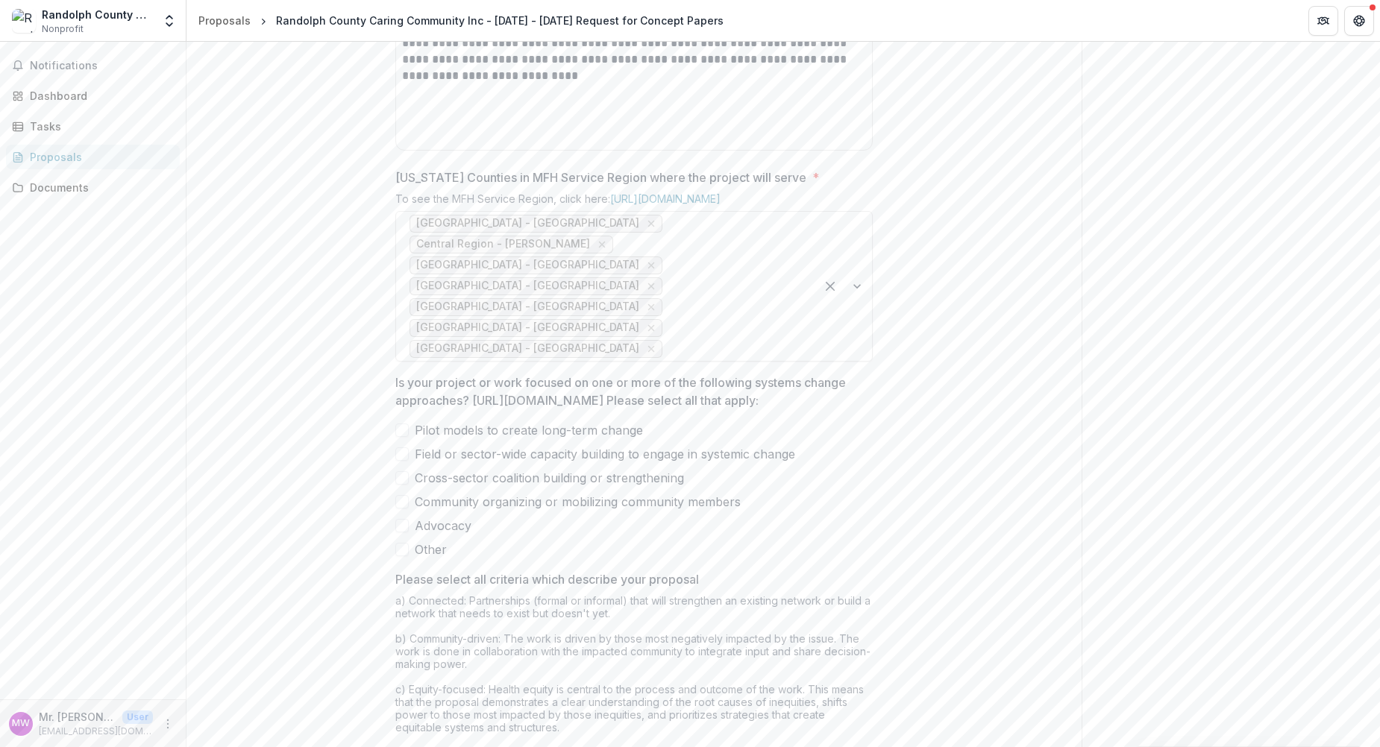
scroll to position [820, 0]
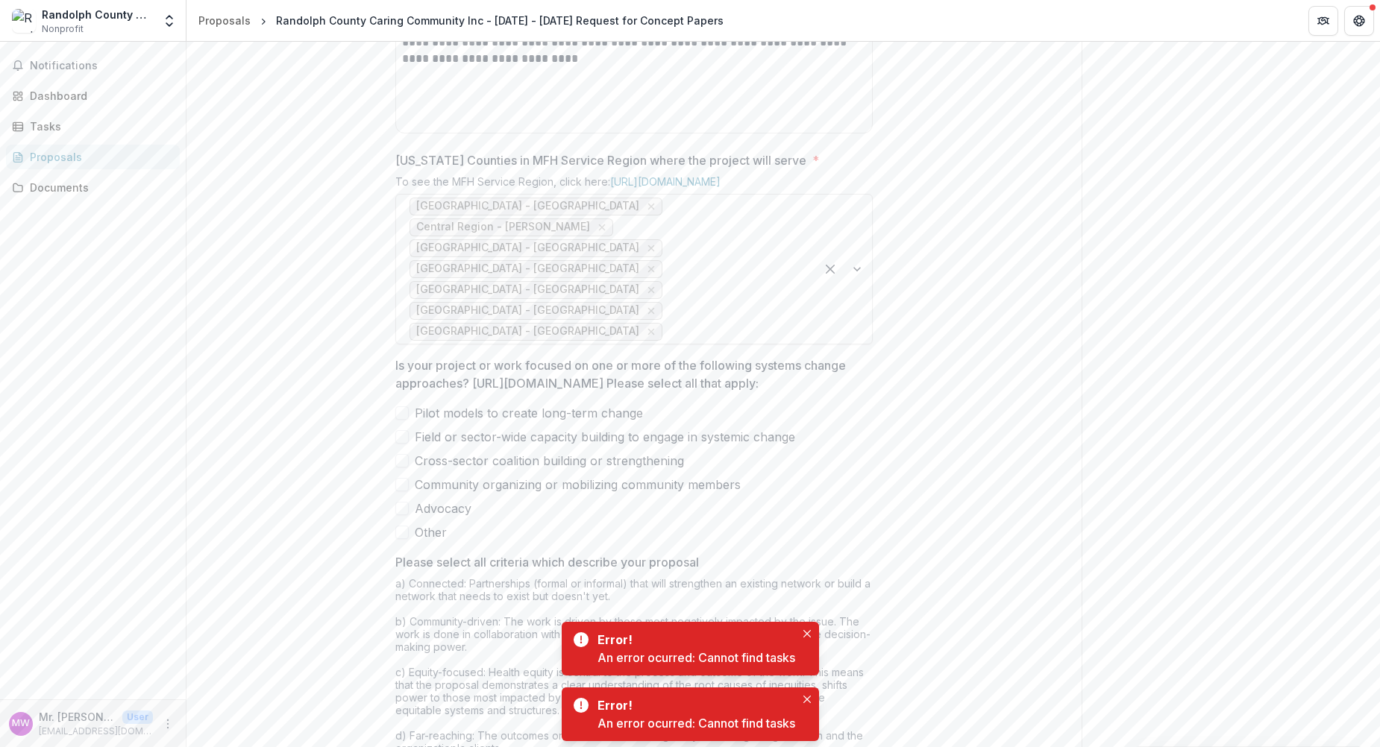
click at [396, 420] on span at bounding box center [401, 412] width 13 height 13
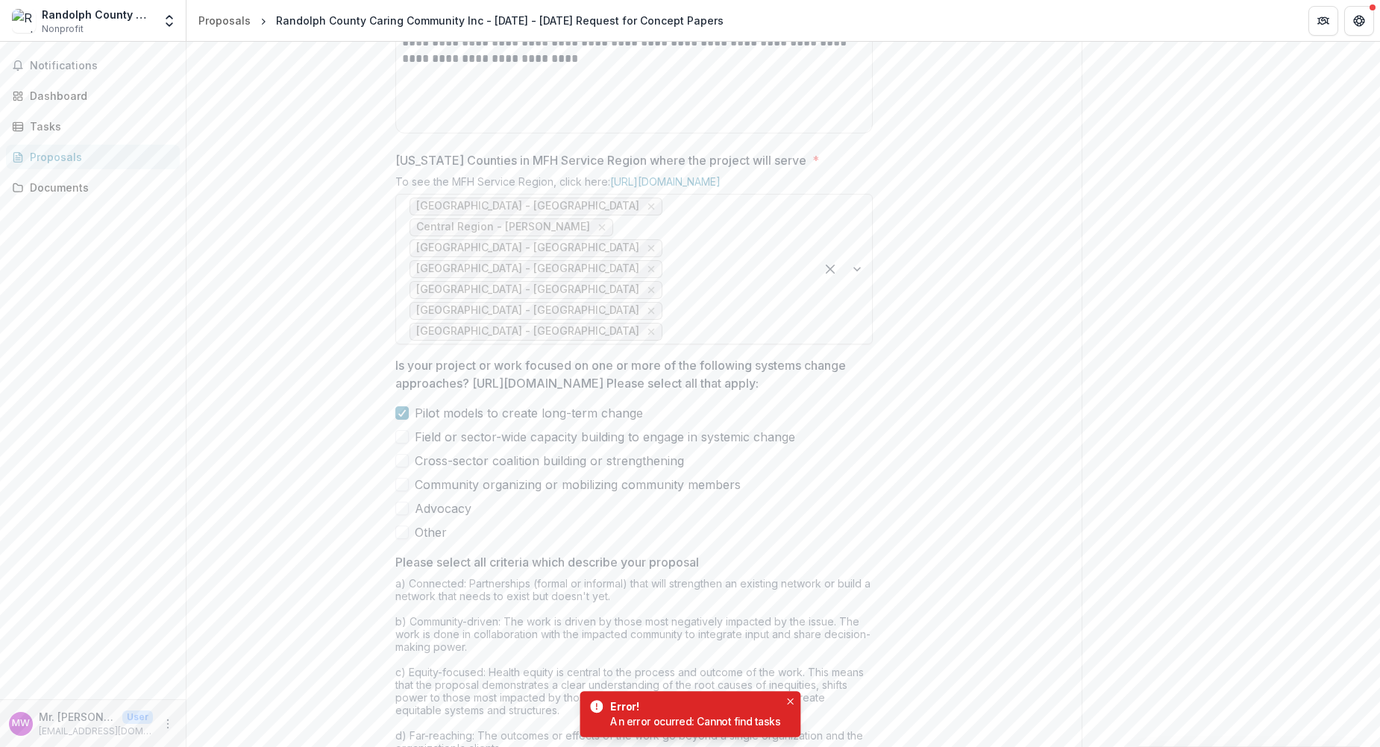
click at [399, 444] on span at bounding box center [401, 436] width 13 height 13
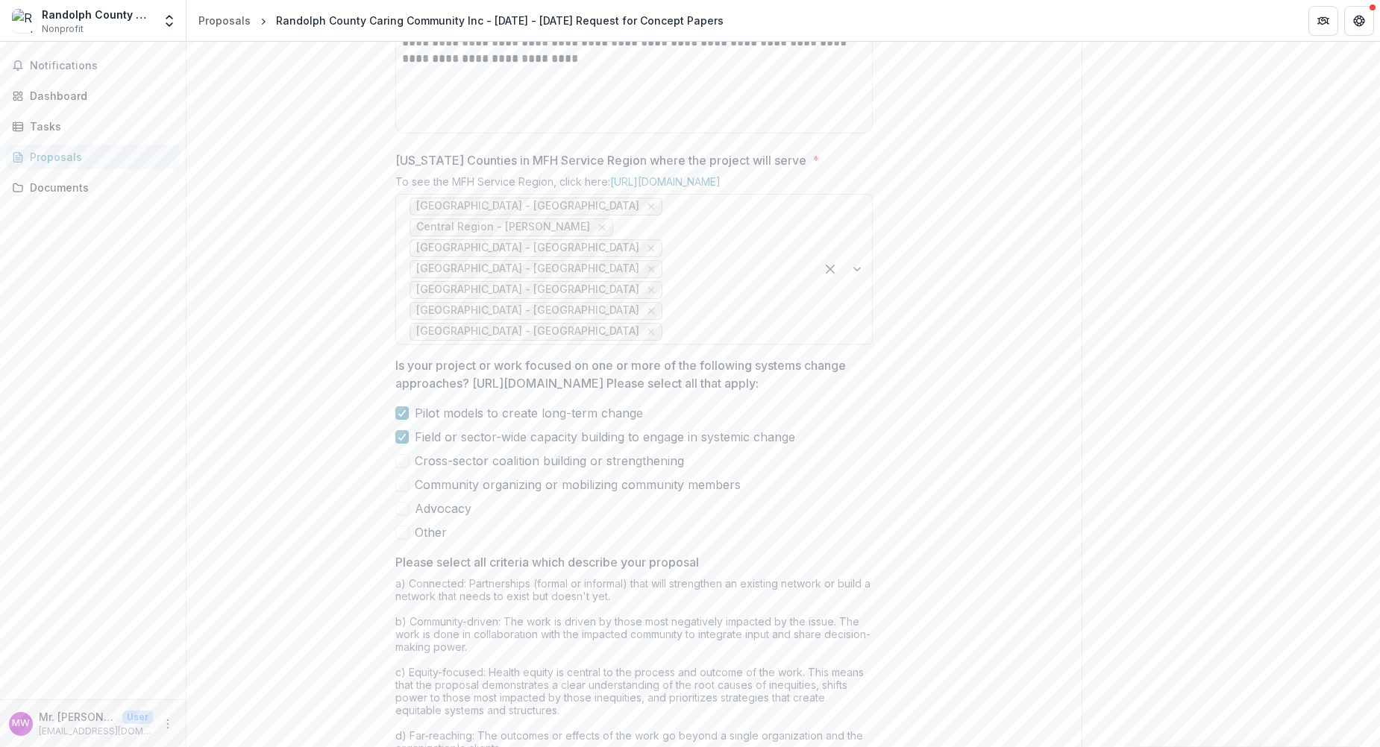
click at [397, 468] on span at bounding box center [401, 460] width 13 height 13
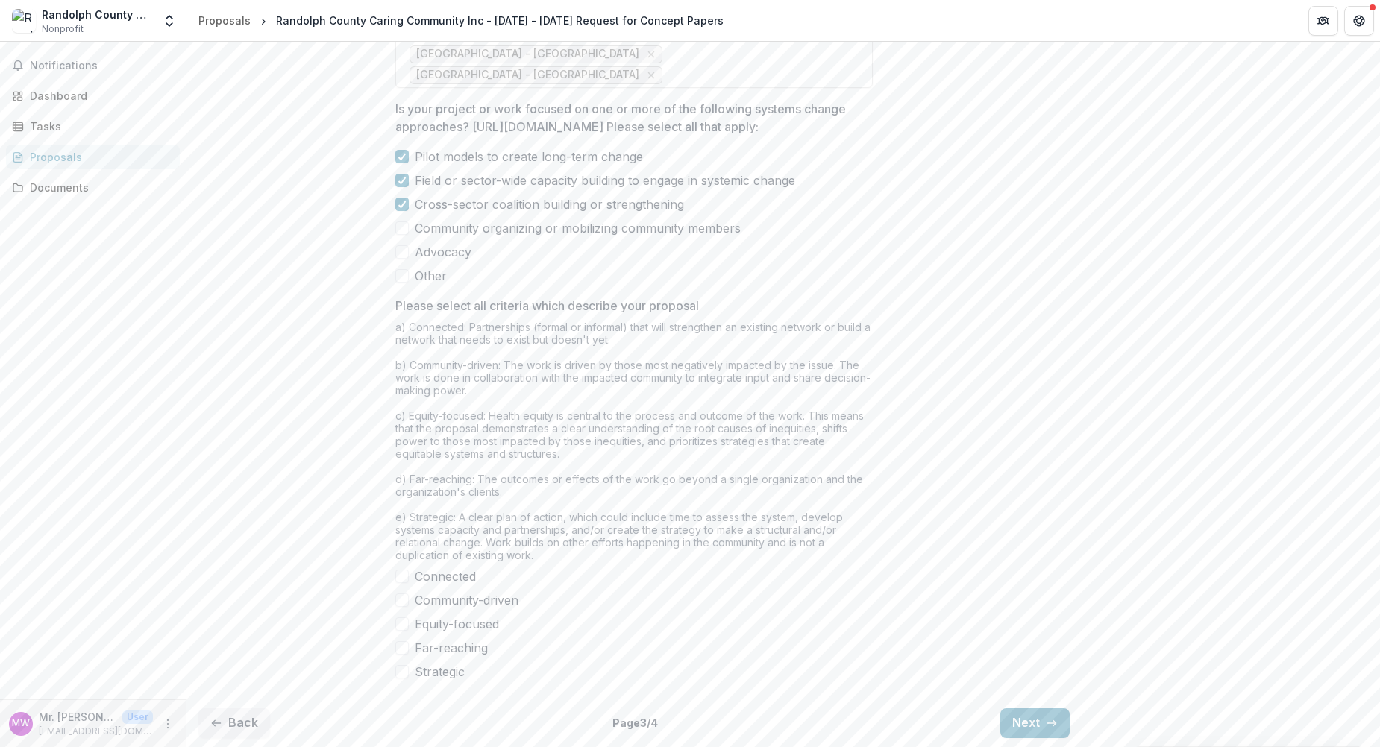
scroll to position [1119, 0]
click at [626, 366] on div "a) Connected: Partnerships (formal or informal) that will strengthen an existin…" at bounding box center [633, 444] width 477 height 247
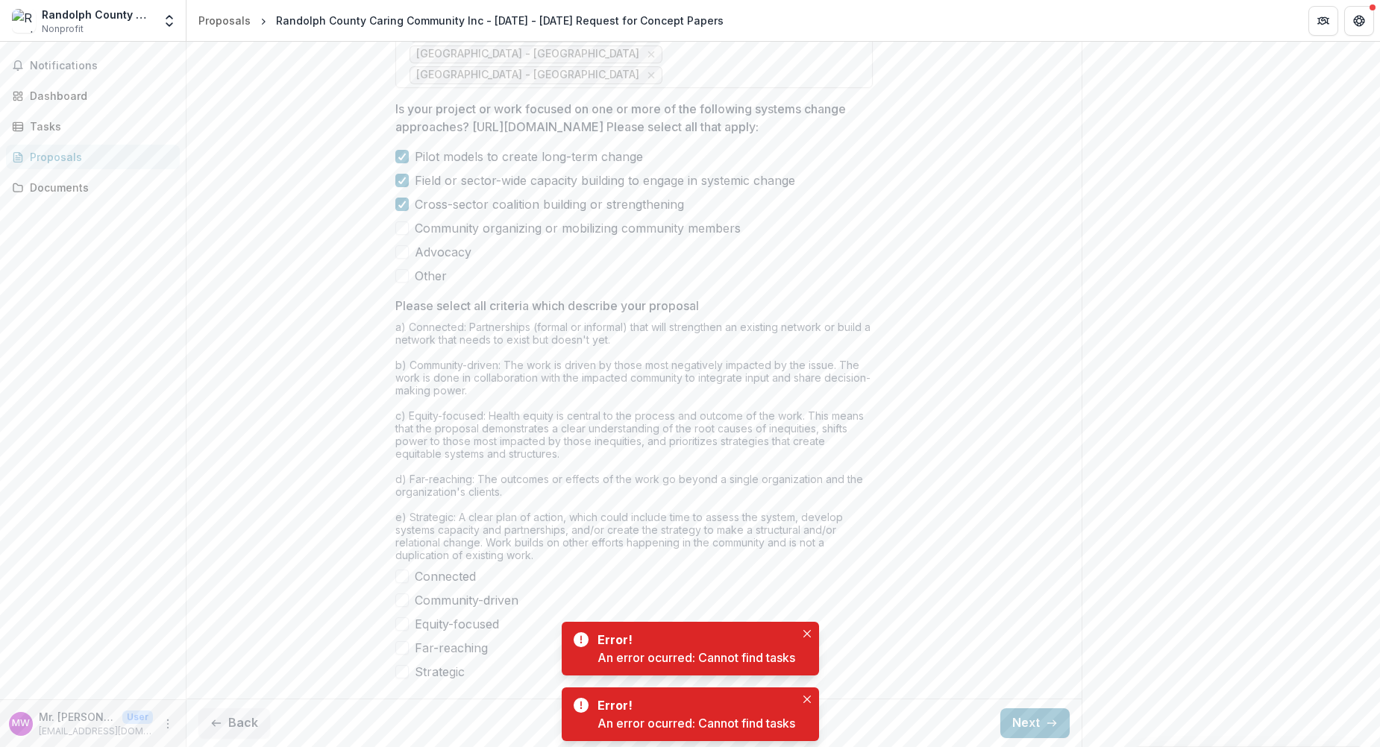
click at [403, 571] on span at bounding box center [401, 576] width 13 height 13
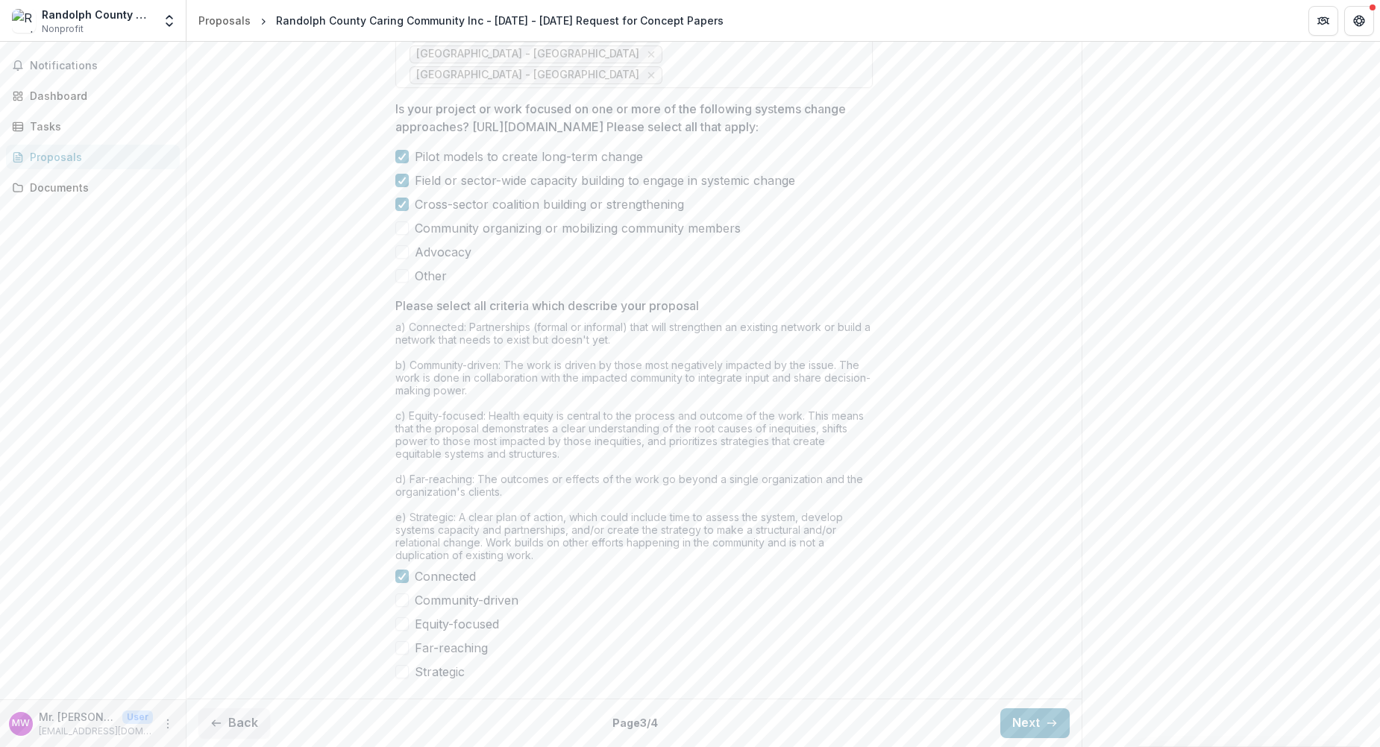
click at [396, 623] on span at bounding box center [401, 624] width 13 height 13
click at [400, 644] on span at bounding box center [401, 647] width 13 height 13
click at [399, 673] on span at bounding box center [401, 671] width 13 height 13
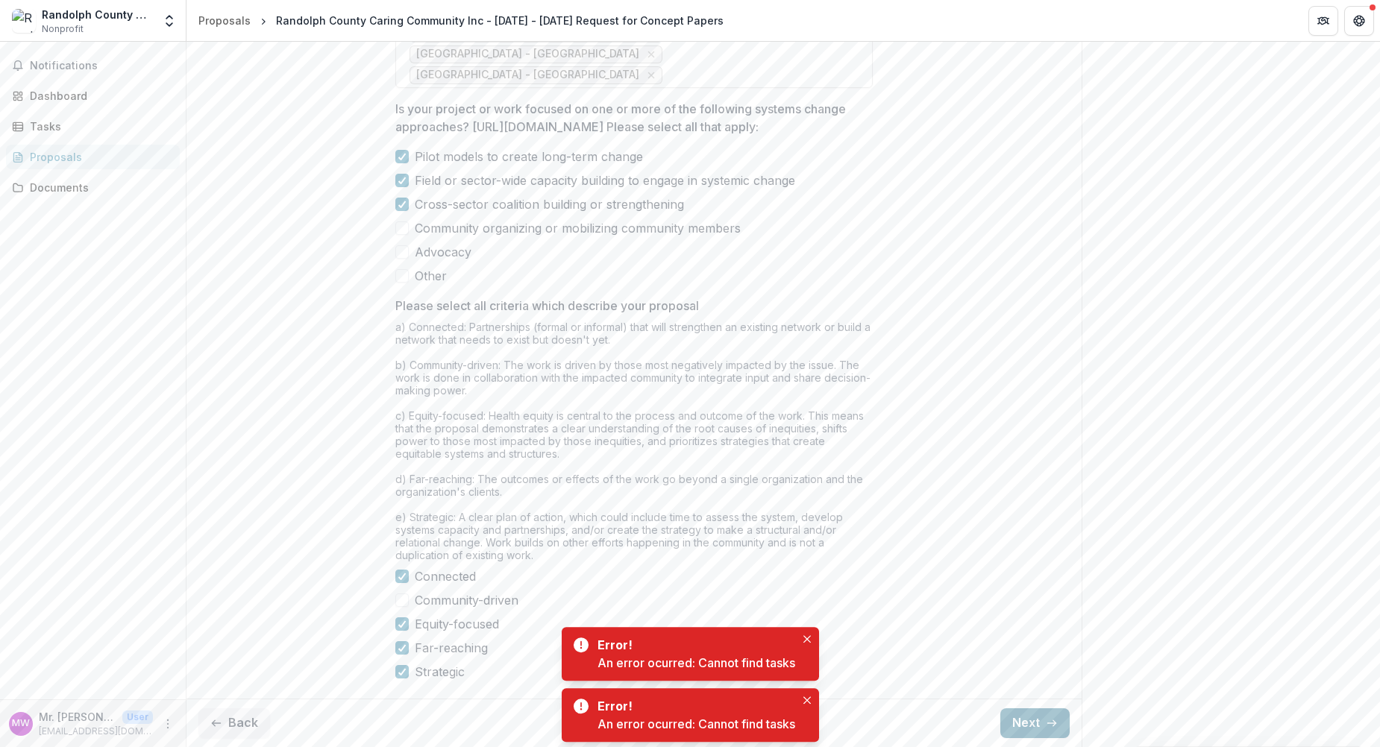
click at [1023, 721] on button "Next" at bounding box center [1034, 724] width 69 height 30
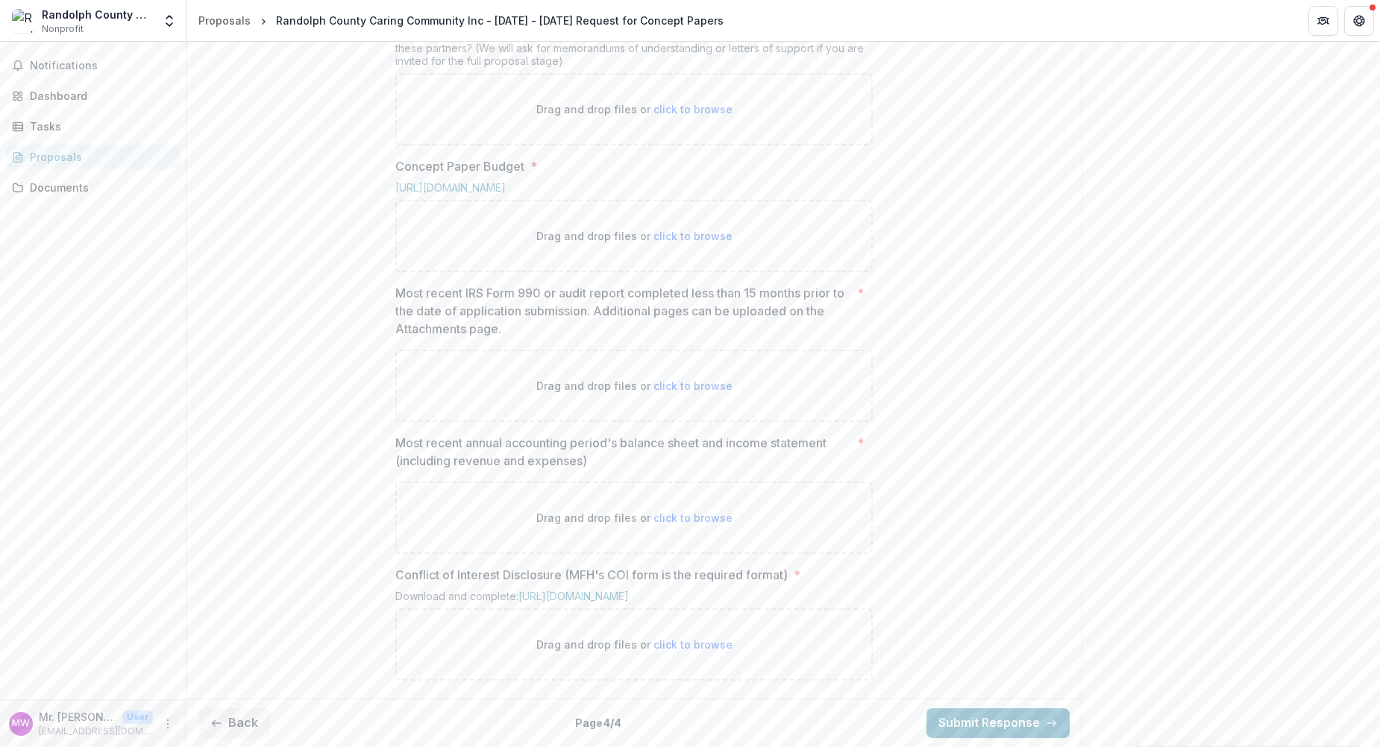
scroll to position [714, 0]
click at [684, 242] on span "click to browse" at bounding box center [692, 236] width 79 height 13
type input "**********"
click at [677, 392] on span "click to browse" at bounding box center [692, 386] width 79 height 13
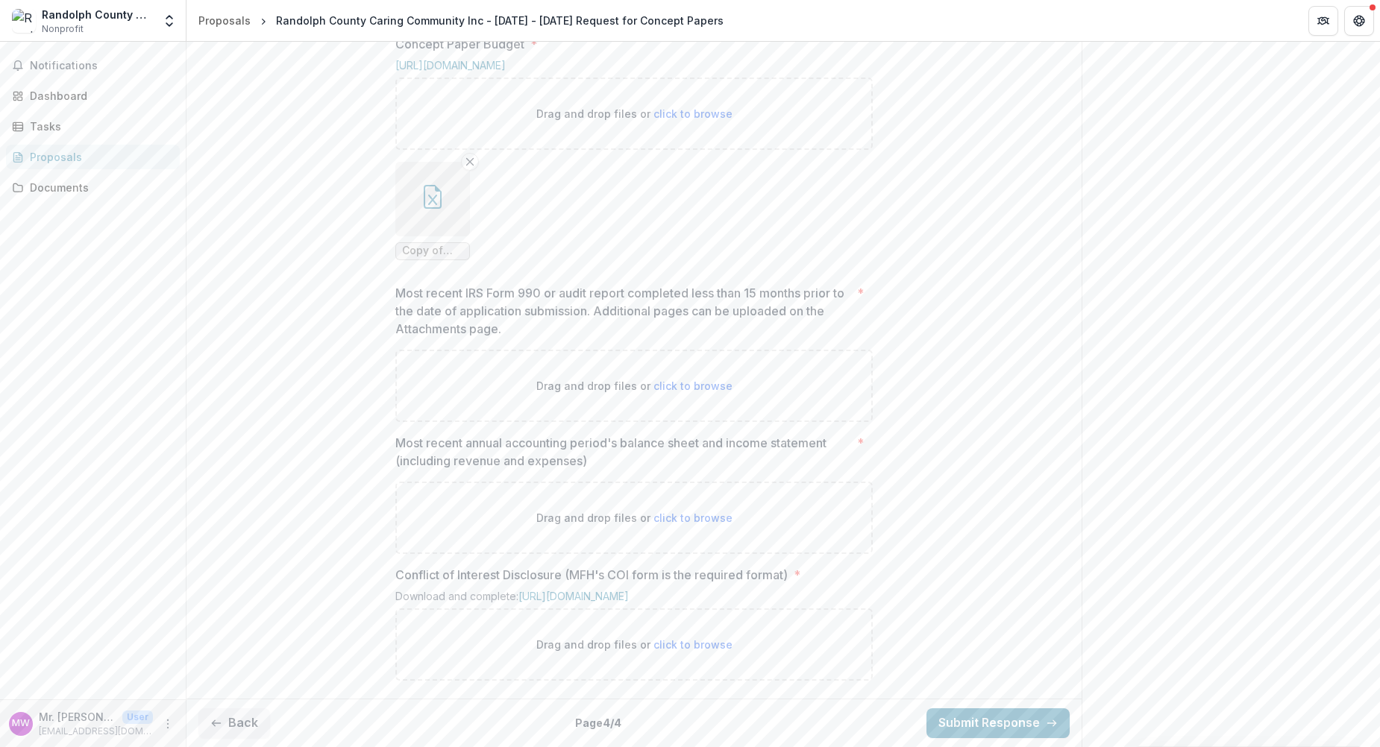
type input "**********"
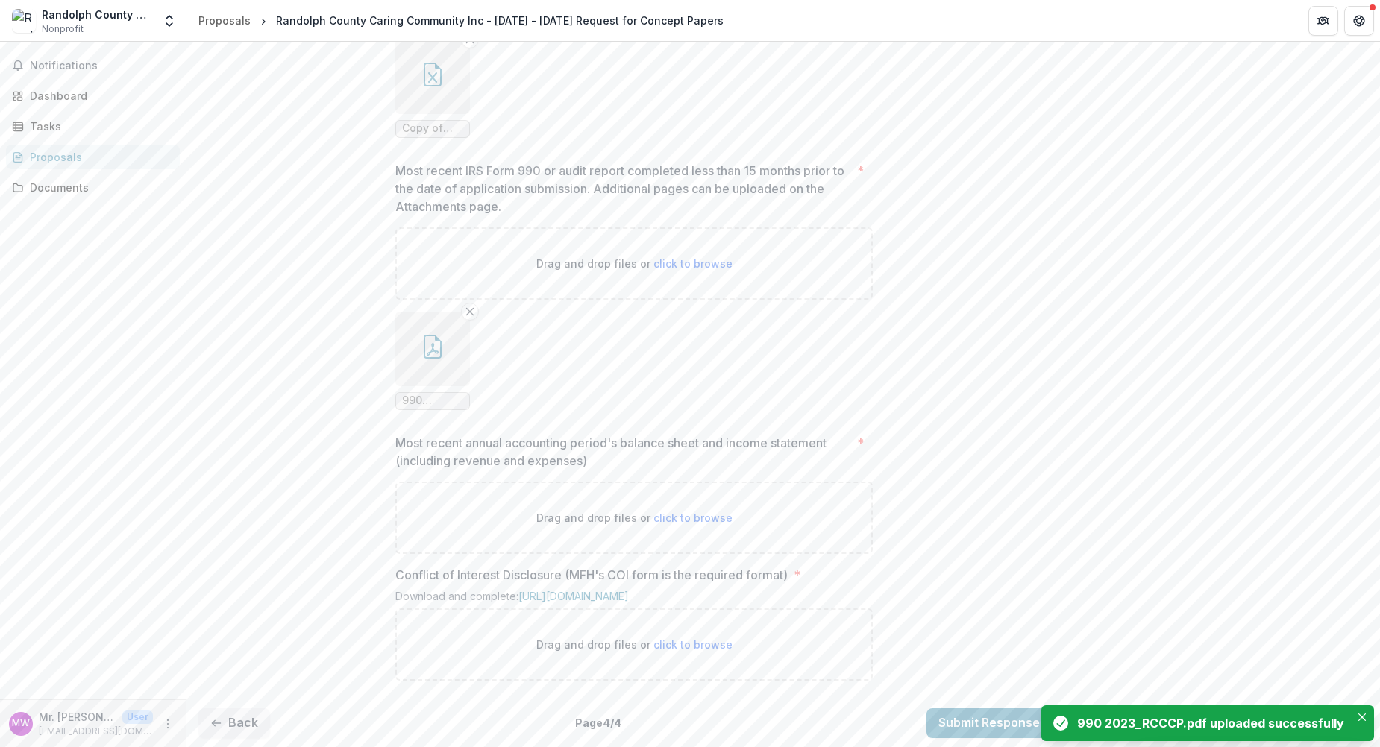
scroll to position [1033, 0]
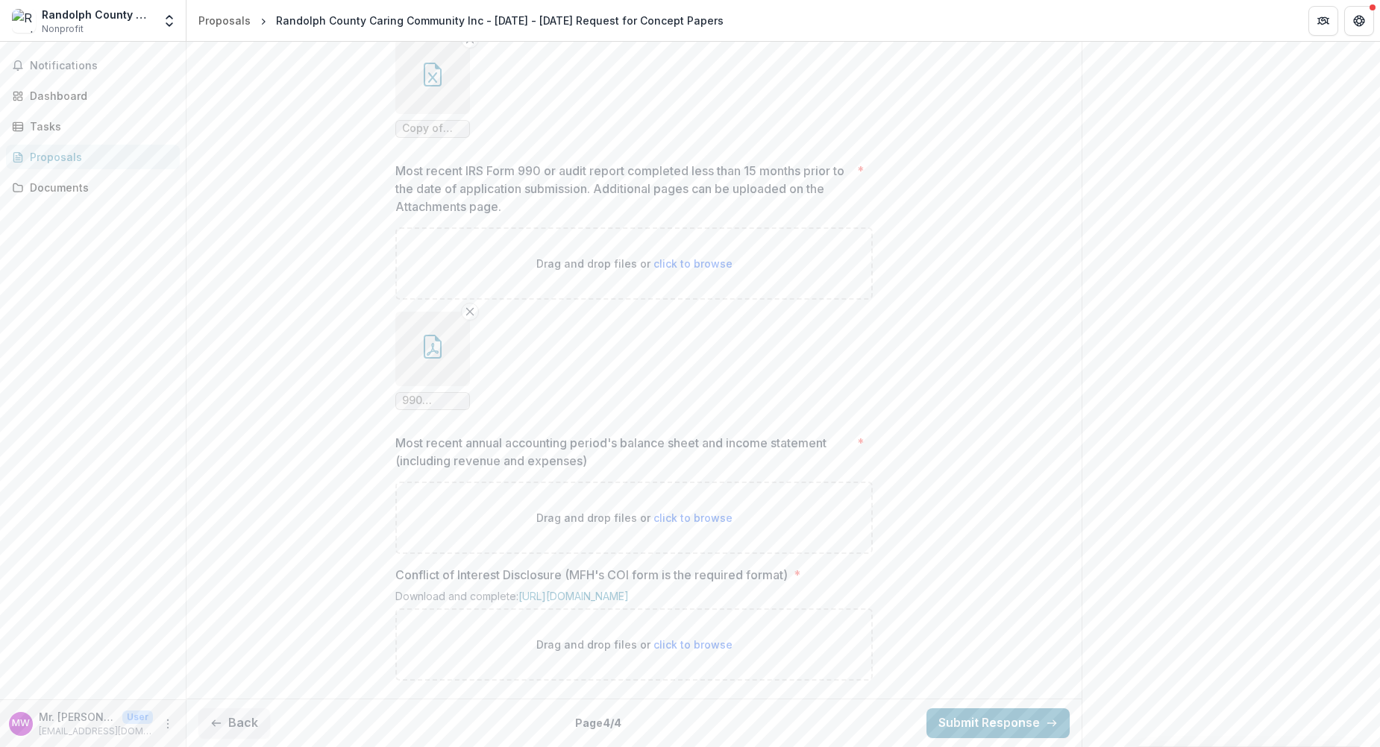
click at [703, 512] on span "click to browse" at bounding box center [692, 518] width 79 height 13
type input "**********"
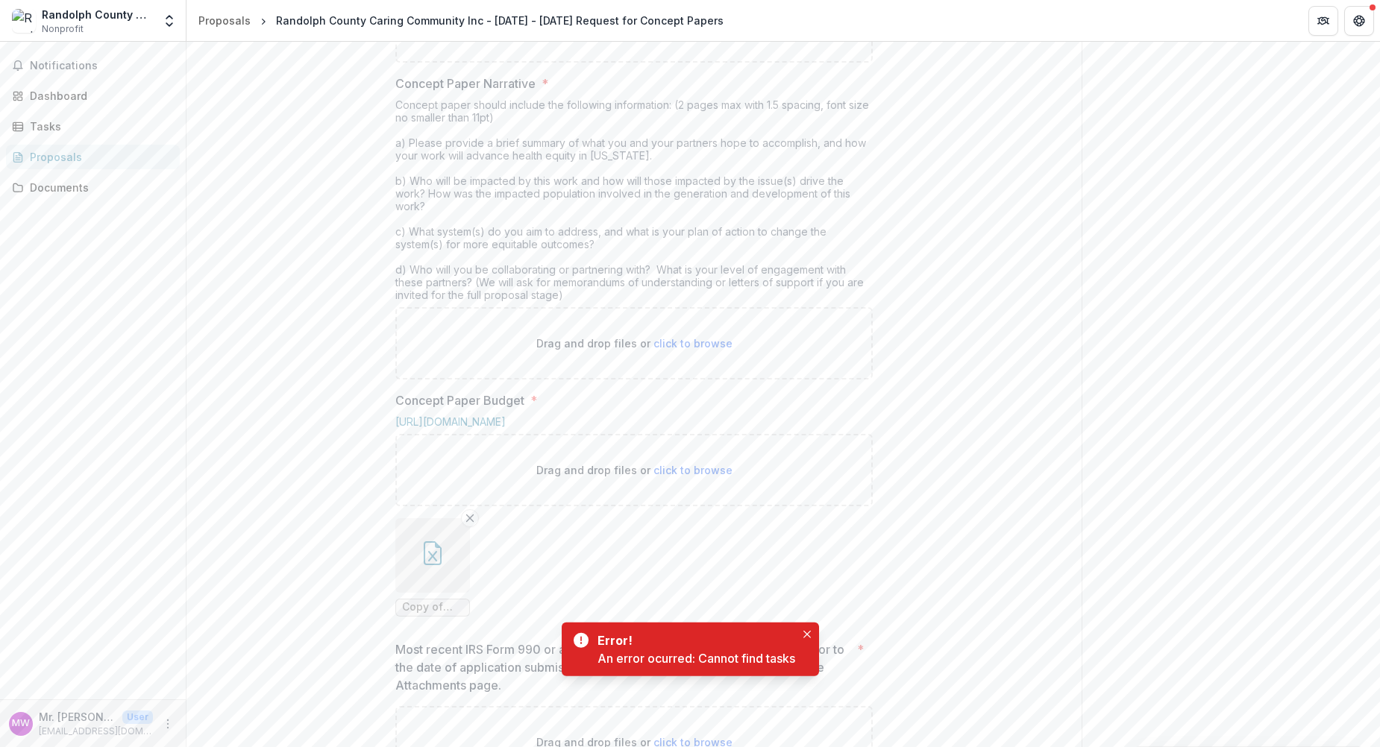
scroll to position [409, 0]
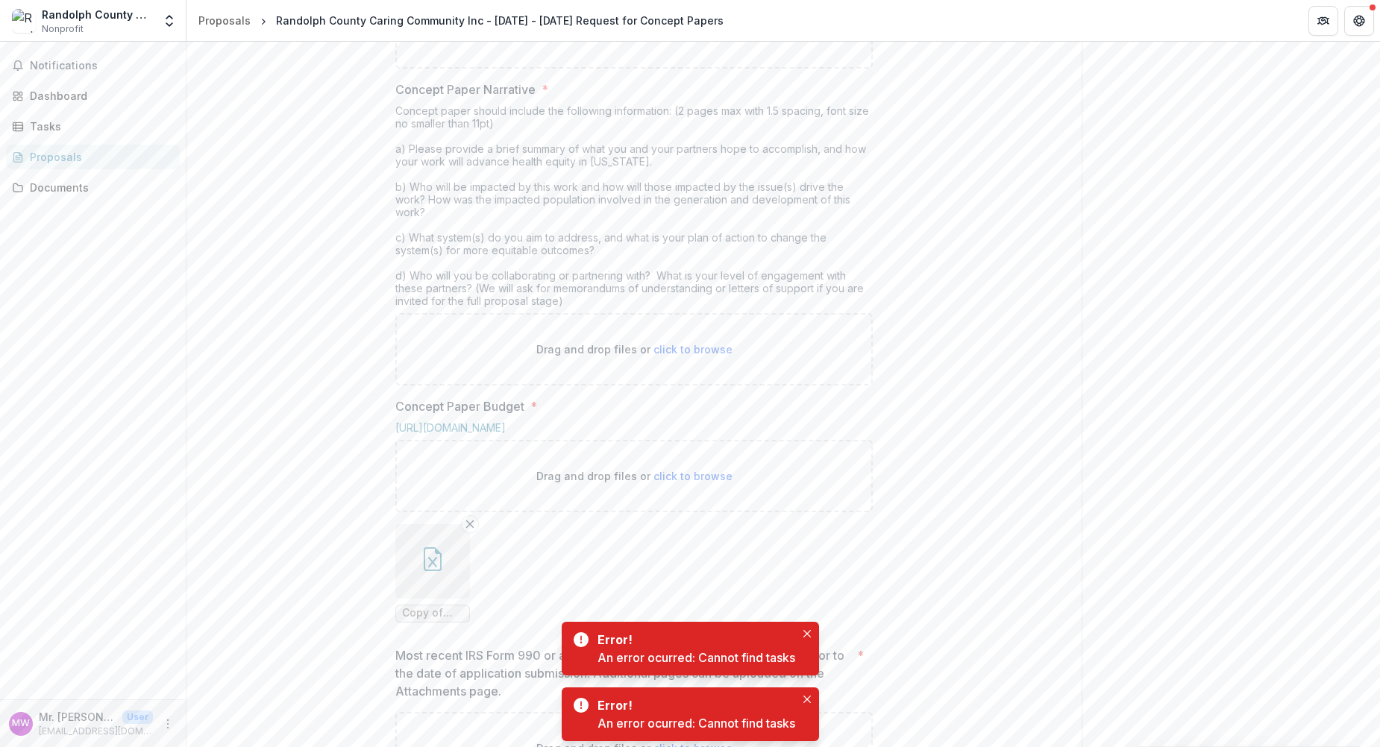
click at [673, 39] on span "click to browse" at bounding box center [692, 32] width 79 height 13
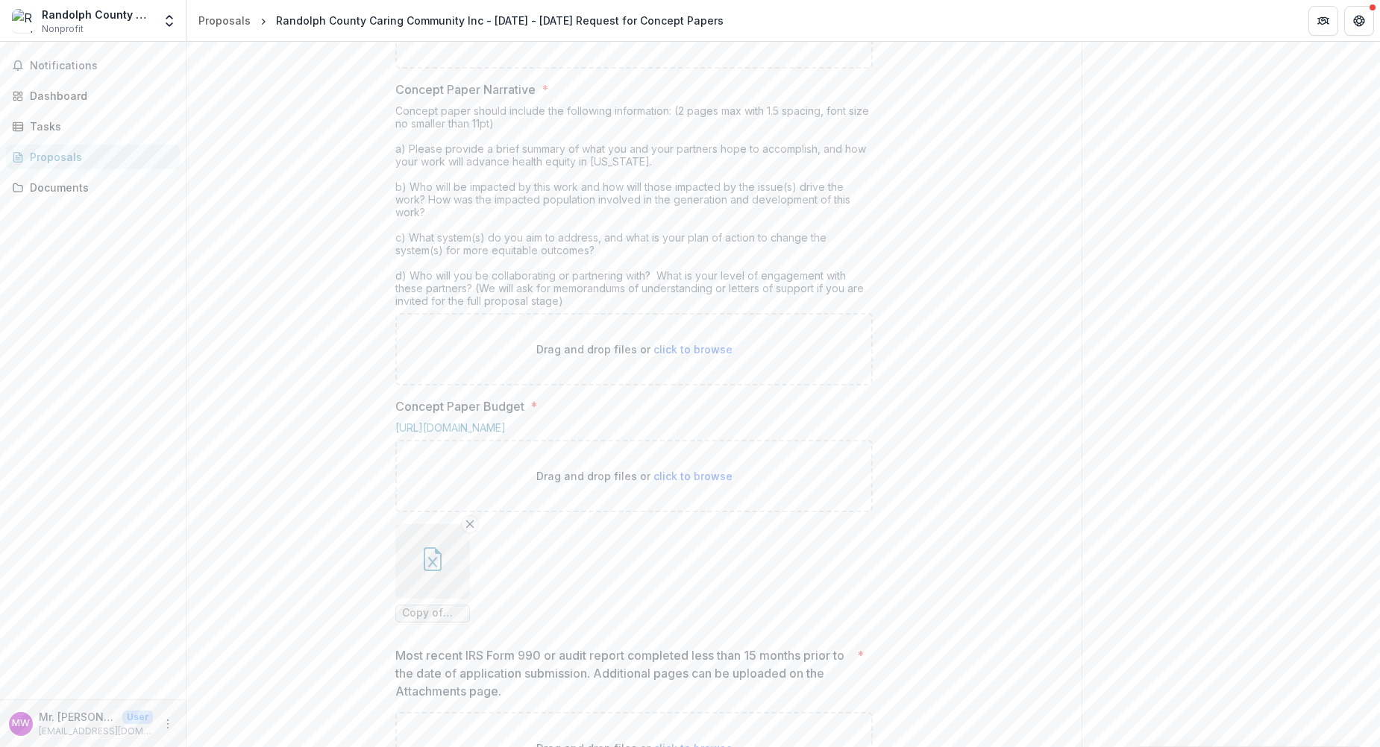
type input "**********"
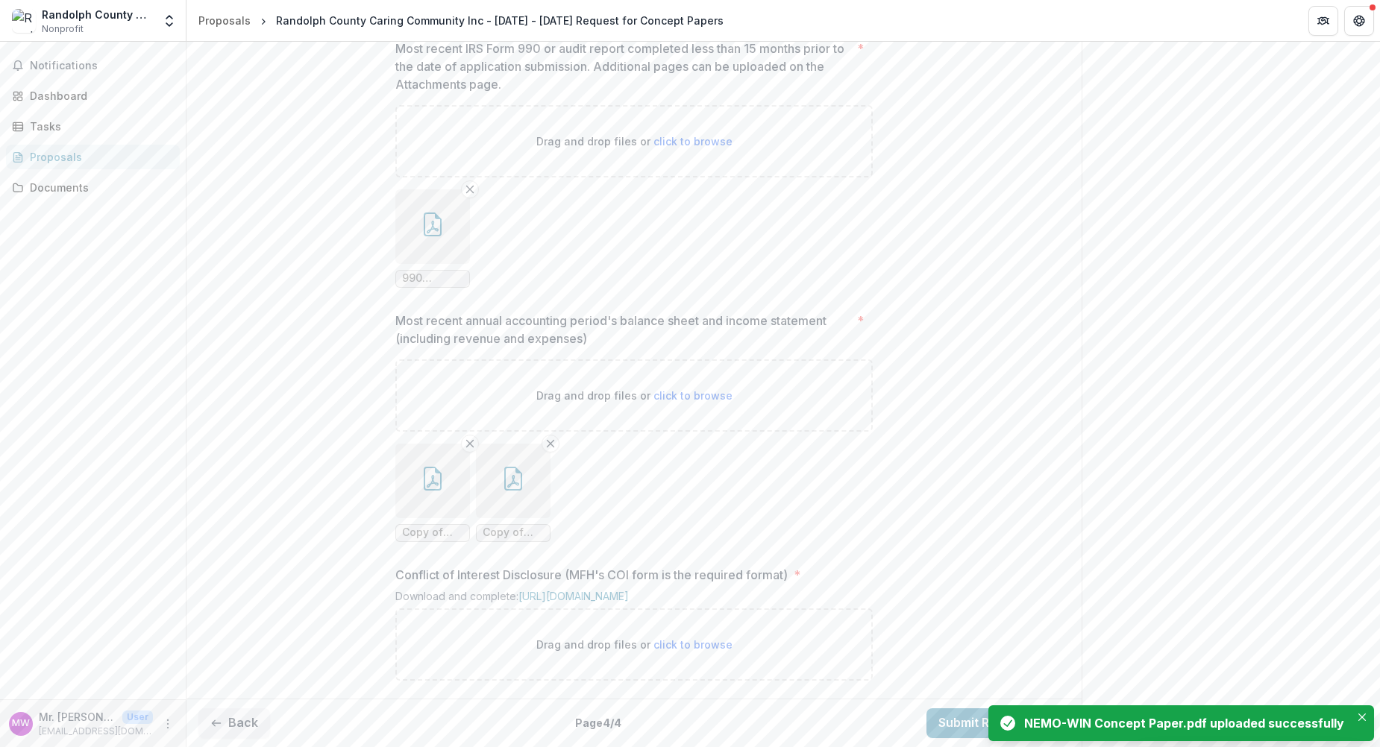
scroll to position [1278, 0]
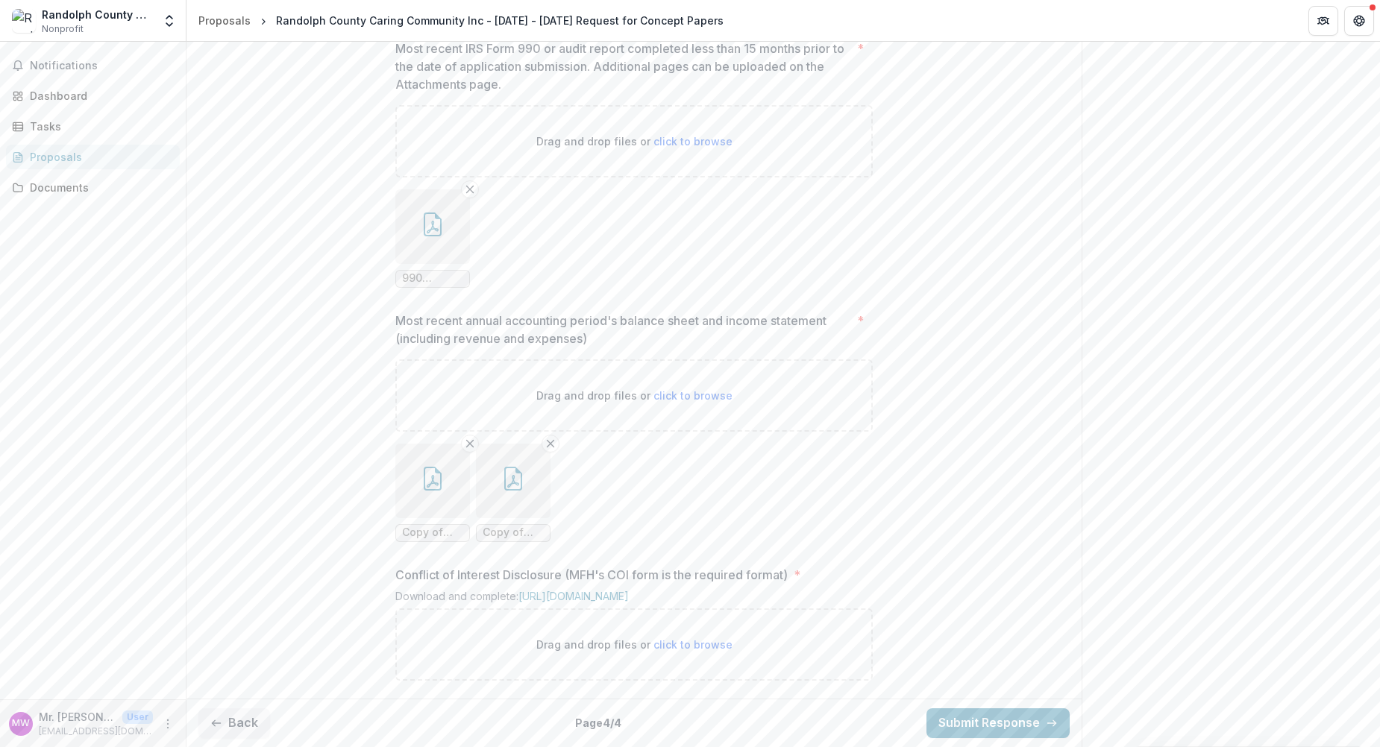
click at [704, 641] on span "click to browse" at bounding box center [692, 644] width 79 height 13
type input "**********"
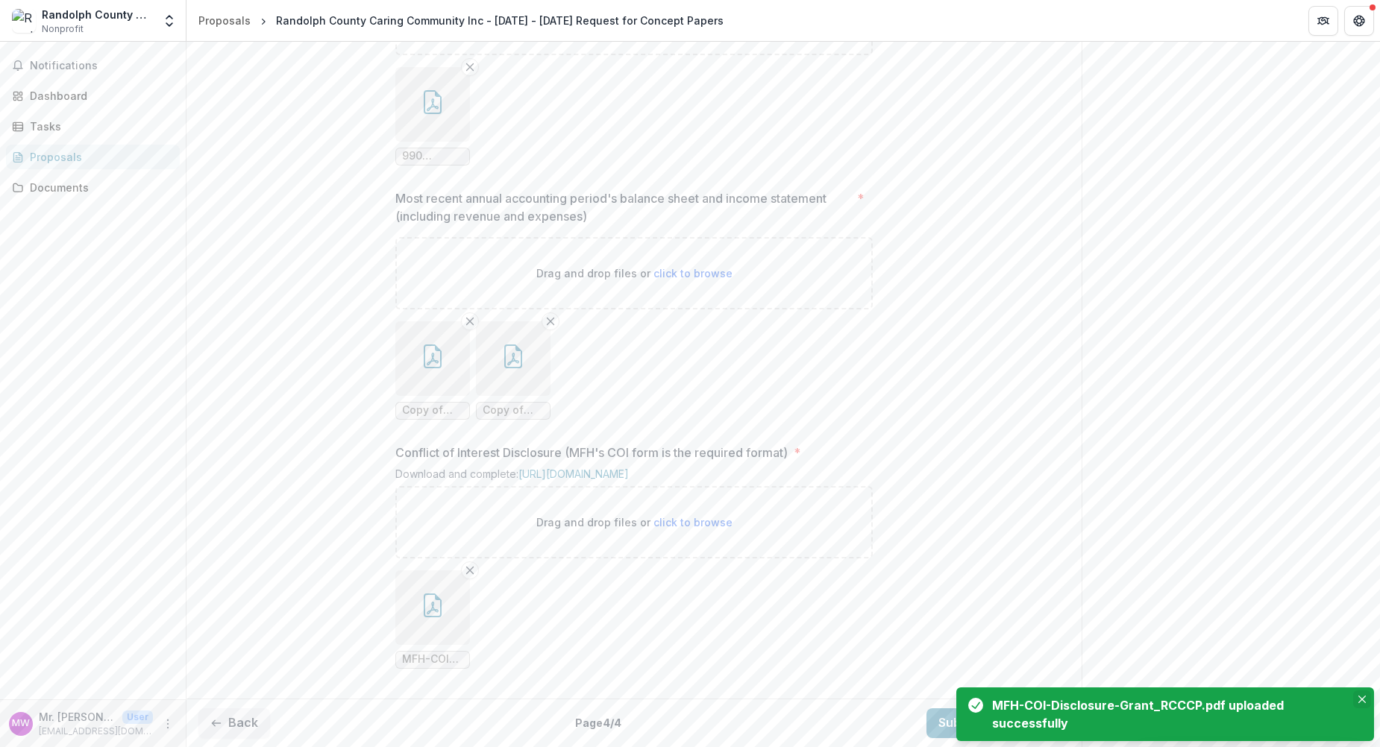
click at [1359, 696] on icon "Close" at bounding box center [1361, 699] width 7 height 7
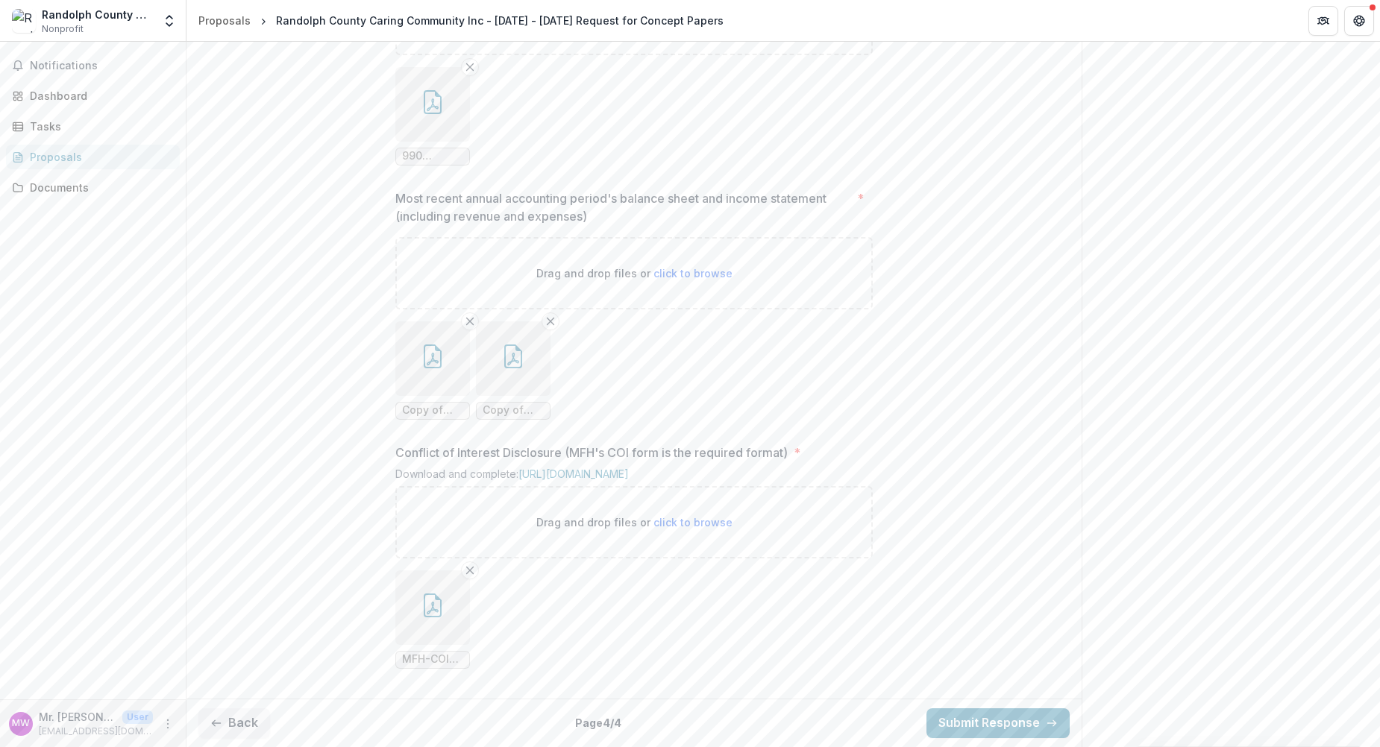
scroll to position [1400, 0]
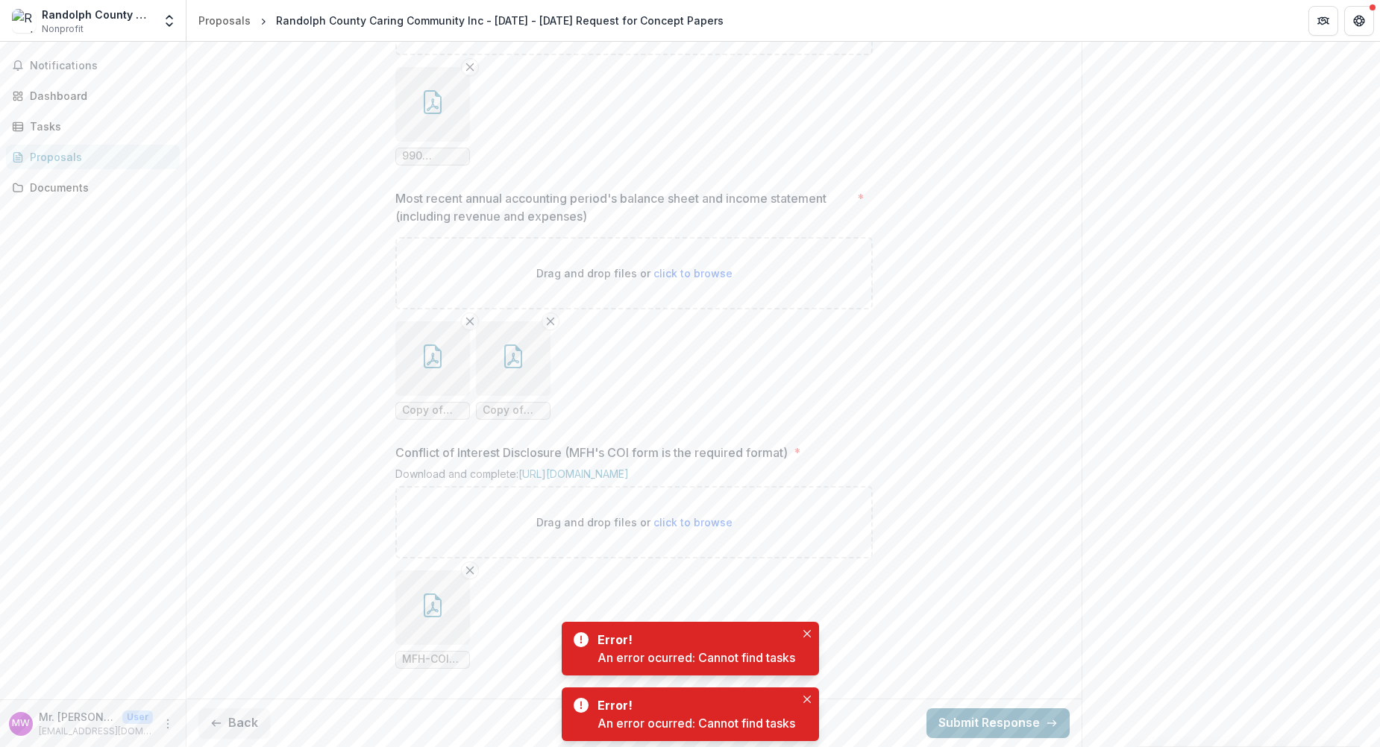
click at [996, 721] on button "Submit Response" at bounding box center [997, 724] width 143 height 30
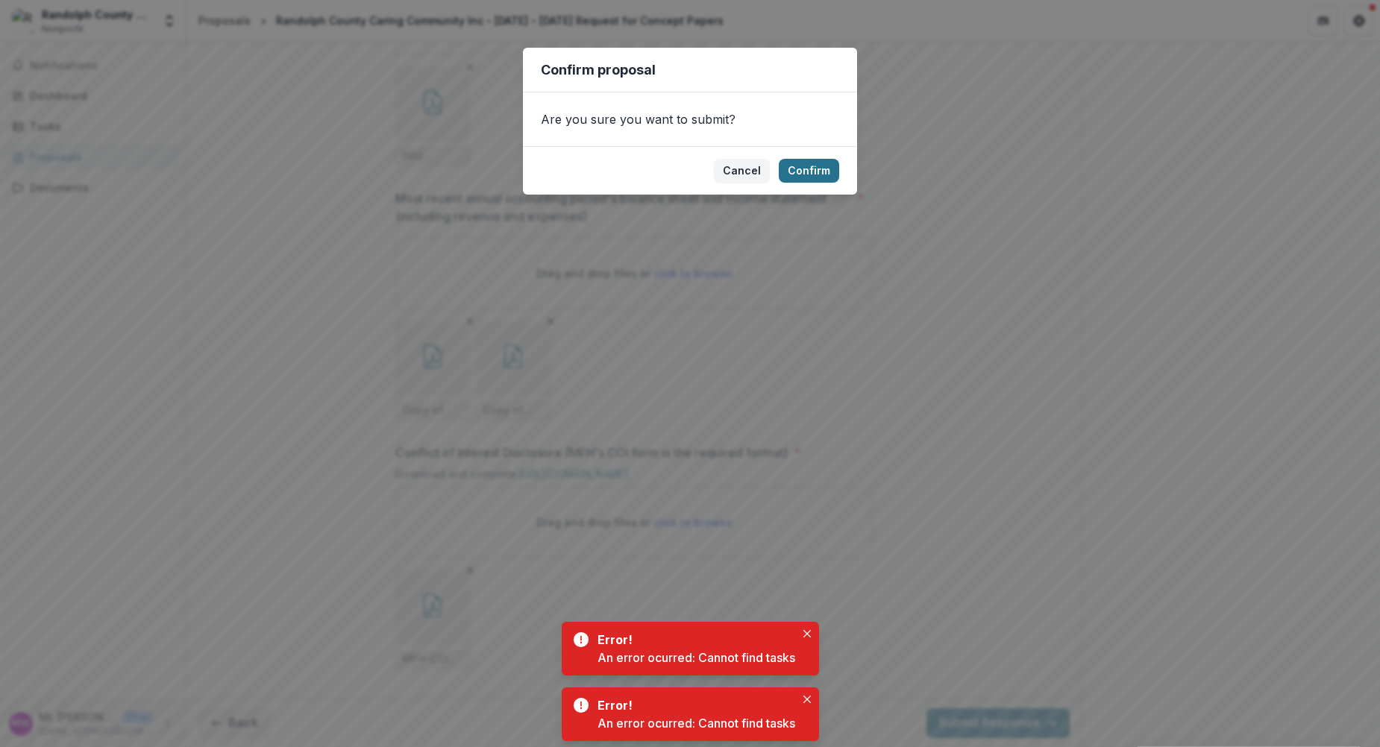
click at [799, 169] on button "Confirm" at bounding box center [809, 171] width 60 height 24
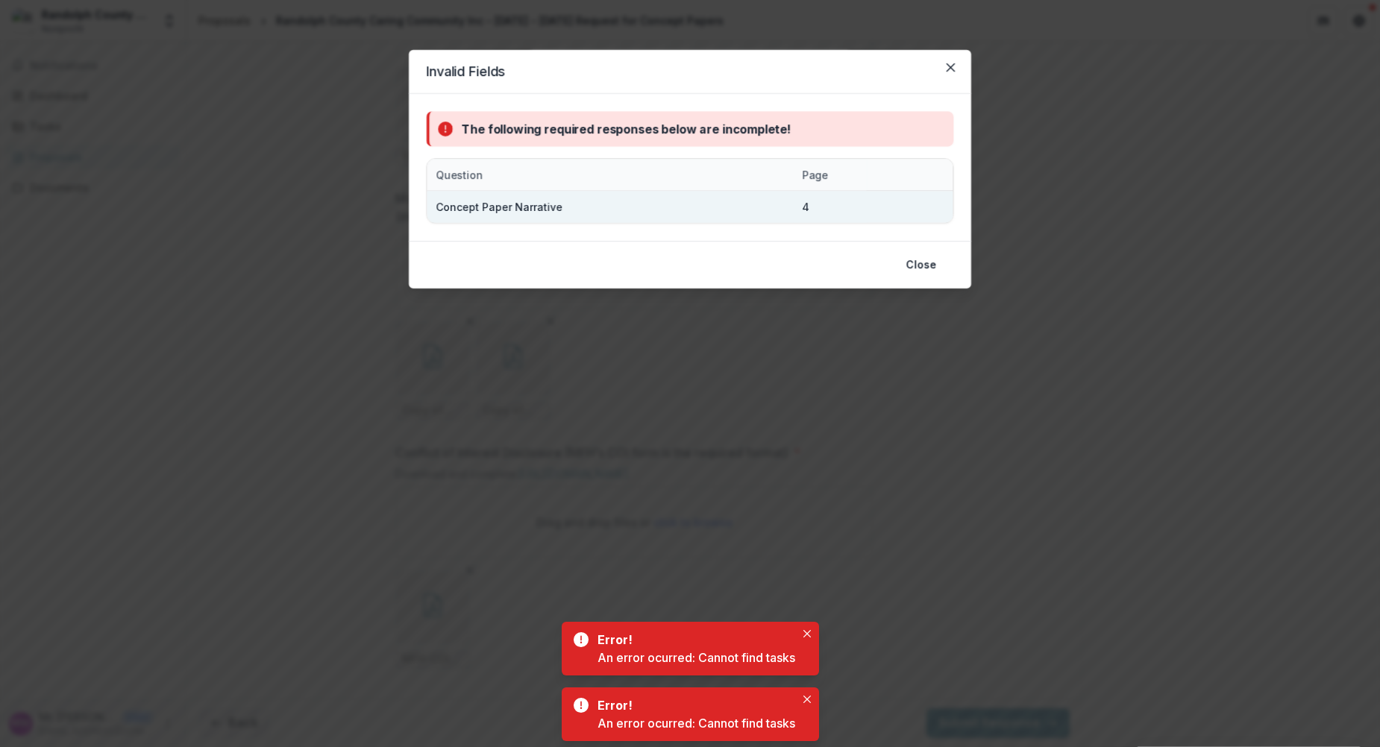
scroll to position [1419, 0]
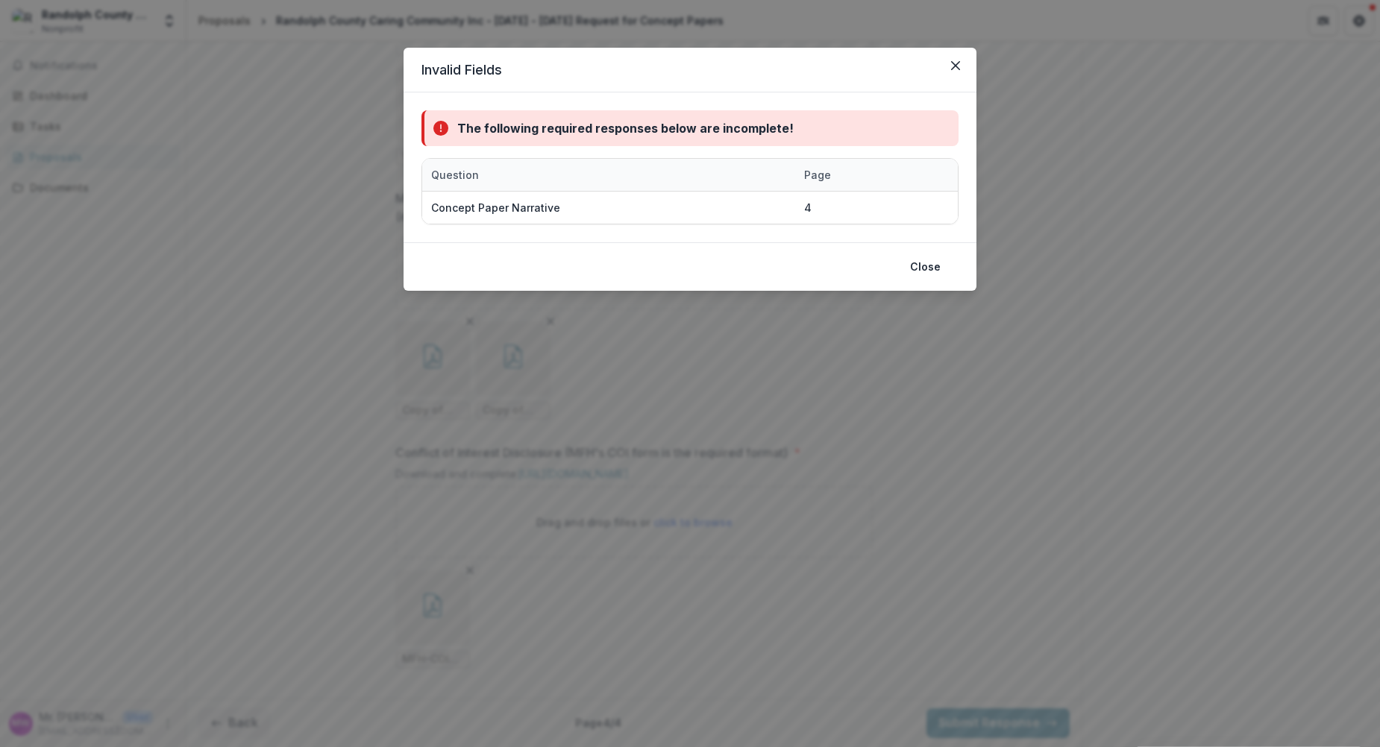
click at [667, 176] on div "Question" at bounding box center [608, 175] width 373 height 32
click at [814, 172] on div "Page" at bounding box center [817, 175] width 45 height 16
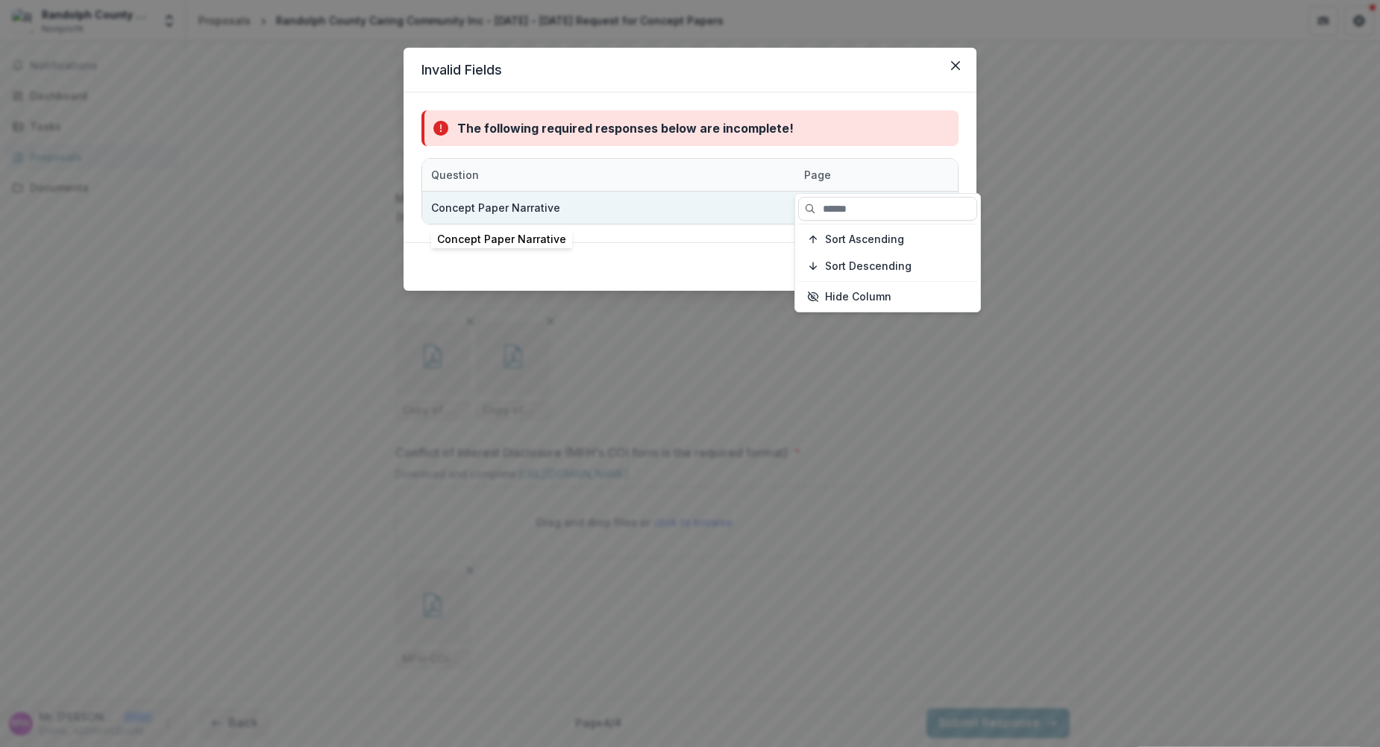
click at [564, 203] on div "Concept Paper Narrative" at bounding box center [608, 208] width 355 height 32
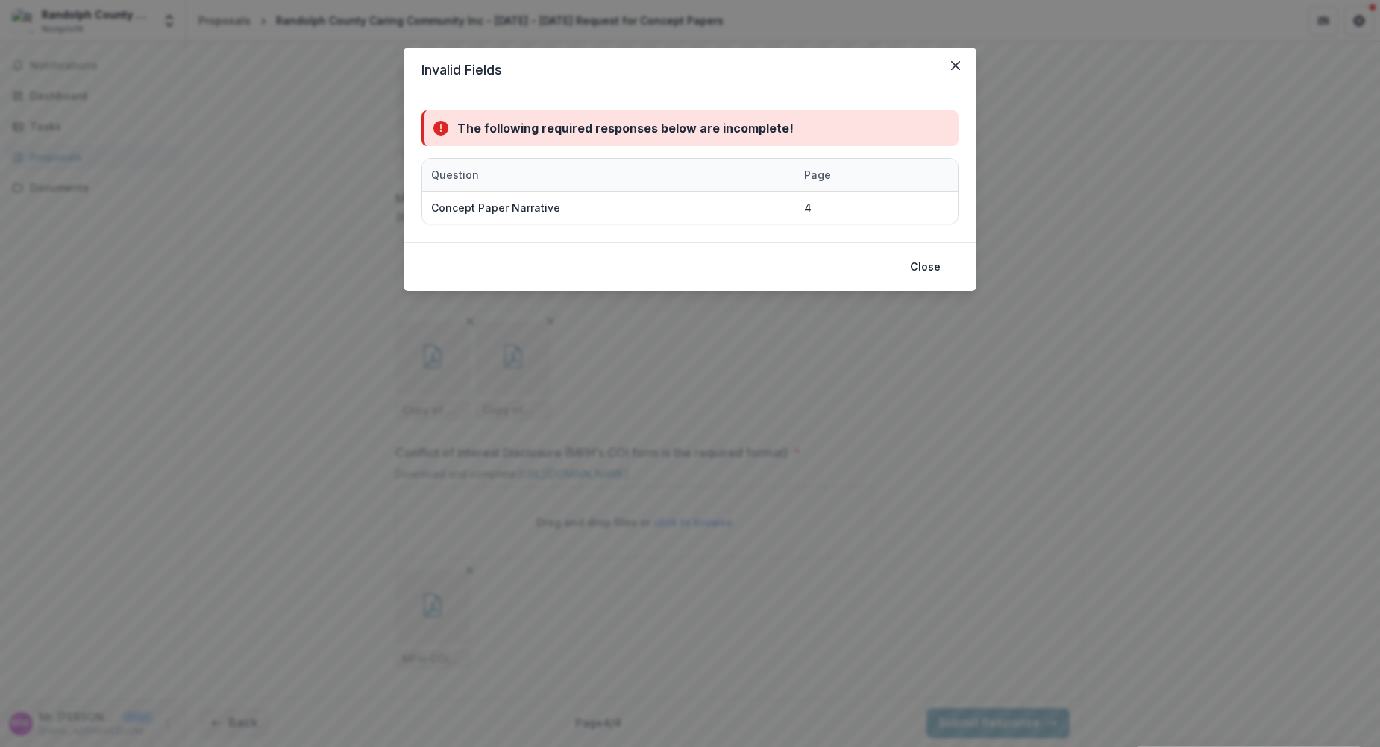
click at [485, 239] on div "The following required responses below are incomplete! Question Page Concept Pa…" at bounding box center [689, 167] width 573 height 150
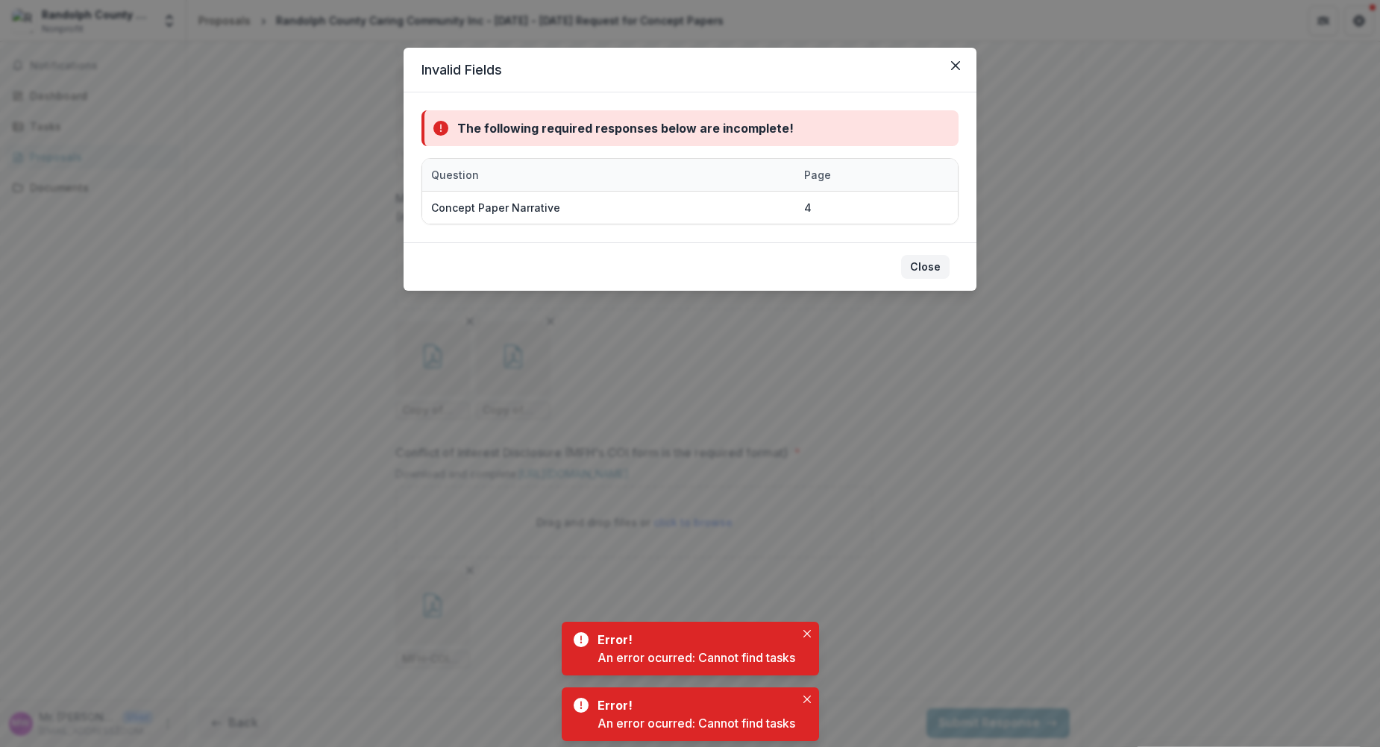
click at [924, 263] on button "Close" at bounding box center [925, 267] width 48 height 24
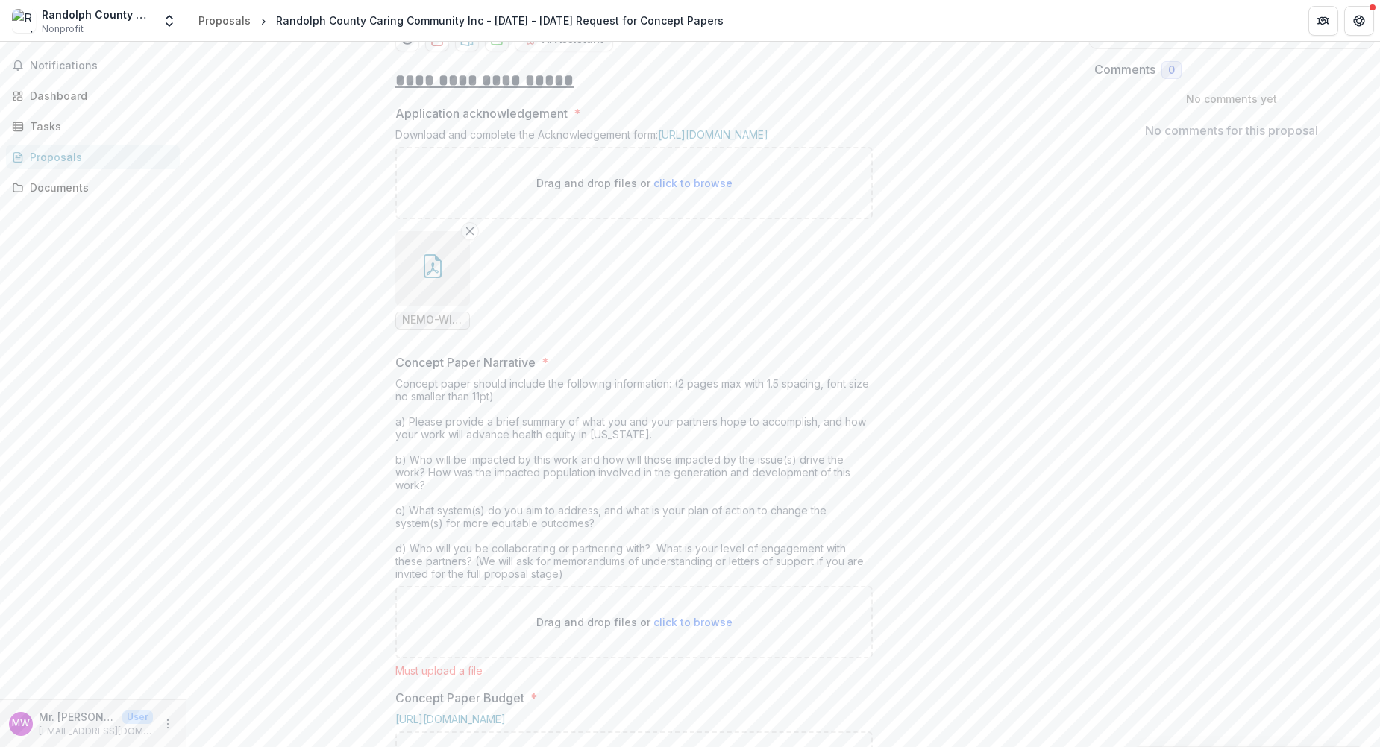
scroll to position [225, 0]
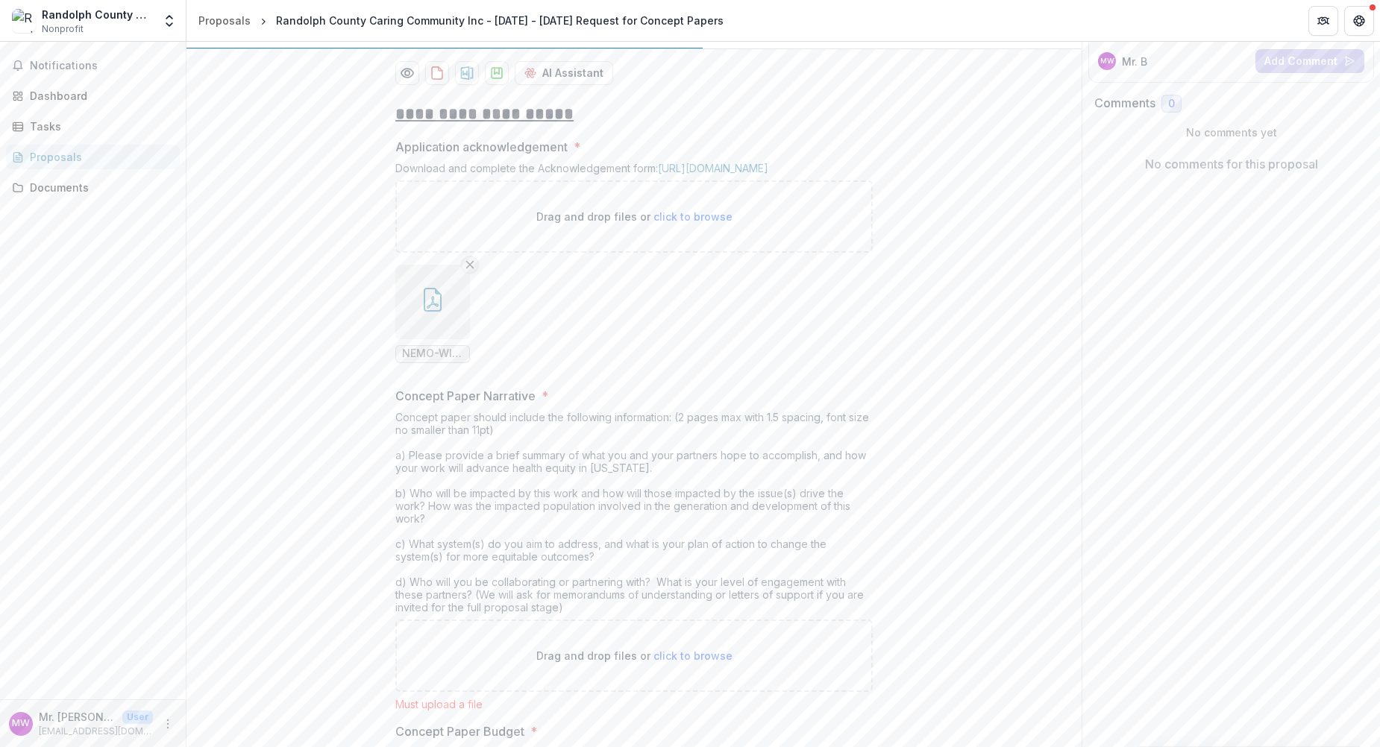
click at [467, 271] on icon "Remove File" at bounding box center [470, 265] width 12 height 12
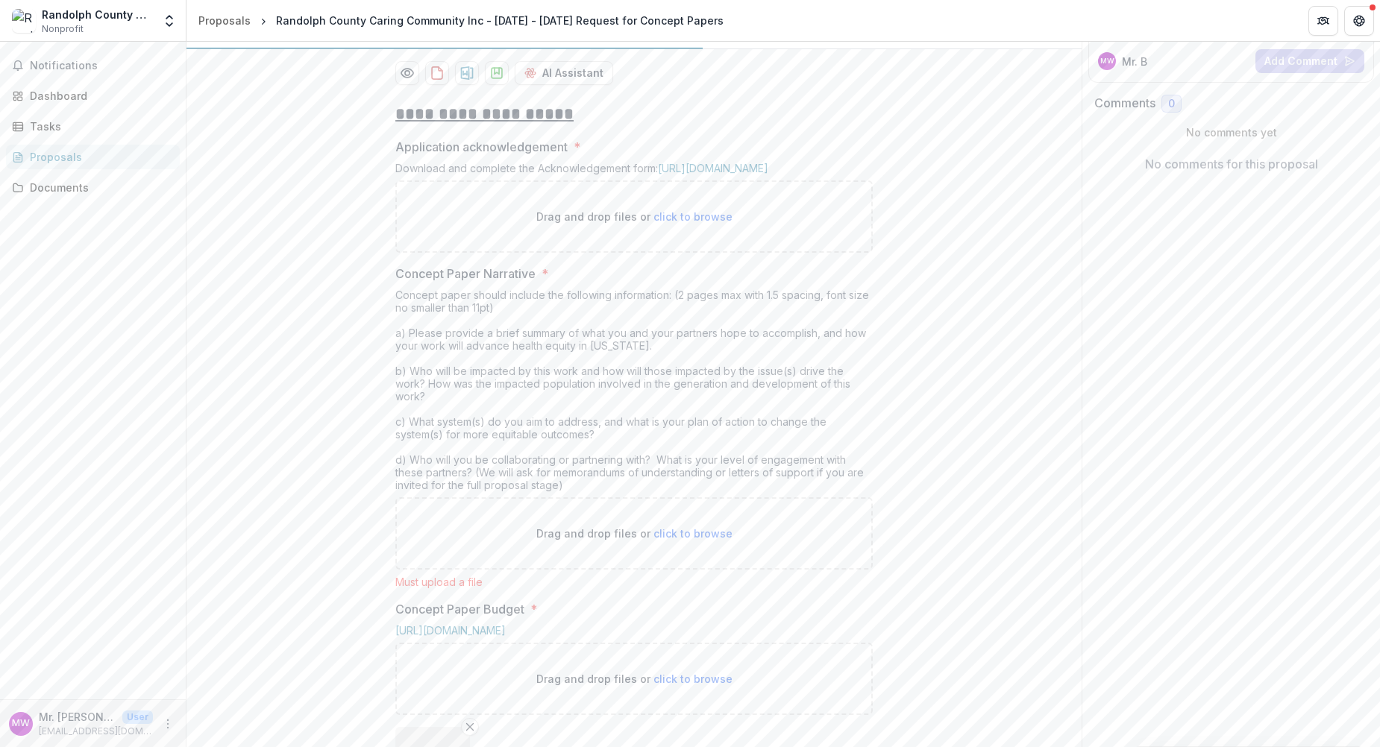
click at [700, 223] on span "click to browse" at bounding box center [692, 216] width 79 height 13
type input "**********"
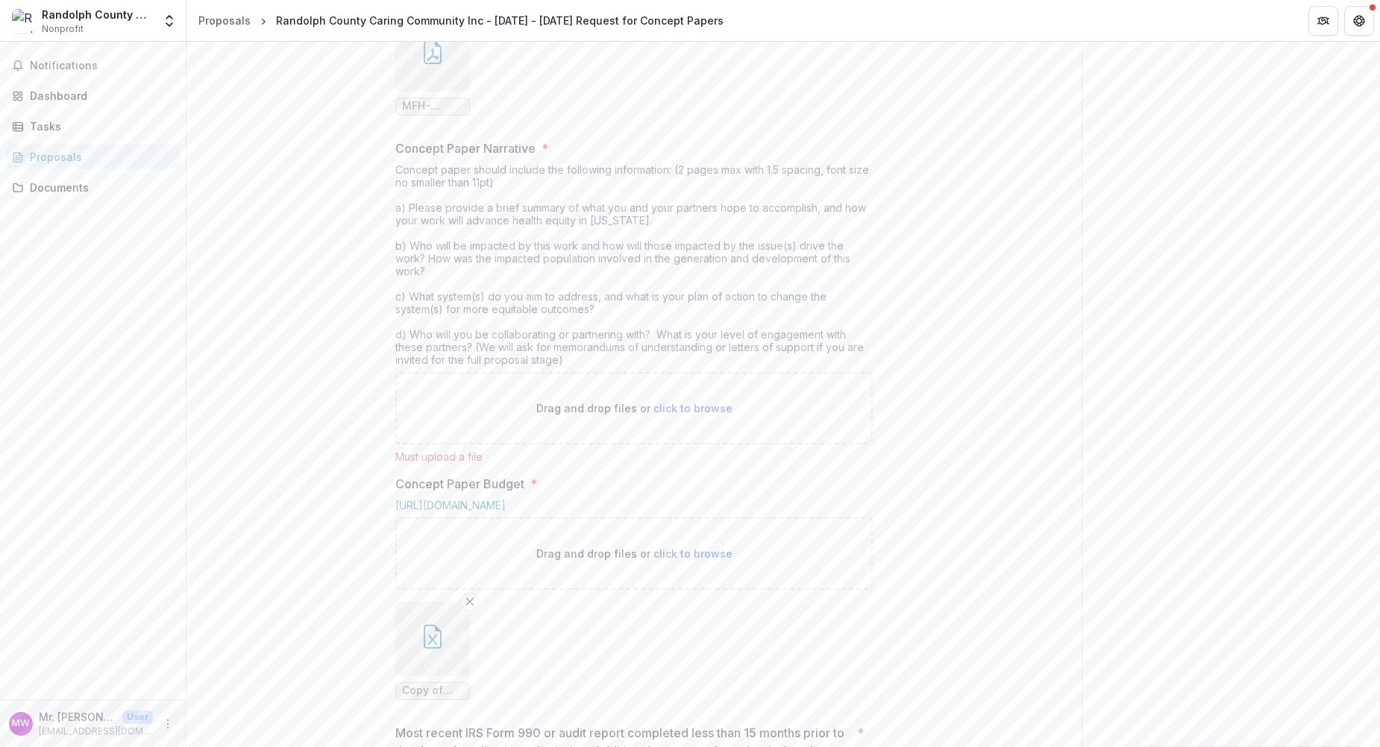
scroll to position [524, 0]
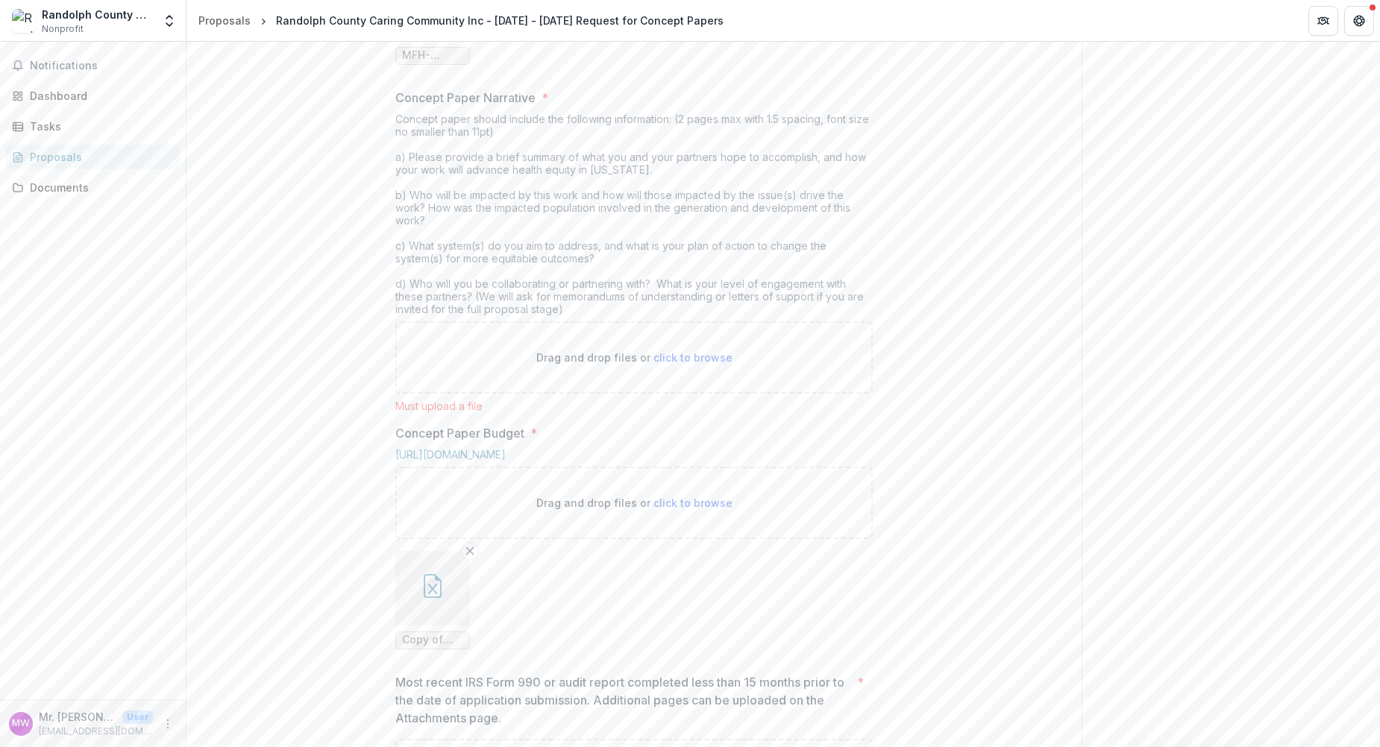
click at [668, 364] on span "click to browse" at bounding box center [692, 357] width 79 height 13
type input "**********"
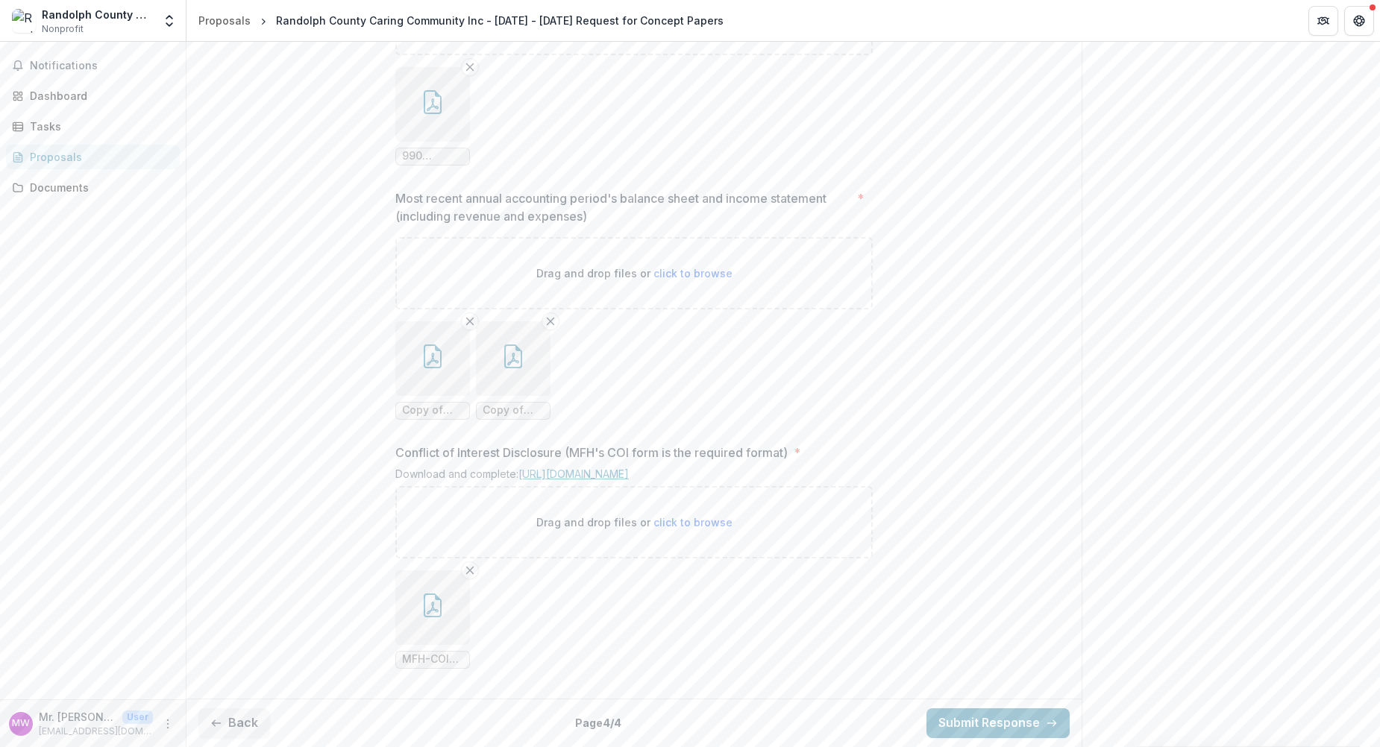
scroll to position [1541, 0]
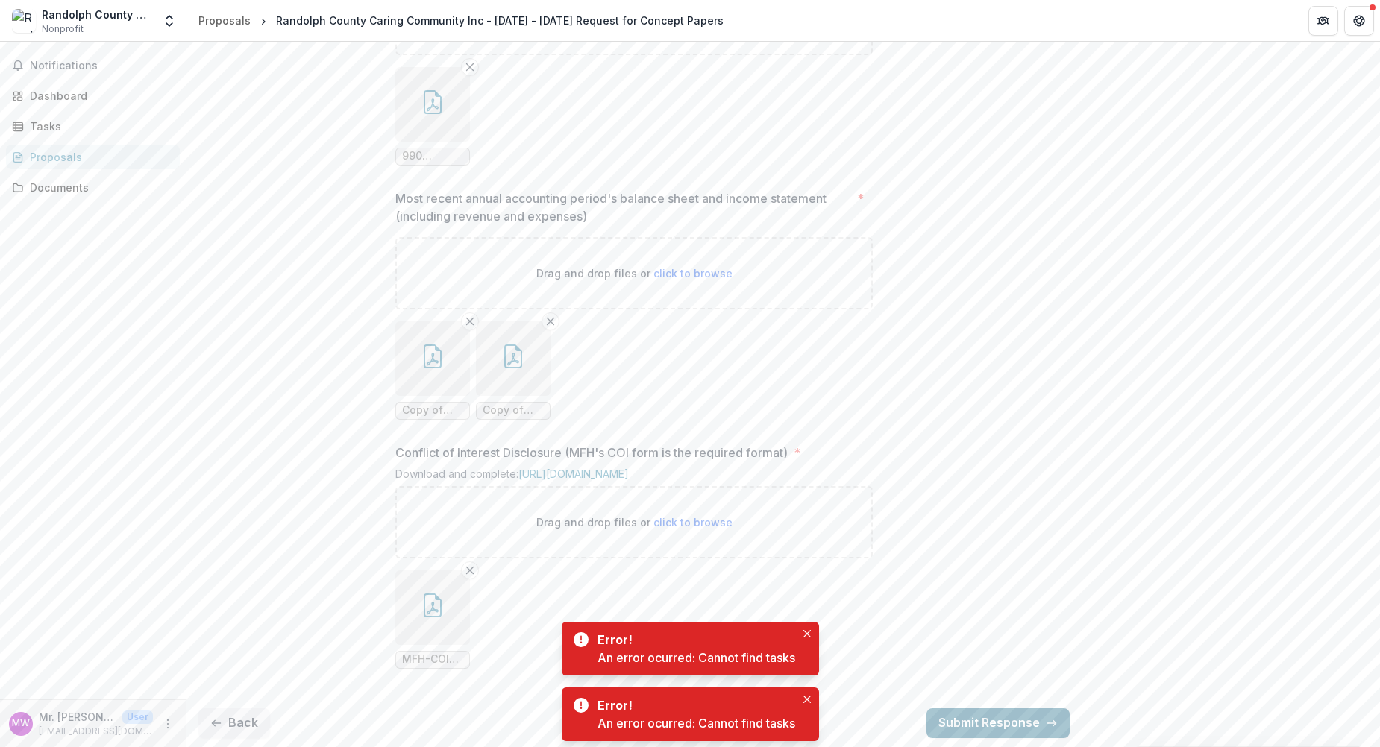
click at [1011, 715] on button "Submit Response" at bounding box center [997, 724] width 143 height 30
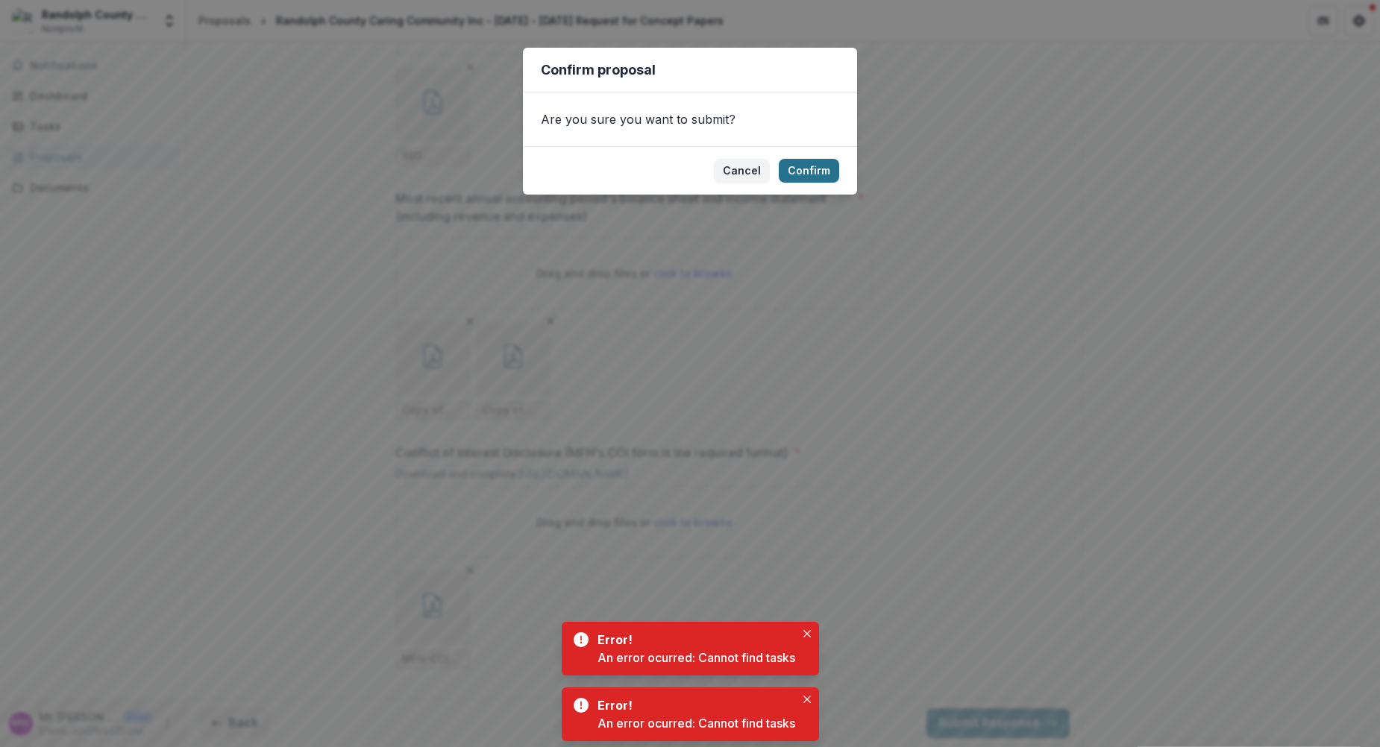
click at [797, 169] on button "Confirm" at bounding box center [809, 171] width 60 height 24
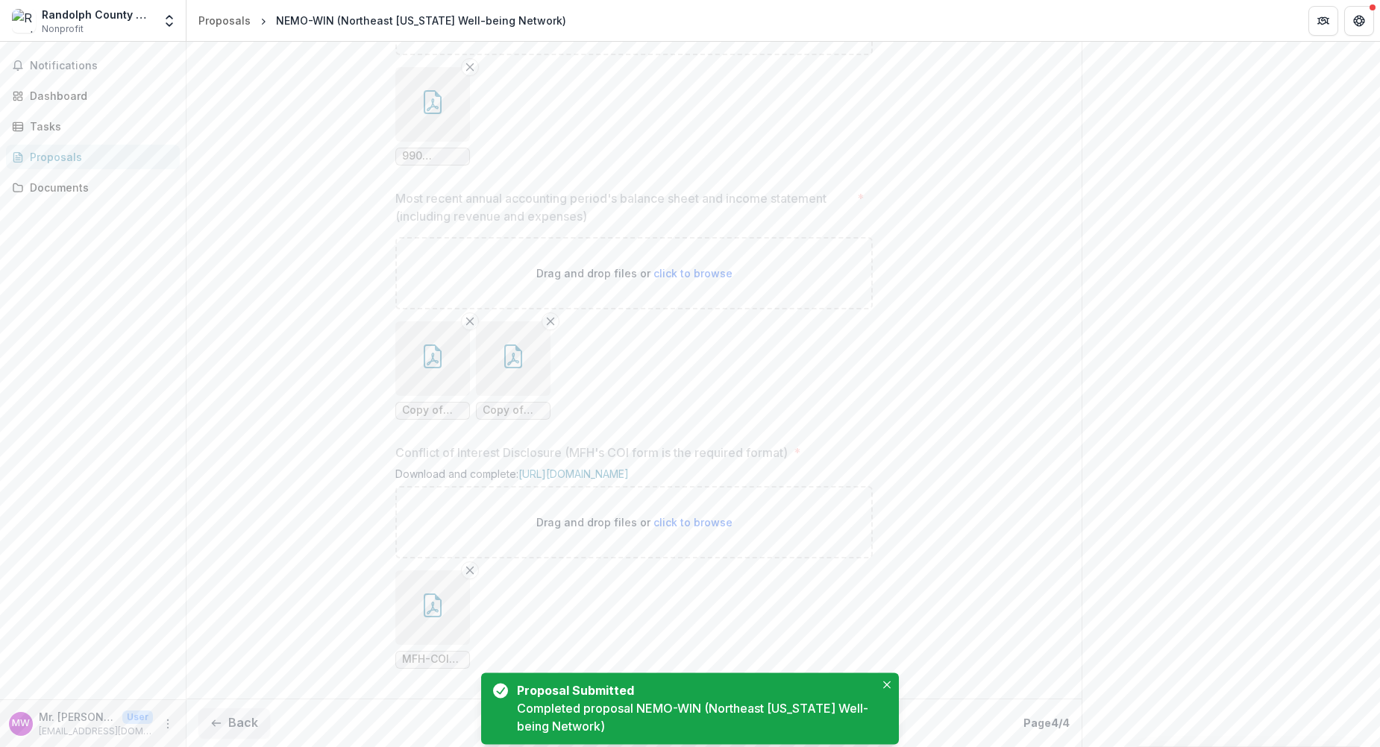
scroll to position [1589, 0]
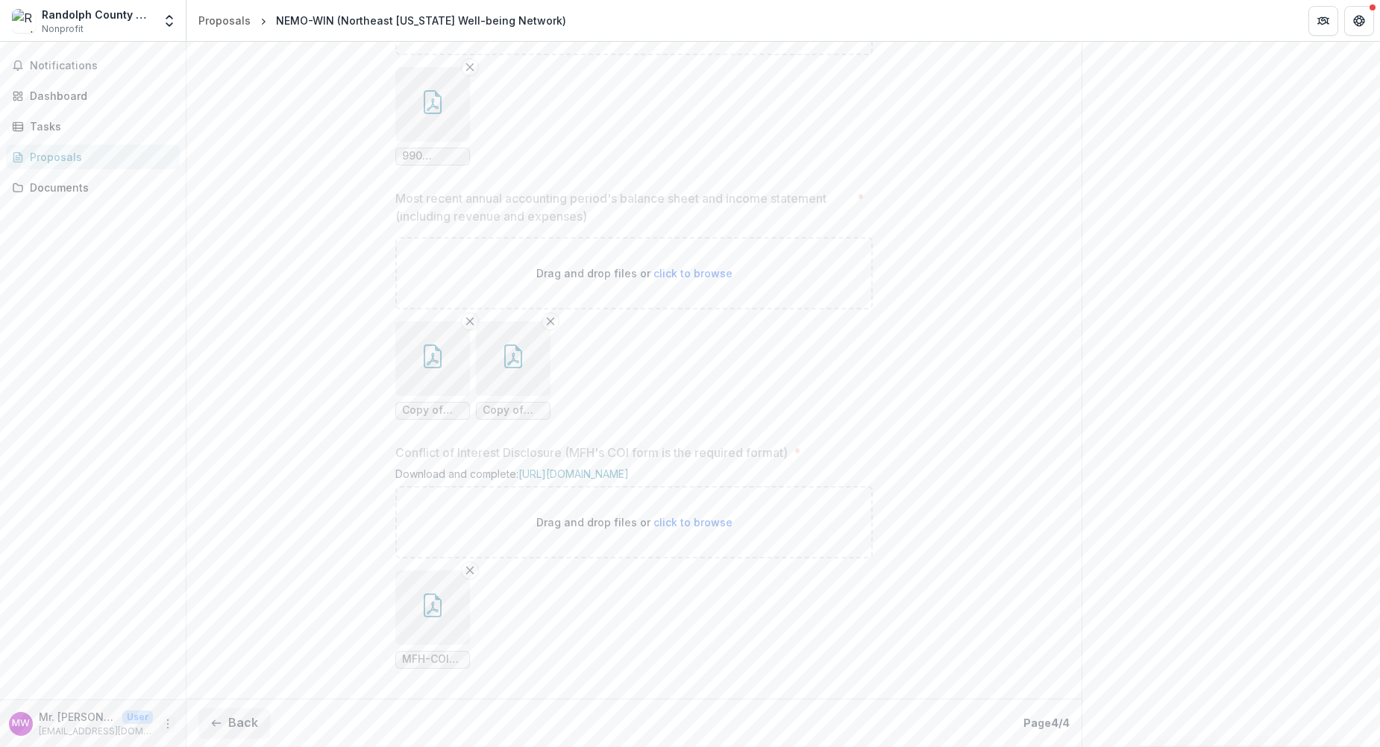
click at [166, 721] on icon "More" at bounding box center [168, 724] width 12 height 12
click at [218, 714] on button "Logout" at bounding box center [266, 717] width 160 height 25
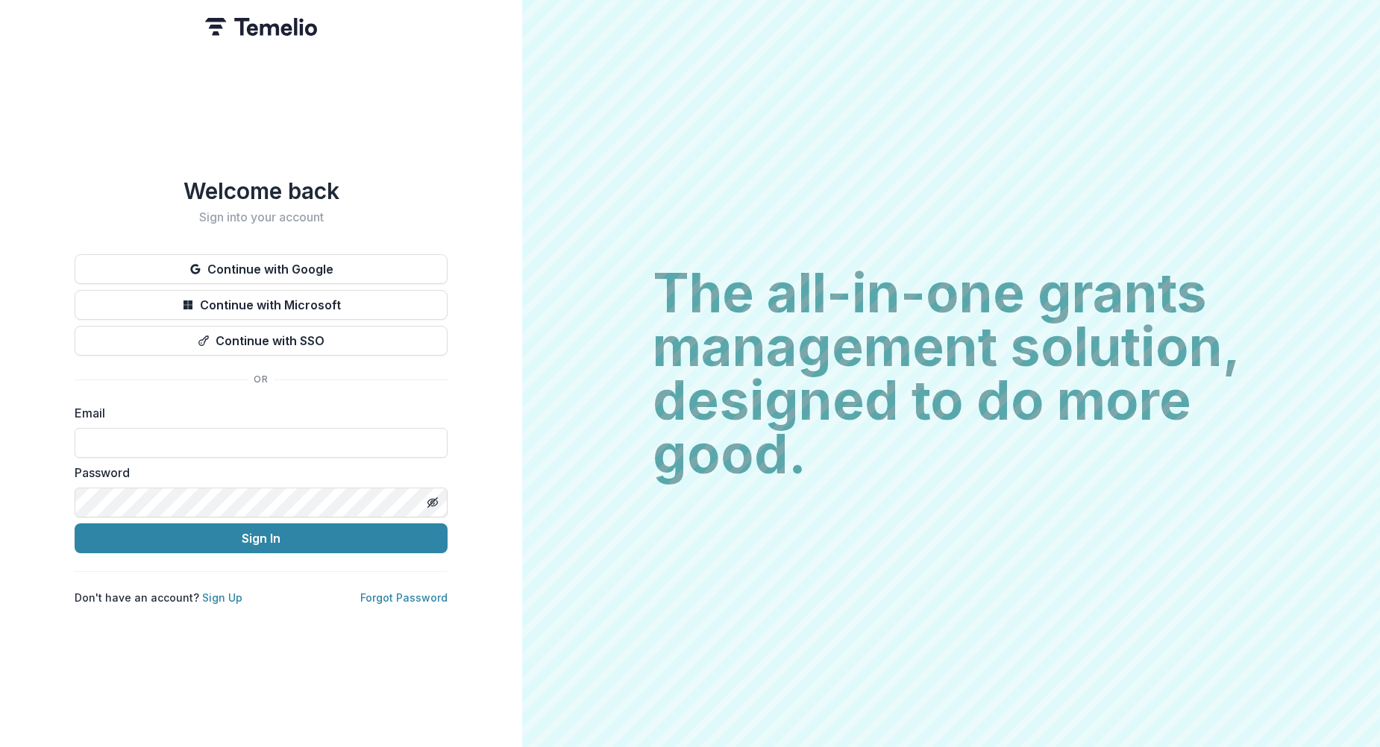
type input "**********"
